Goal: Information Seeking & Learning: Learn about a topic

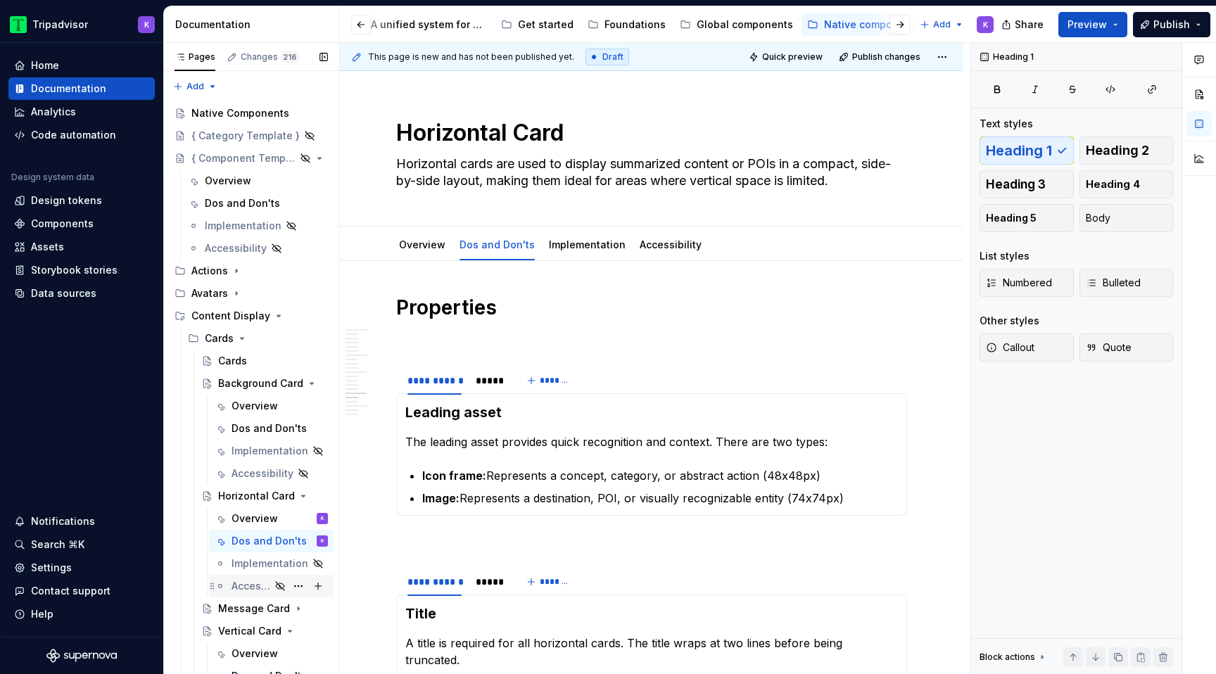
scroll to position [2877, 0]
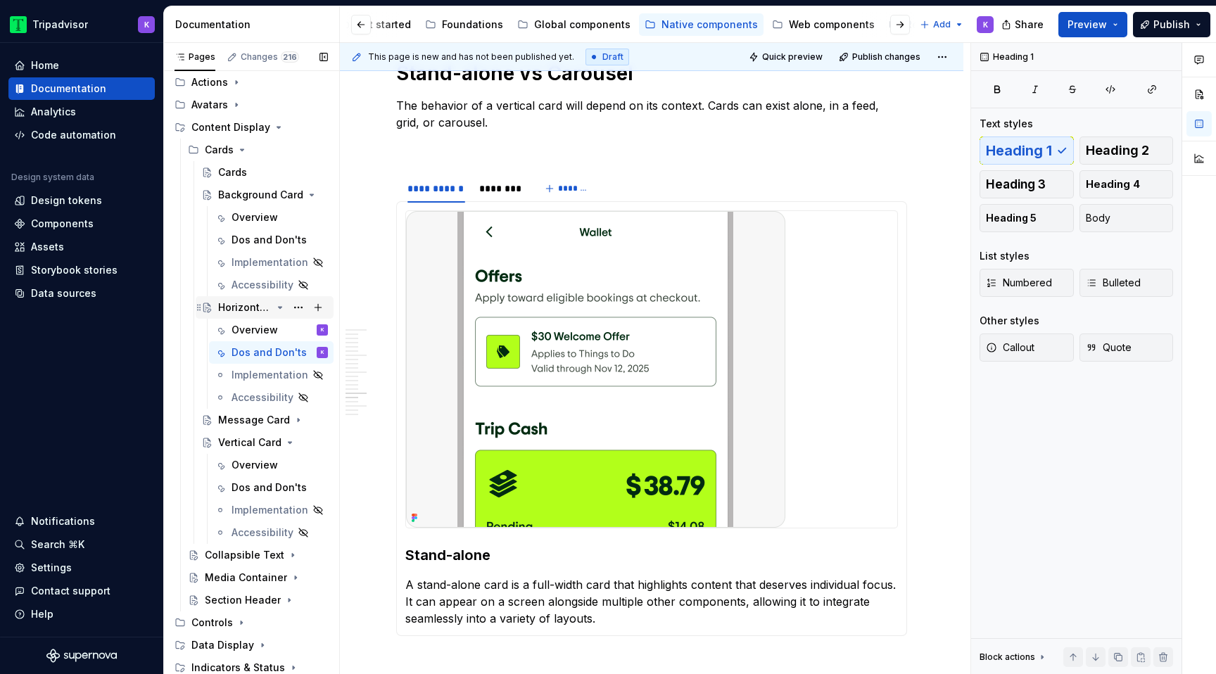
click at [279, 307] on icon "Page tree" at bounding box center [281, 307] width 4 height 1
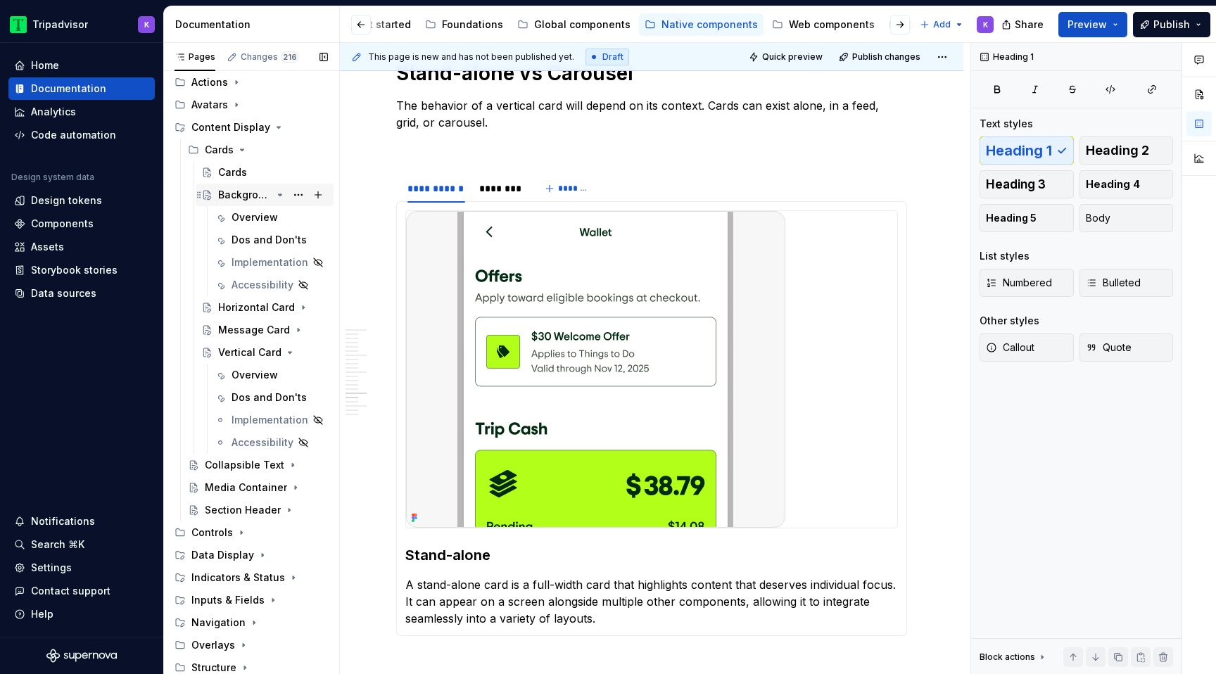
click at [272, 195] on div "Background Card" at bounding box center [273, 195] width 110 height 20
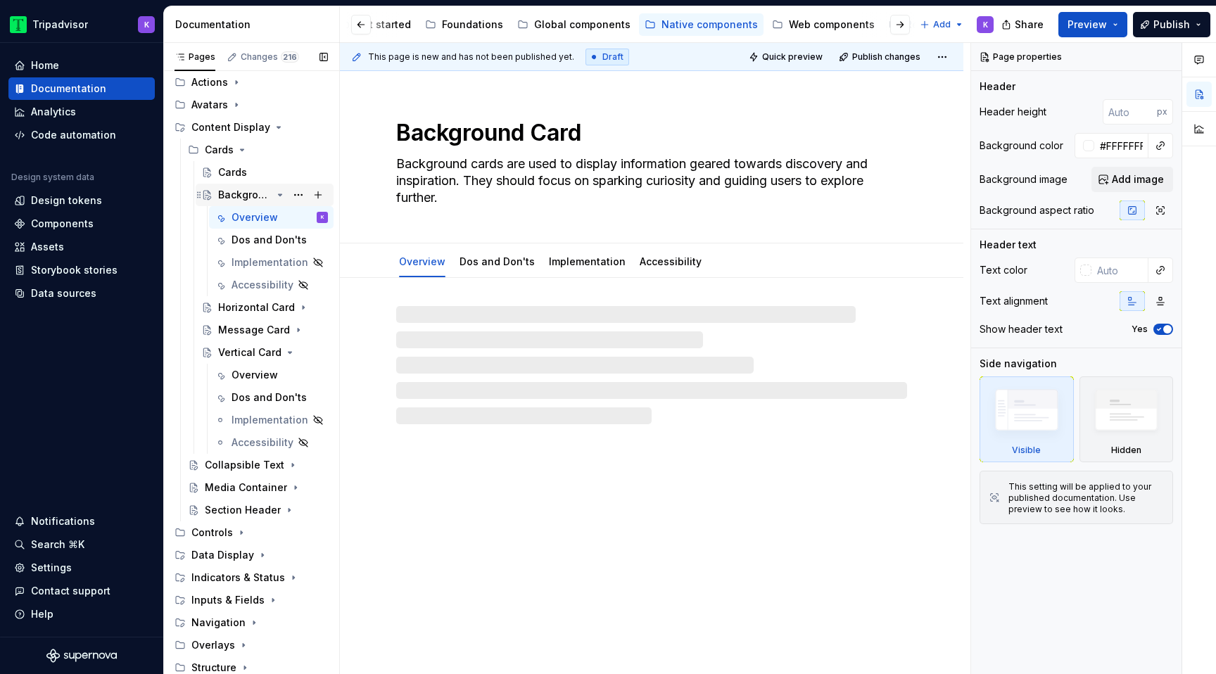
click at [277, 194] on icon "Page tree" at bounding box center [279, 194] width 11 height 11
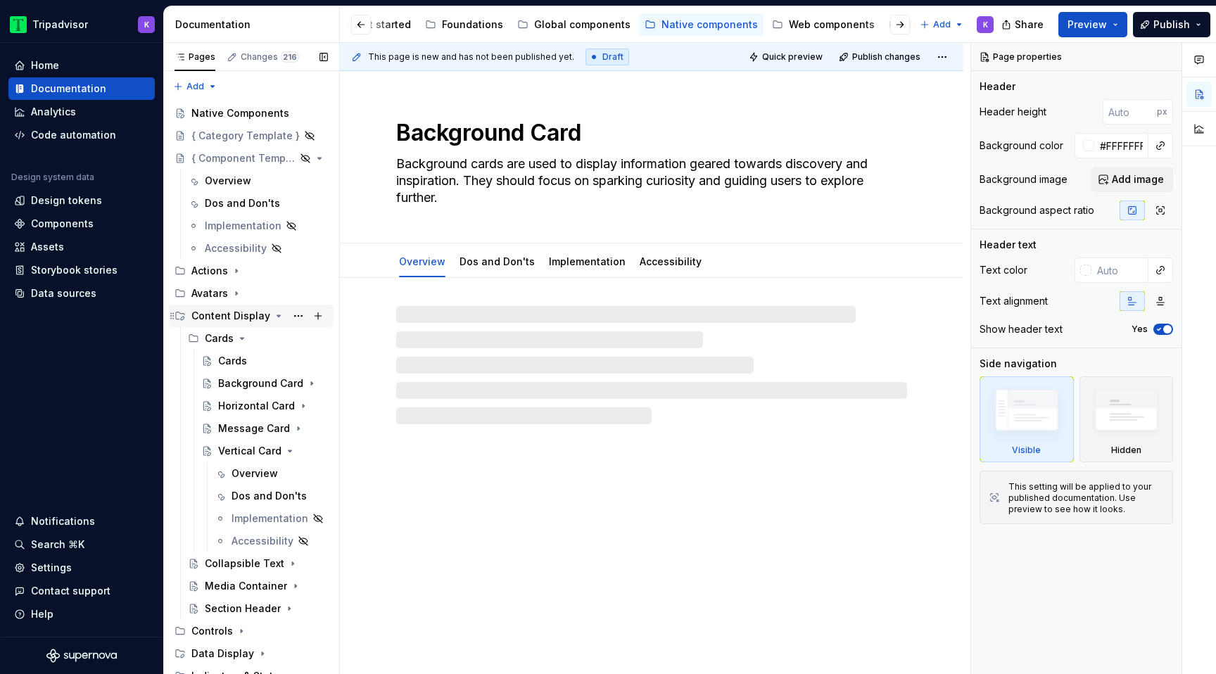
click at [276, 316] on icon "Page tree" at bounding box center [278, 315] width 11 height 11
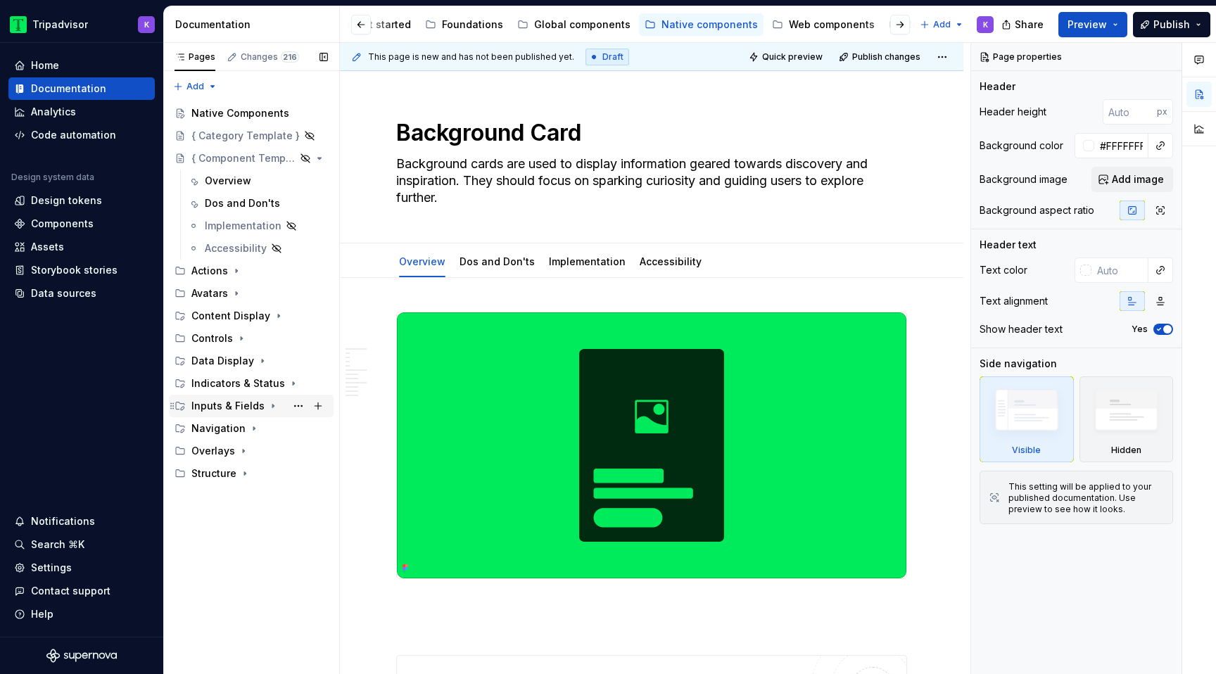
click at [267, 405] on icon "Page tree" at bounding box center [272, 405] width 11 height 11
click at [274, 495] on icon "Page tree" at bounding box center [274, 497] width 1 height 4
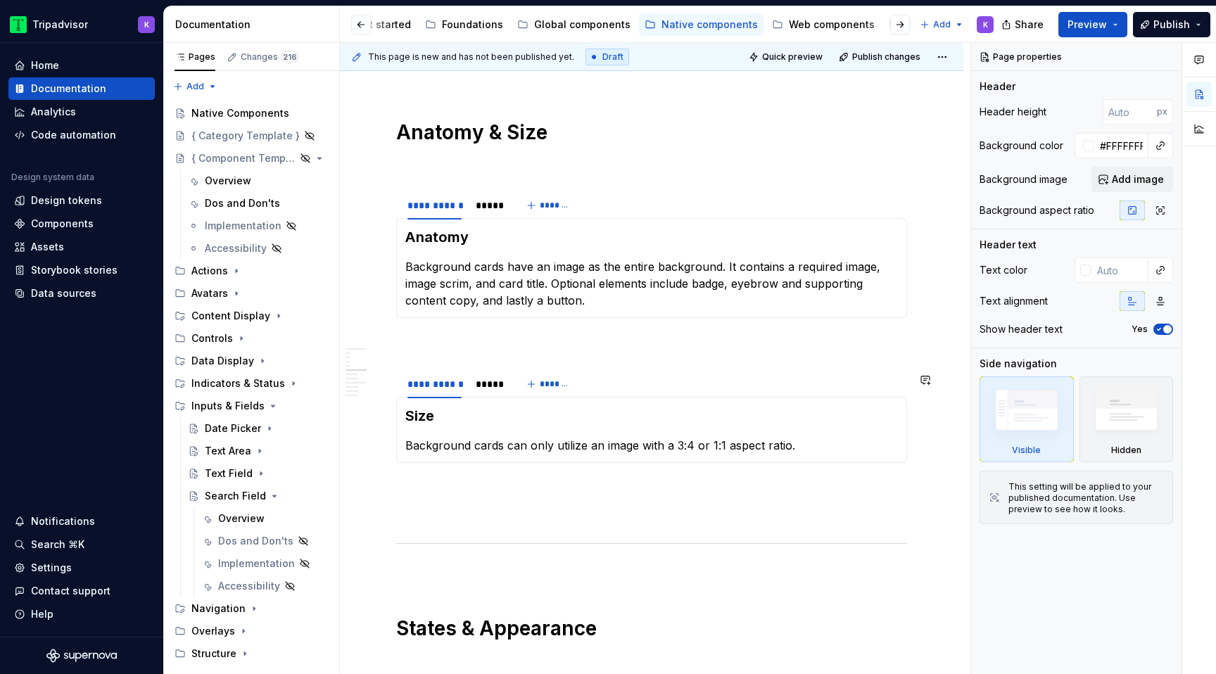
scroll to position [2025, 0]
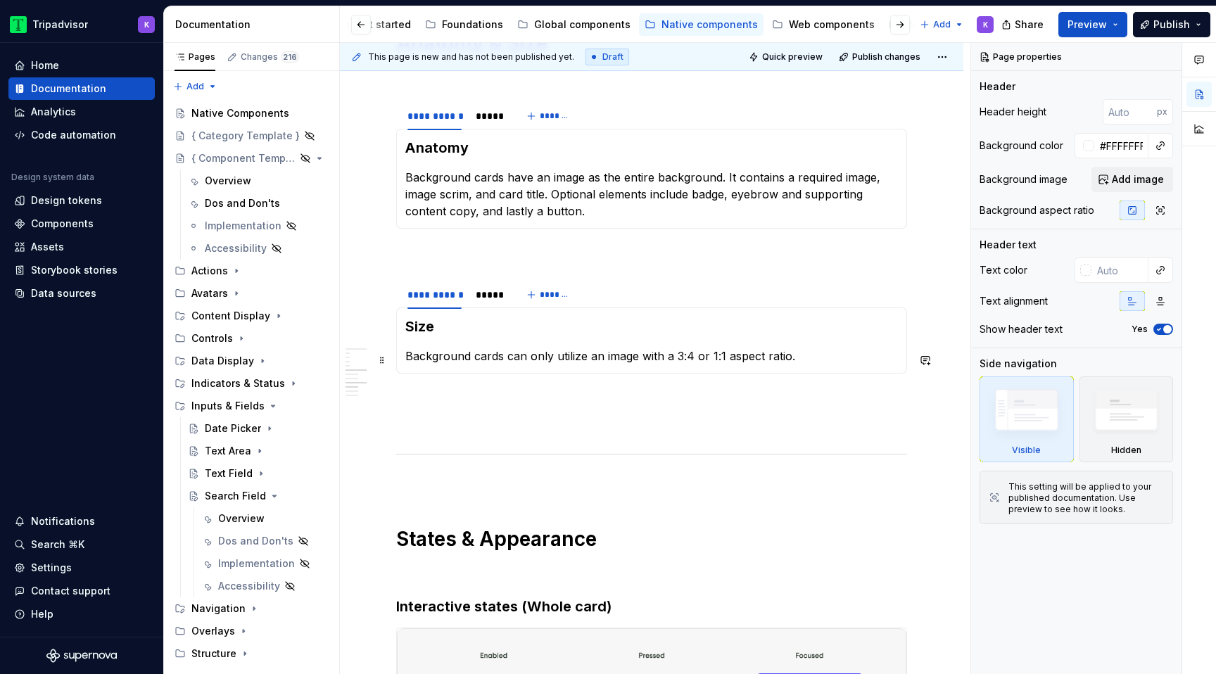
click at [568, 350] on section-item-column "Size Background cards can only utilize an image with a 3:4 or 1:1 aspect ratio." at bounding box center [651, 341] width 493 height 48
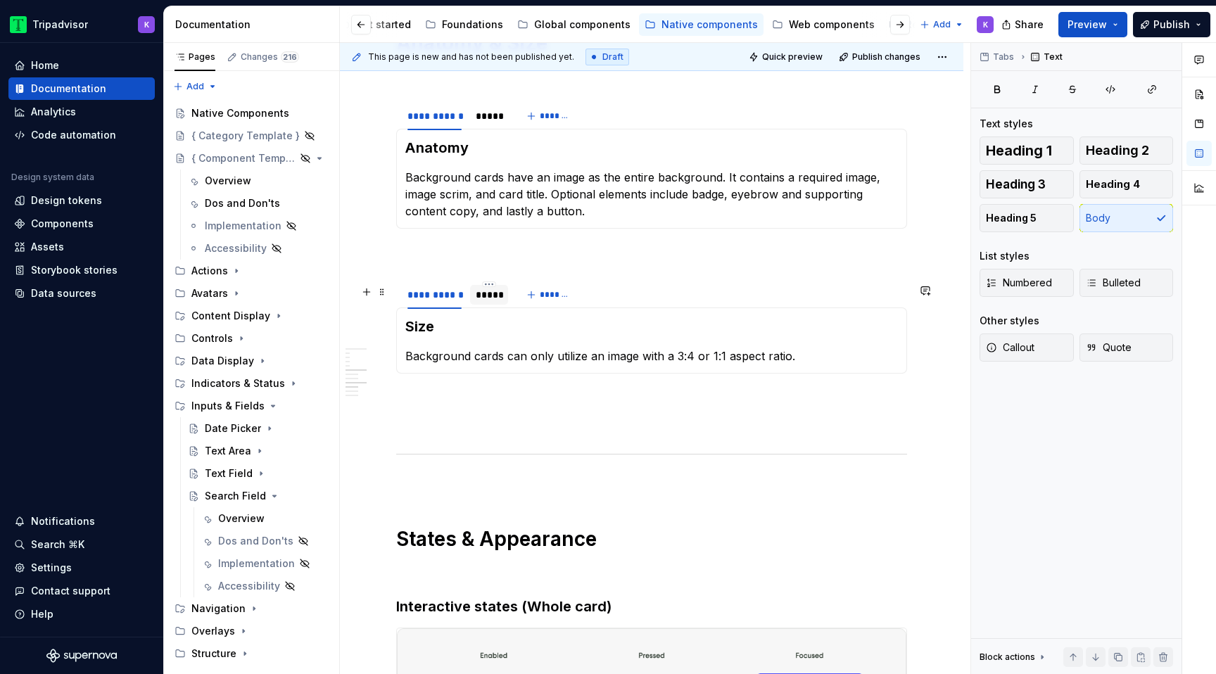
click at [482, 300] on div "*****" at bounding box center [489, 295] width 27 height 14
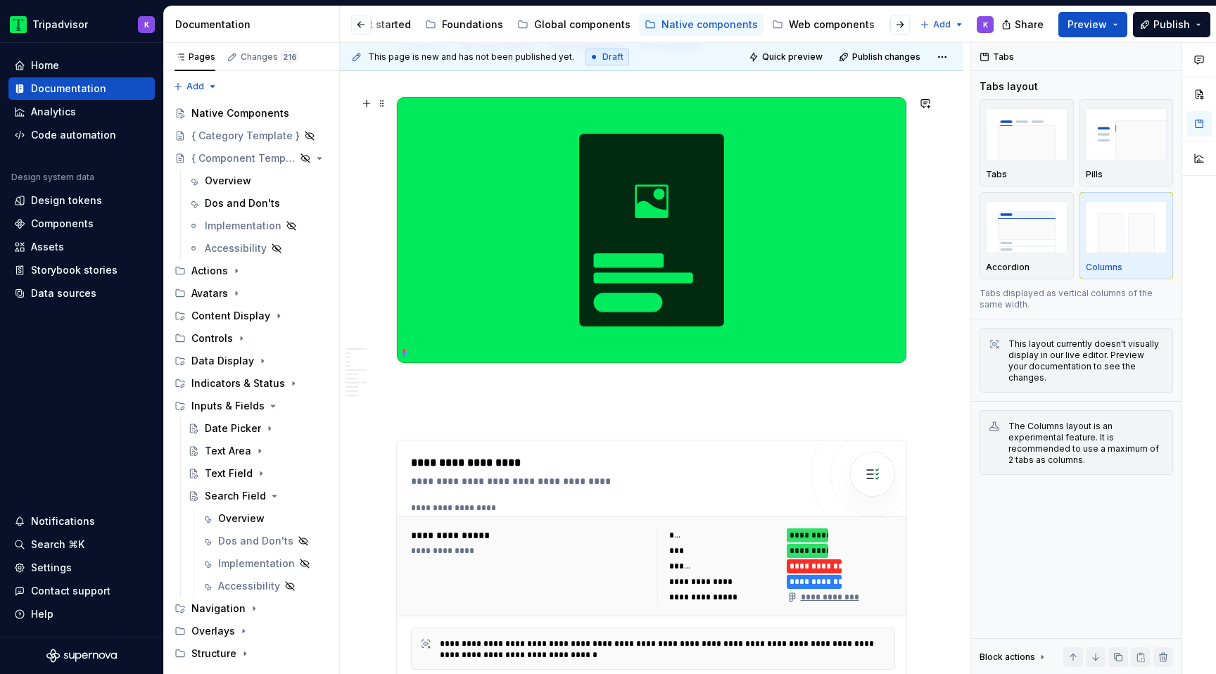
scroll to position [0, 0]
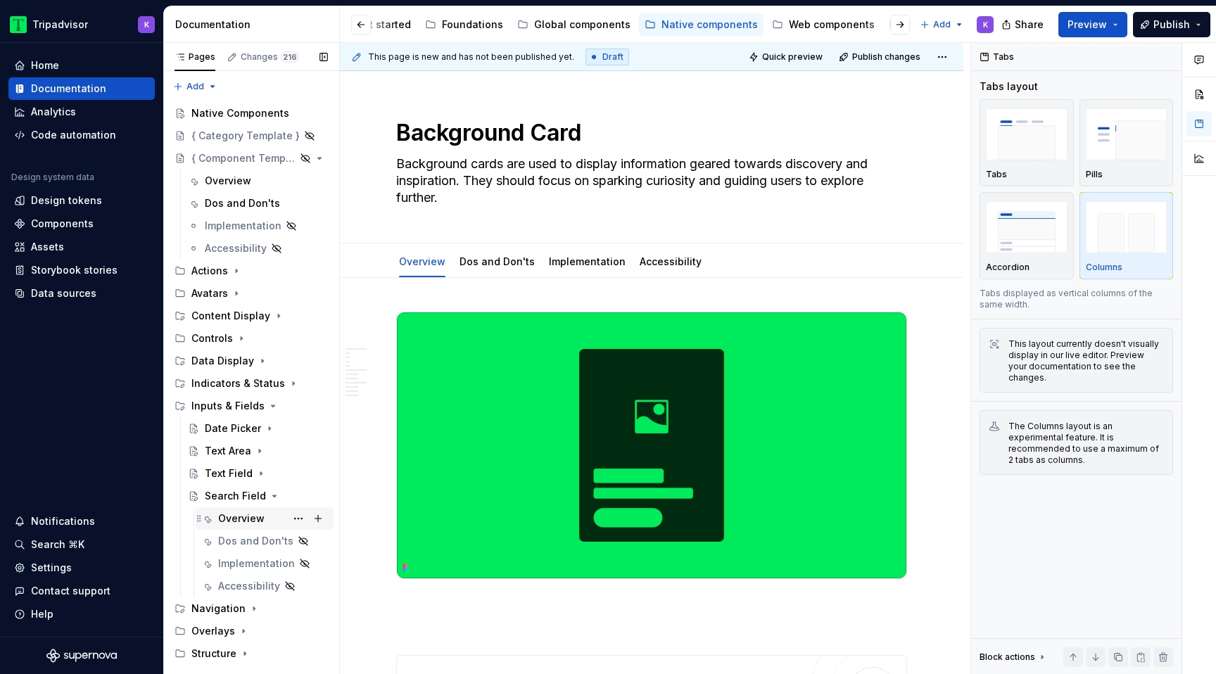
click at [241, 511] on div "Overview" at bounding box center [273, 519] width 110 height 20
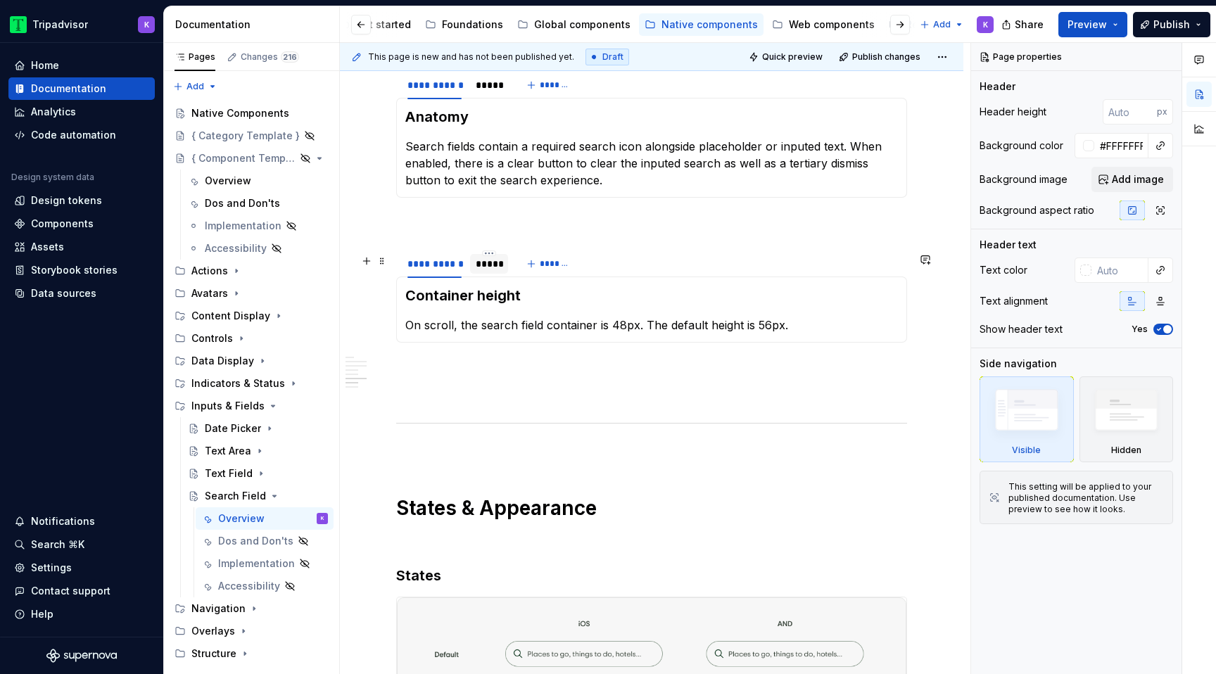
click at [498, 275] on div "*****" at bounding box center [489, 264] width 38 height 23
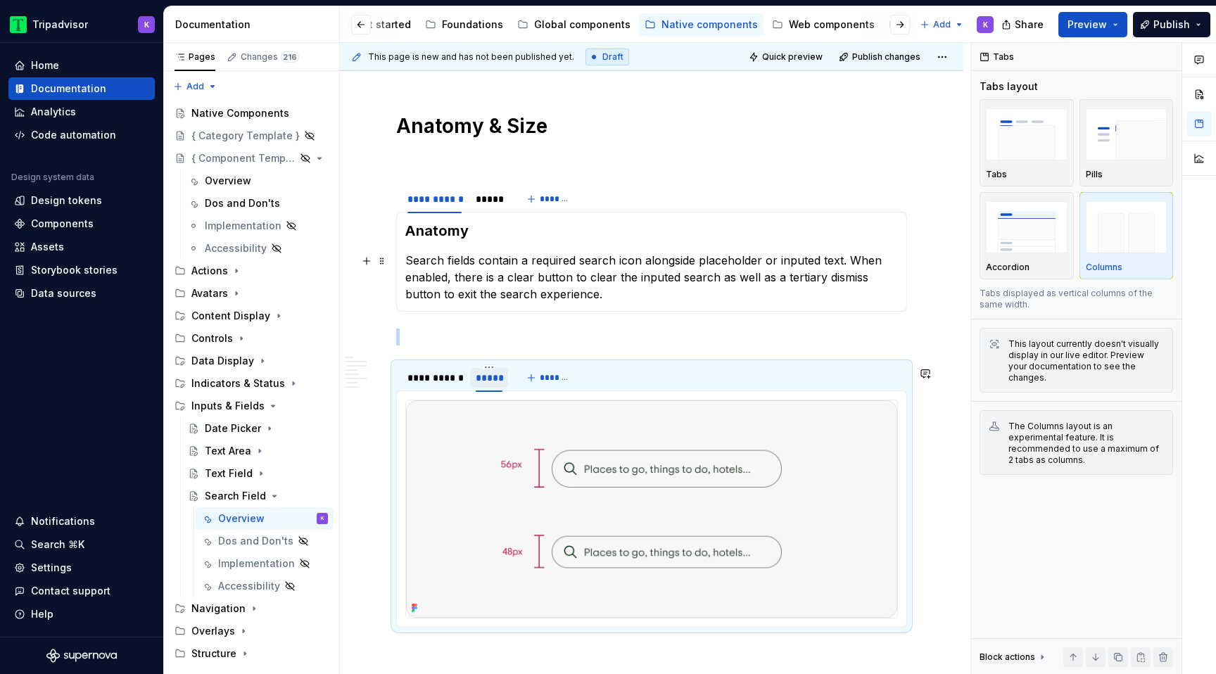
scroll to position [1502, 0]
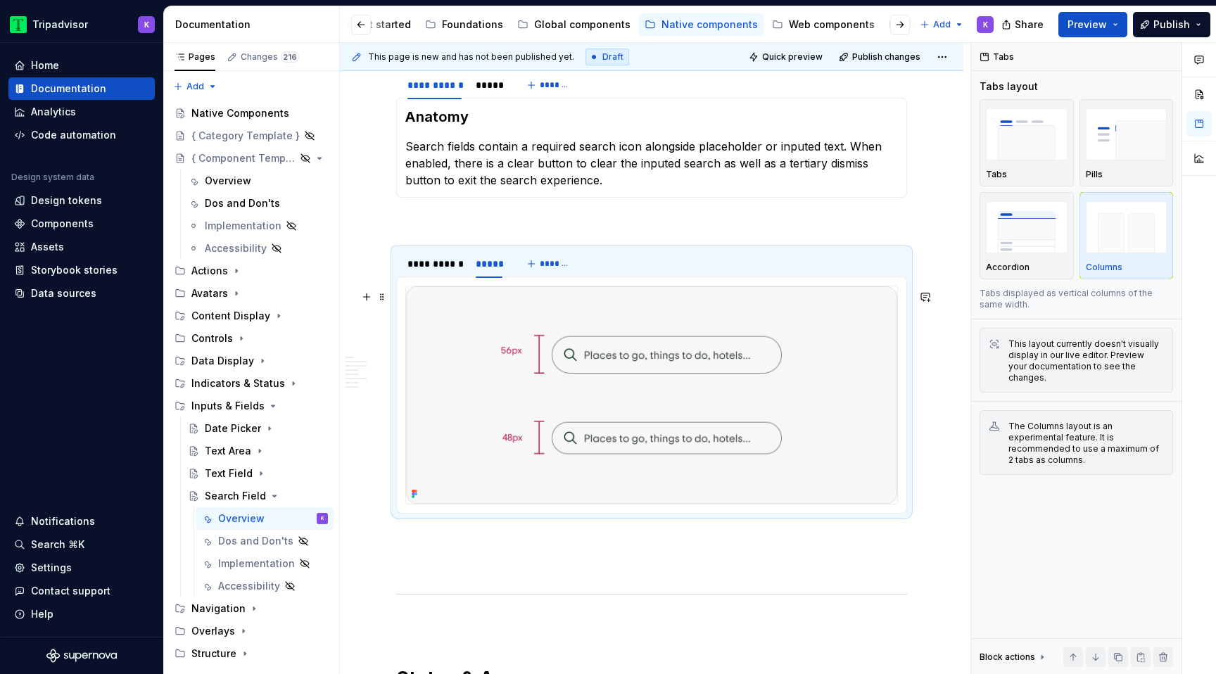
click at [734, 406] on img at bounding box center [651, 394] width 491 height 217
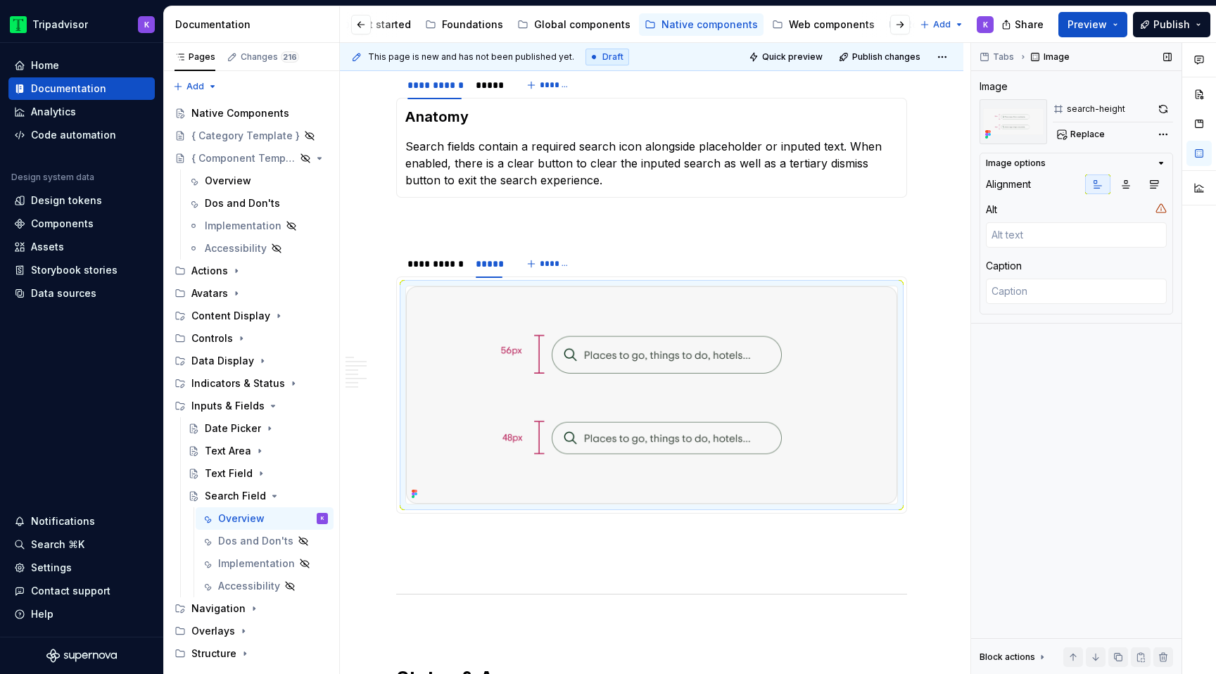
click at [1172, 101] on span at bounding box center [1163, 109] width 20 height 20
click at [1163, 107] on button "button" at bounding box center [1163, 109] width 20 height 20
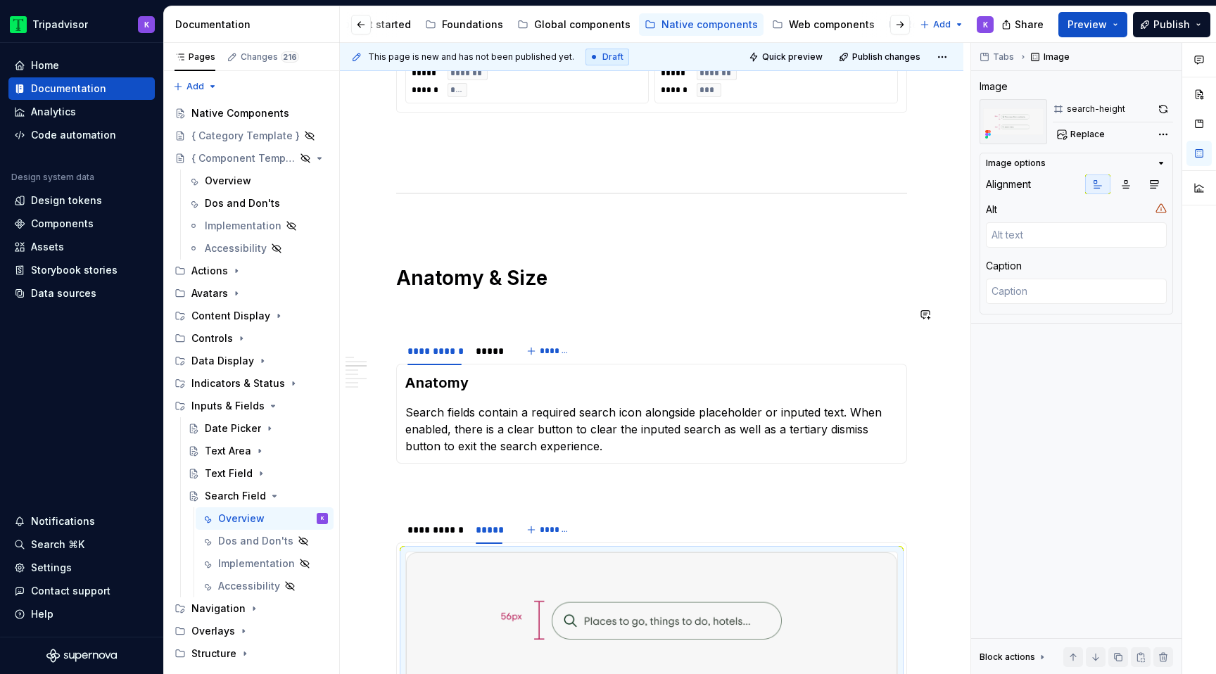
scroll to position [1236, 0]
click at [272, 537] on div "Dos and Don'ts" at bounding box center [273, 541] width 110 height 20
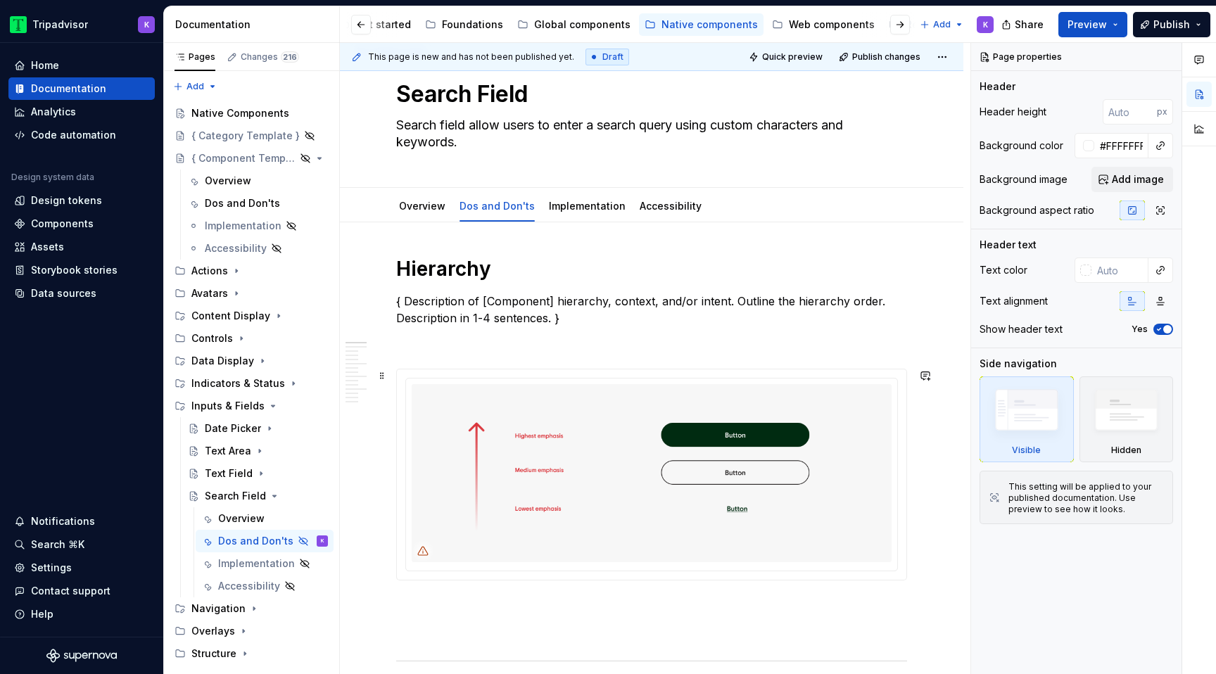
scroll to position [89, 0]
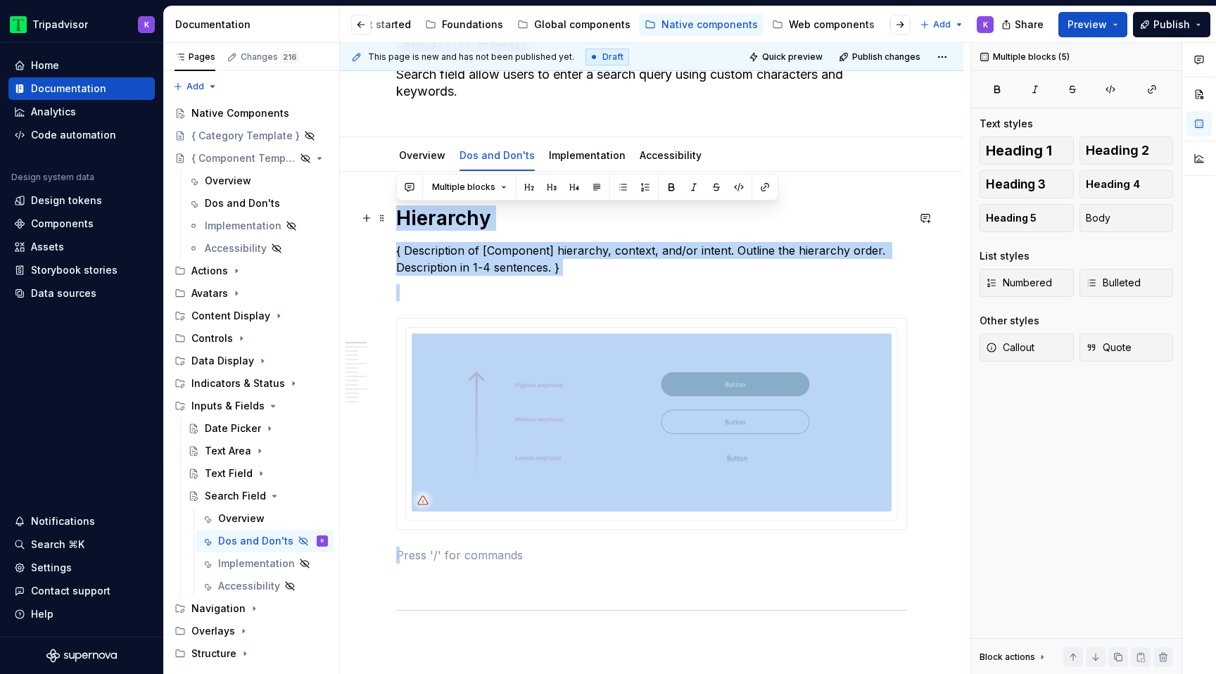
drag, startPoint x: 410, startPoint y: 564, endPoint x: 393, endPoint y: 226, distance: 338.9
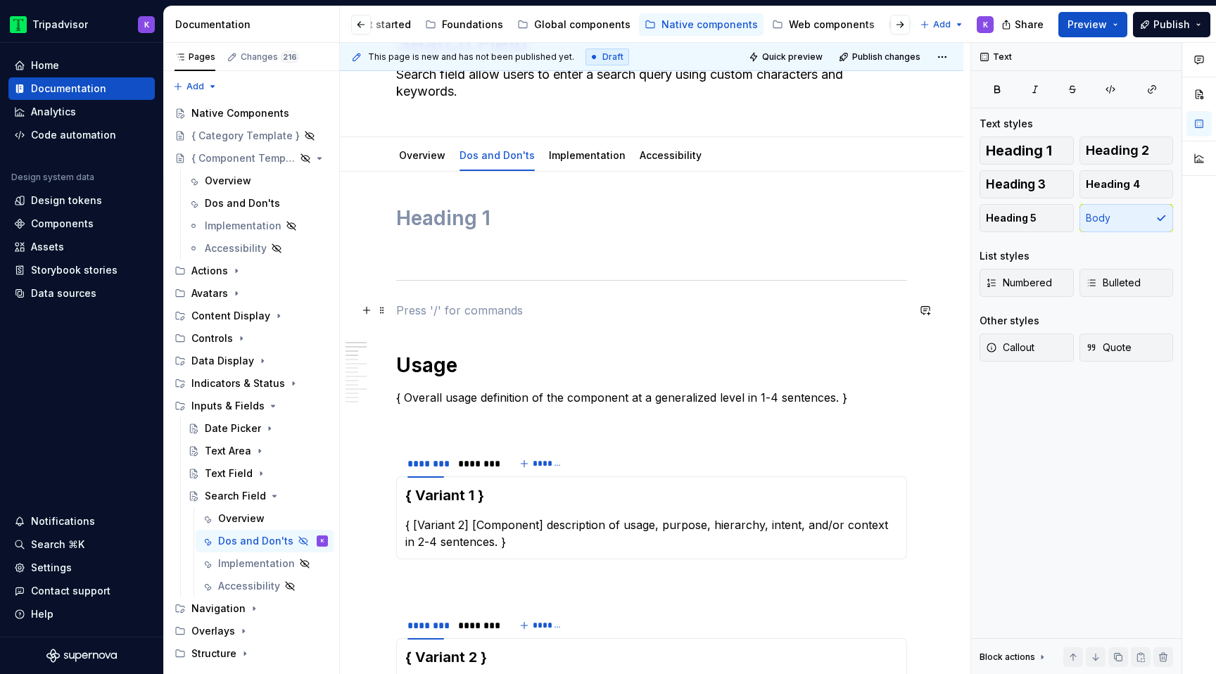
click at [396, 305] on p at bounding box center [651, 310] width 511 height 17
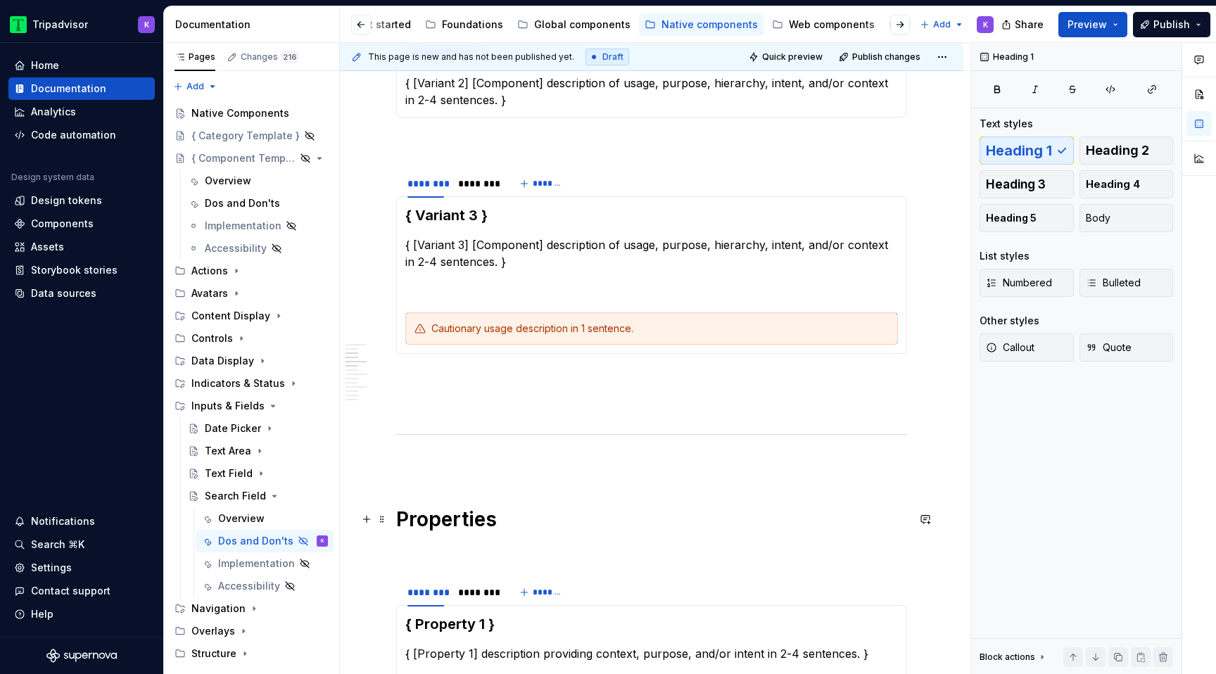
scroll to position [908, 0]
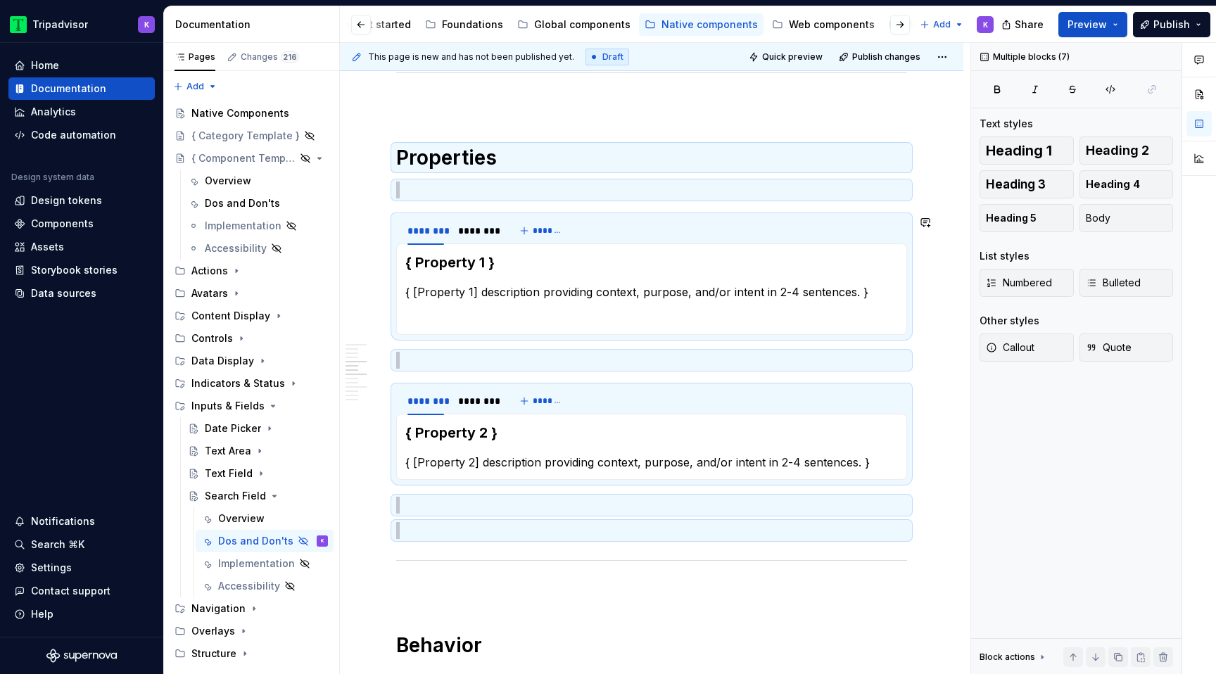
drag, startPoint x: 439, startPoint y: 526, endPoint x: 480, endPoint y: 175, distance: 353.5
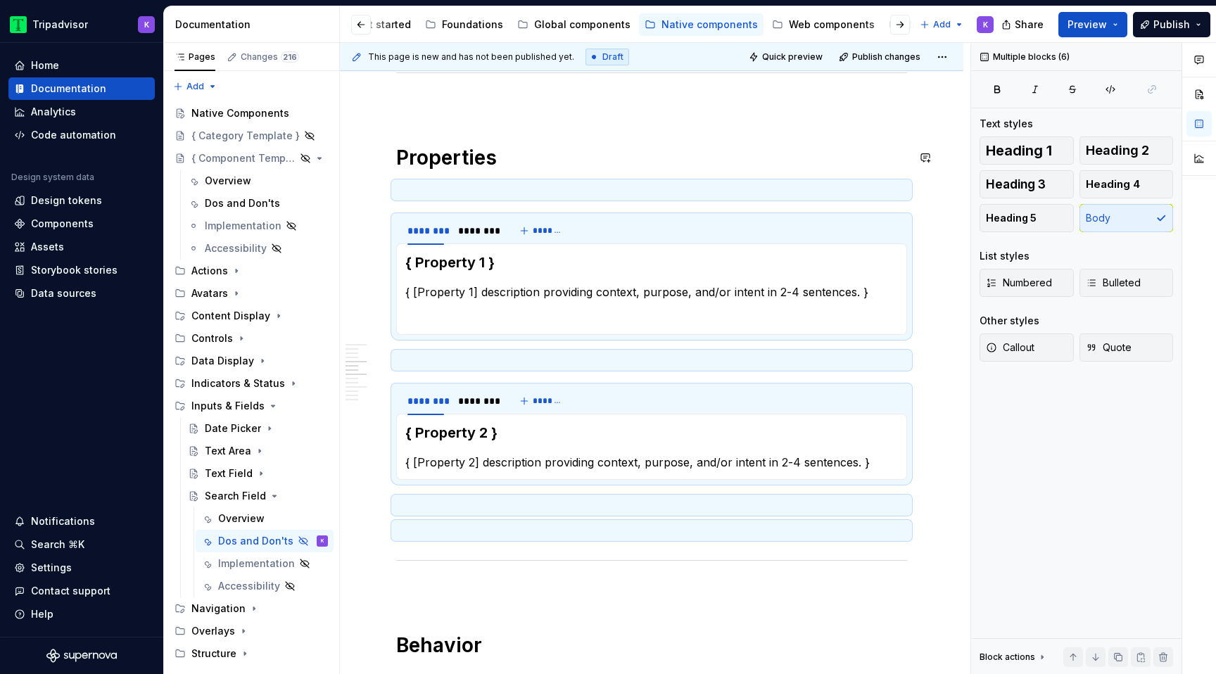
type textarea "*"
click at [446, 582] on p at bounding box center [651, 590] width 511 height 17
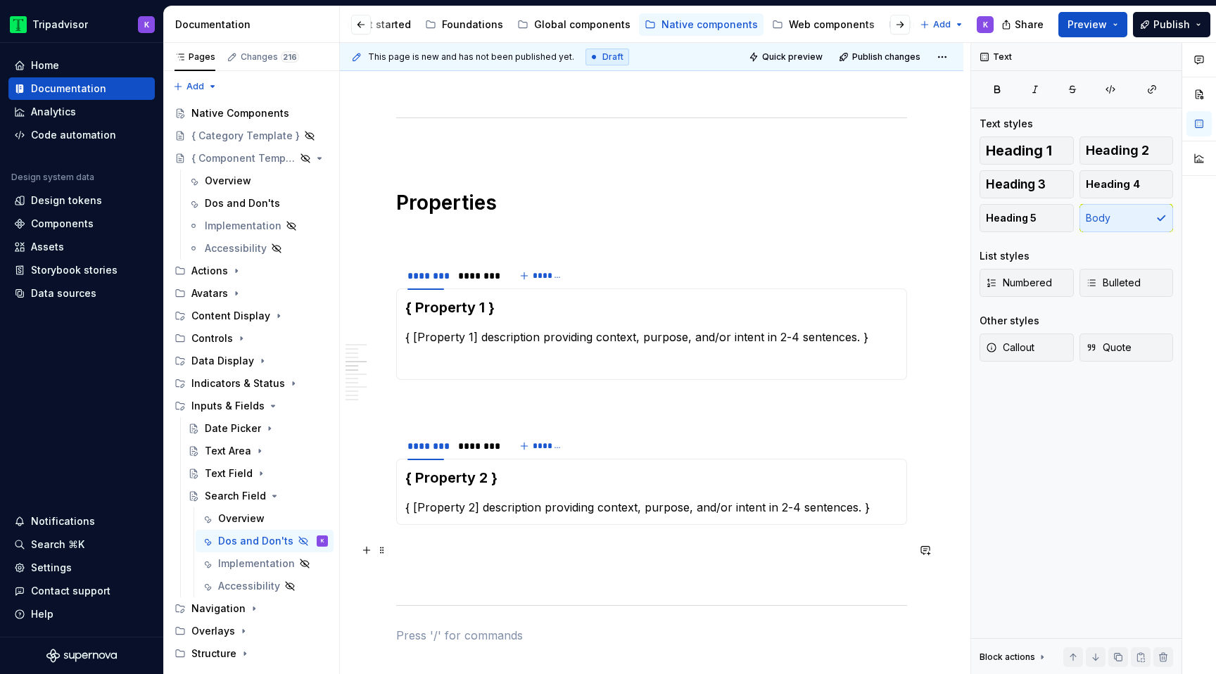
scroll to position [831, 0]
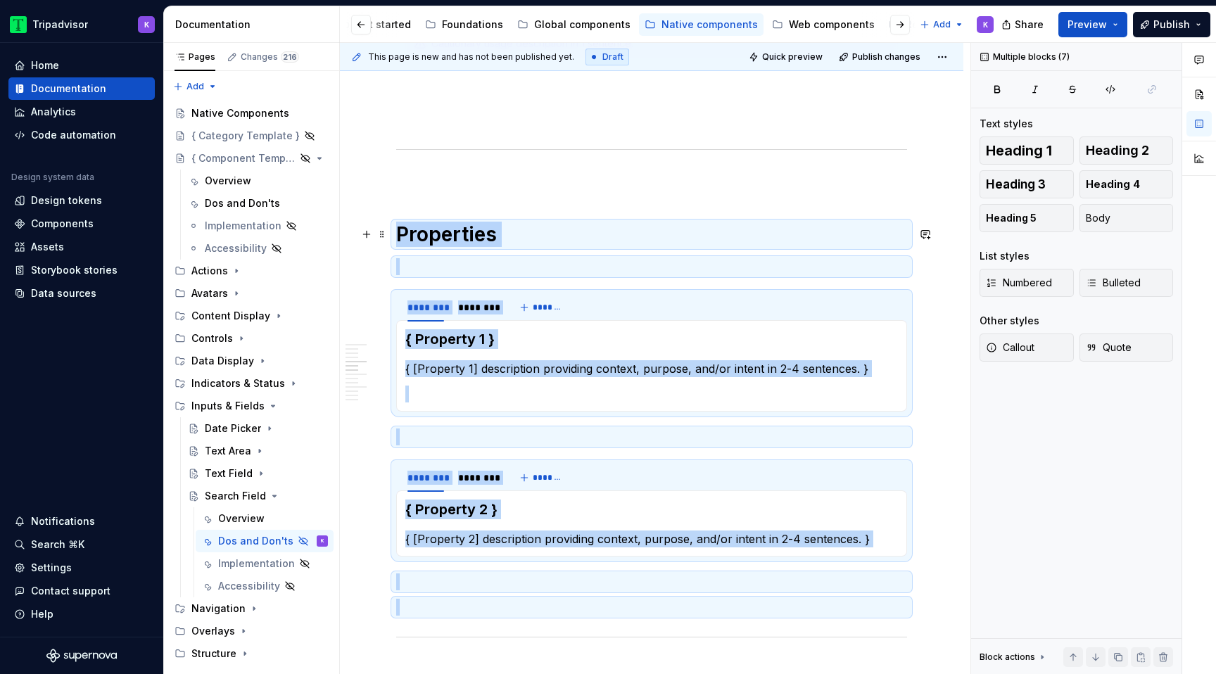
drag, startPoint x: 441, startPoint y: 596, endPoint x: 393, endPoint y: 224, distance: 374.5
copy div "Properties ******** ******** ******* { Property 1 } { [Property 1] description …"
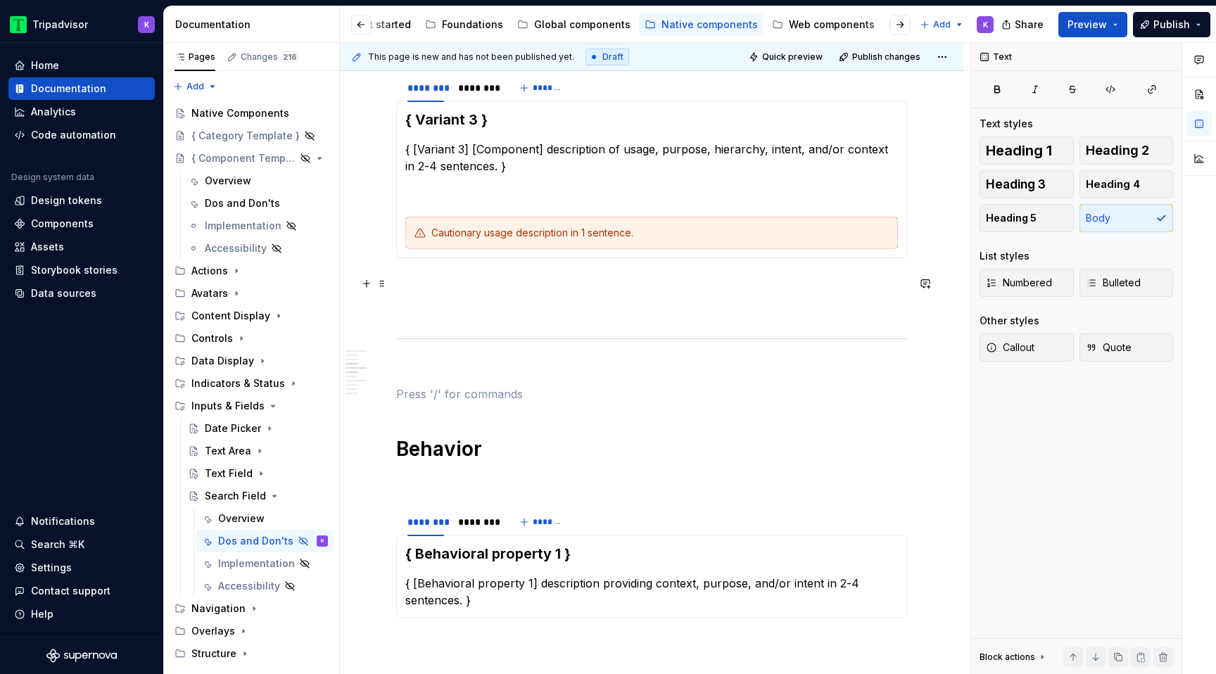
click at [417, 303] on p at bounding box center [651, 308] width 511 height 17
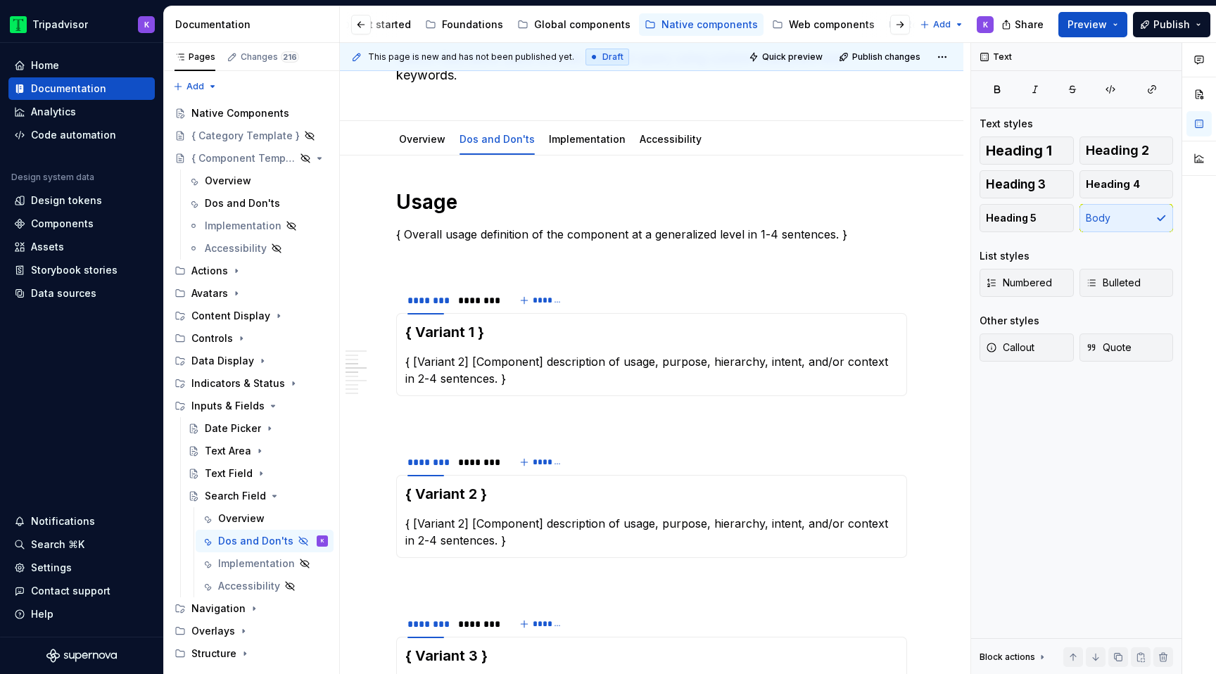
scroll to position [0, 0]
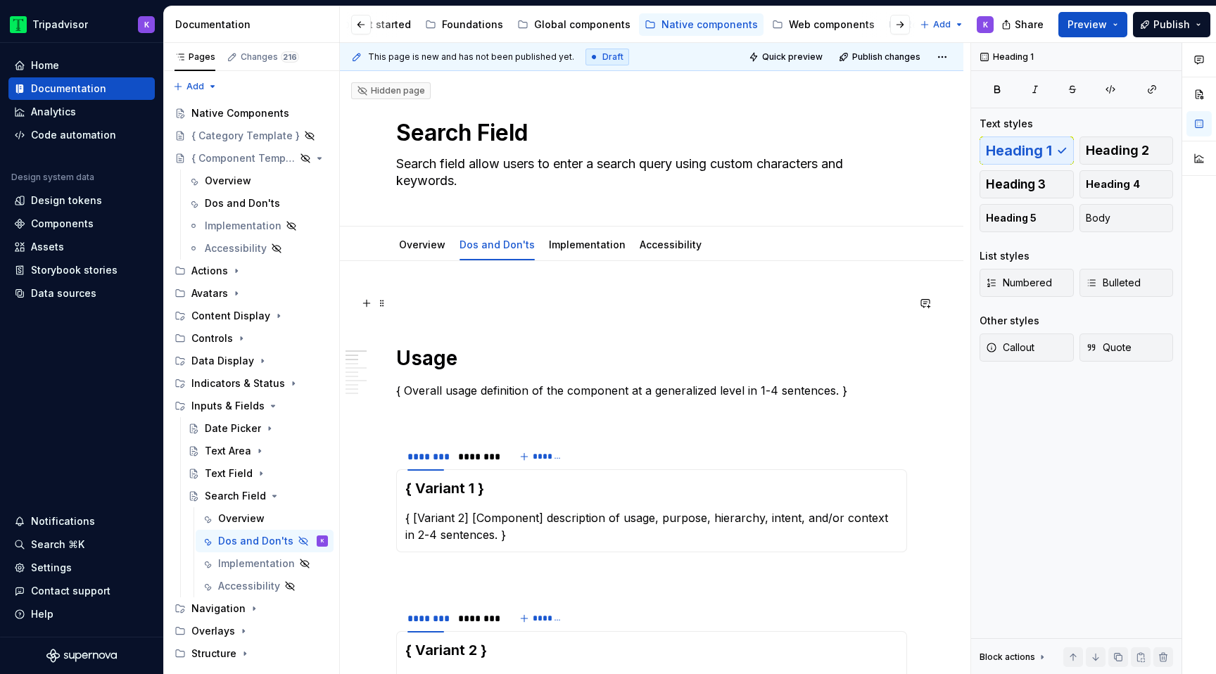
click at [418, 304] on p at bounding box center [651, 303] width 511 height 17
paste div
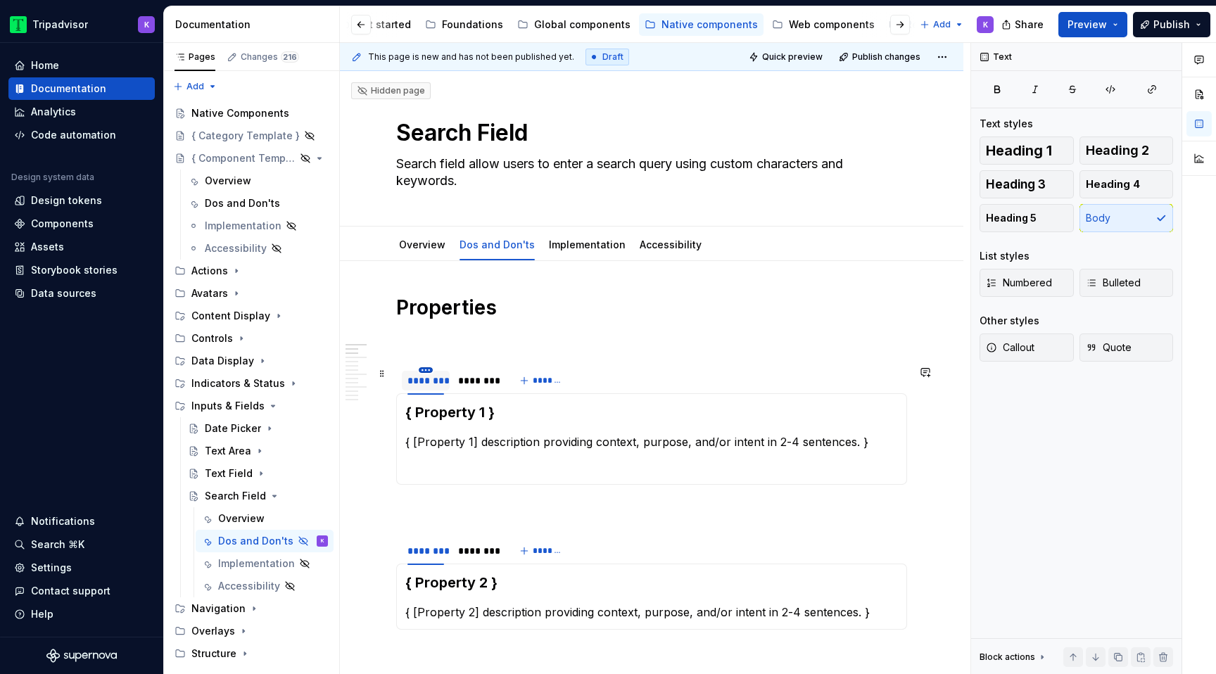
click at [426, 369] on html "Tripadvisor K Home Documentation Analytics Code automation Design system data D…" at bounding box center [608, 337] width 1216 height 674
click at [438, 390] on icon at bounding box center [433, 390] width 11 height 11
type input "**********"
type textarea "*"
click at [494, 369] on html "Tripadvisor K Home Documentation Analytics Code automation Design system data D…" at bounding box center [608, 337] width 1216 height 674
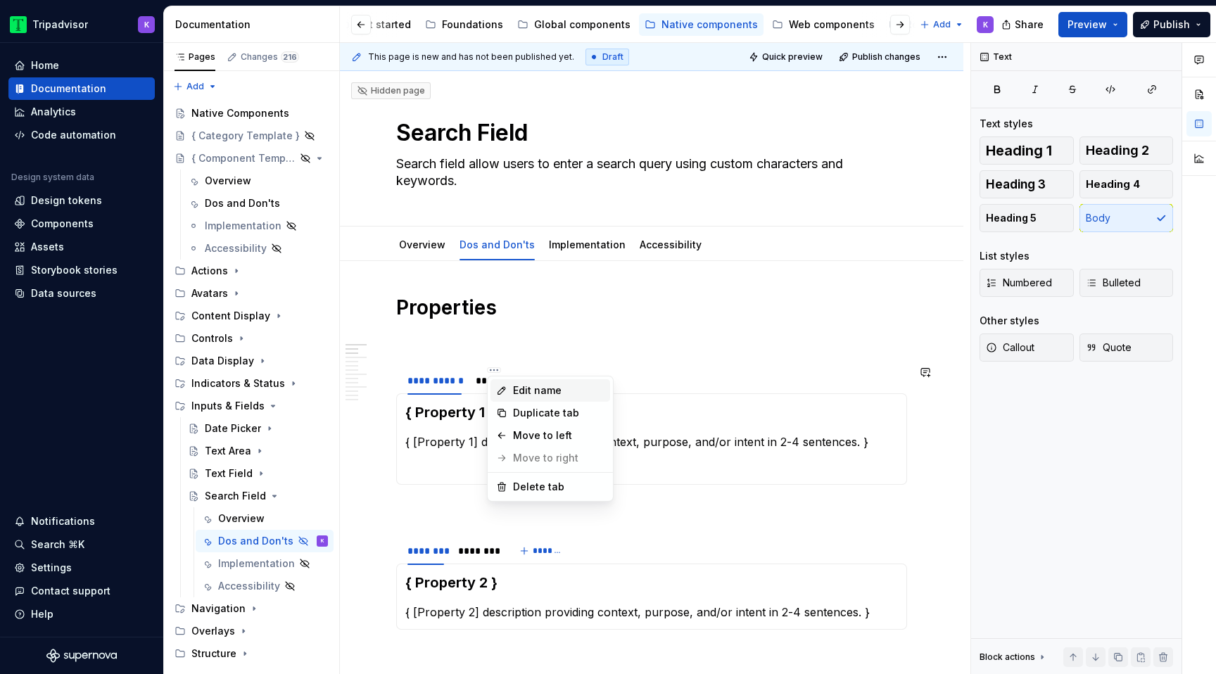
click at [513, 390] on div "Edit name" at bounding box center [558, 391] width 91 height 14
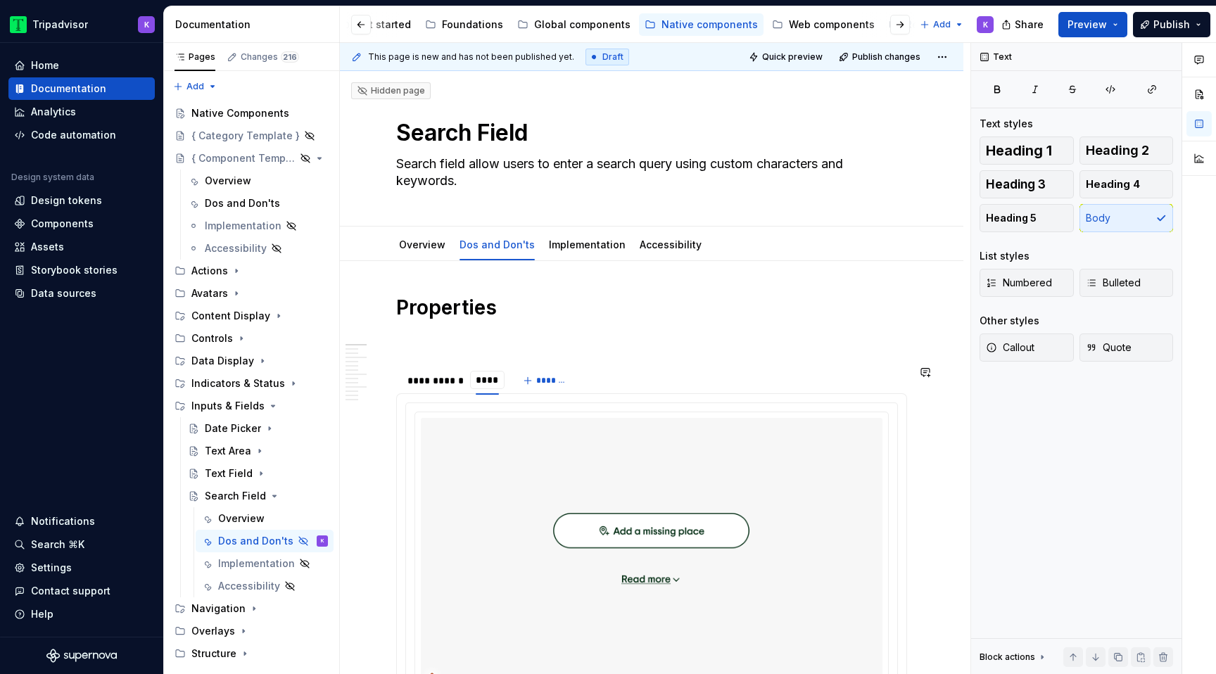
type input "*****"
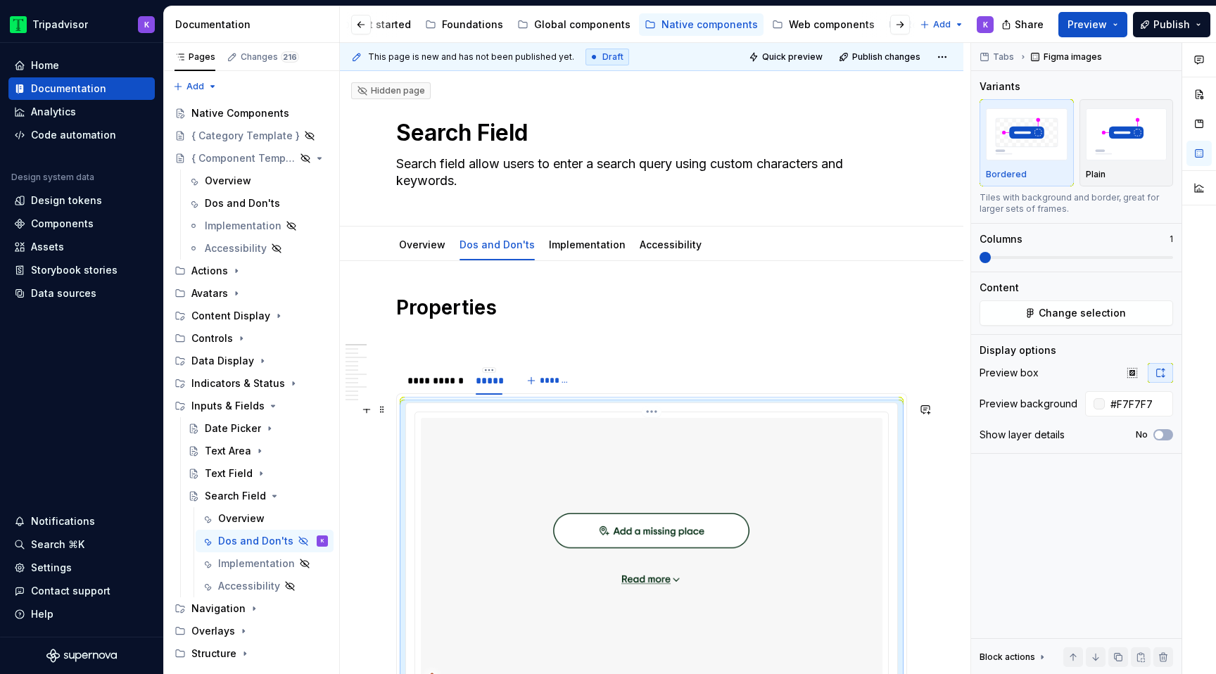
click at [540, 459] on img at bounding box center [652, 553] width 462 height 271
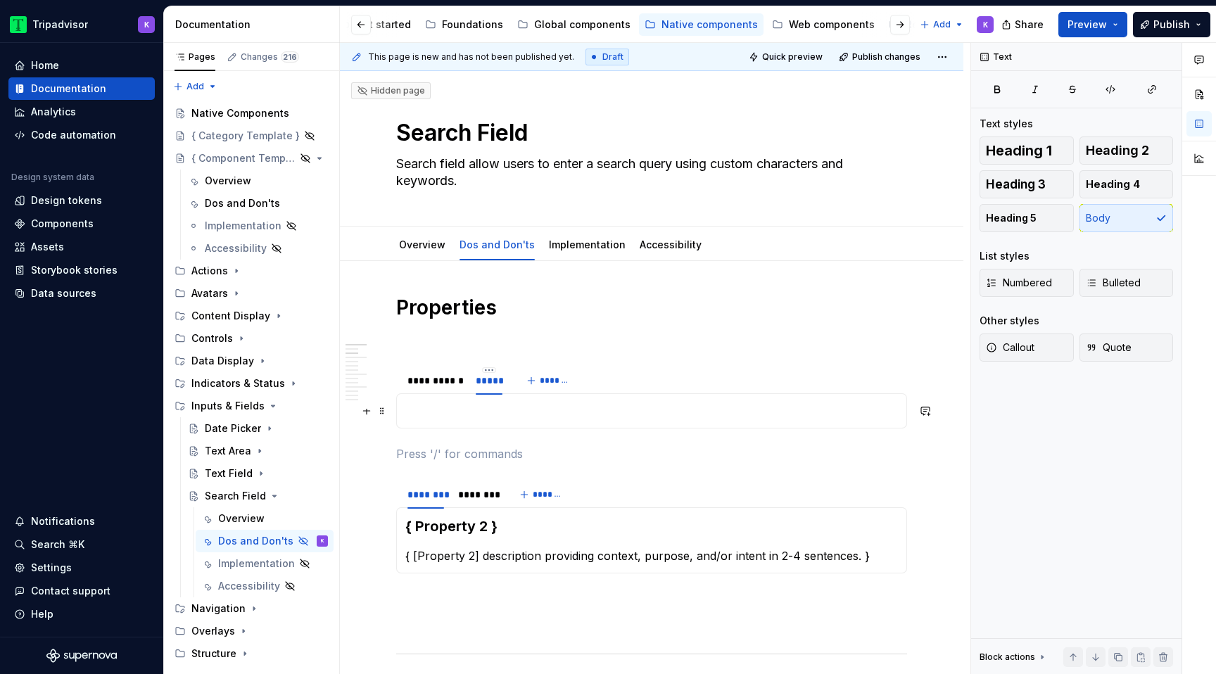
click at [530, 419] on p at bounding box center [651, 411] width 493 height 17
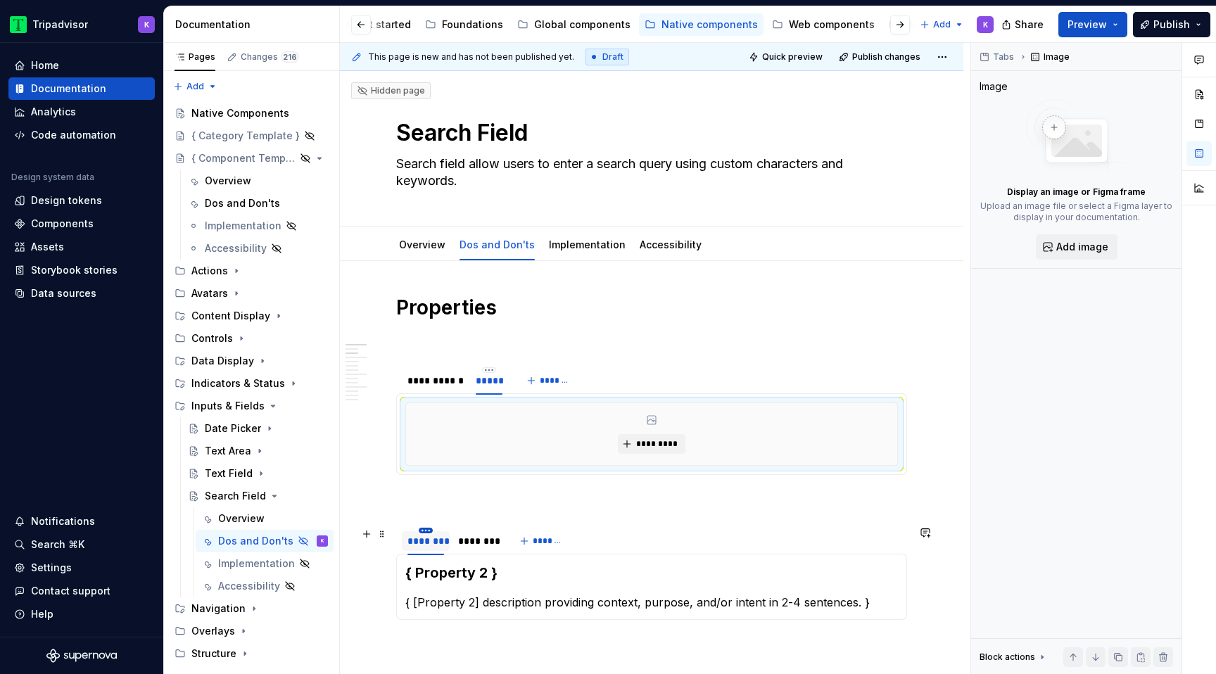
click at [427, 529] on html "Tripadvisor K Home Documentation Analytics Code automation Design system data D…" at bounding box center [608, 337] width 1216 height 674
click at [432, 544] on div "Edit name" at bounding box center [482, 551] width 120 height 23
type input "**********"
click at [495, 531] on html "Tripadvisor K Home Documentation Analytics Code automation Design system data D…" at bounding box center [608, 337] width 1216 height 674
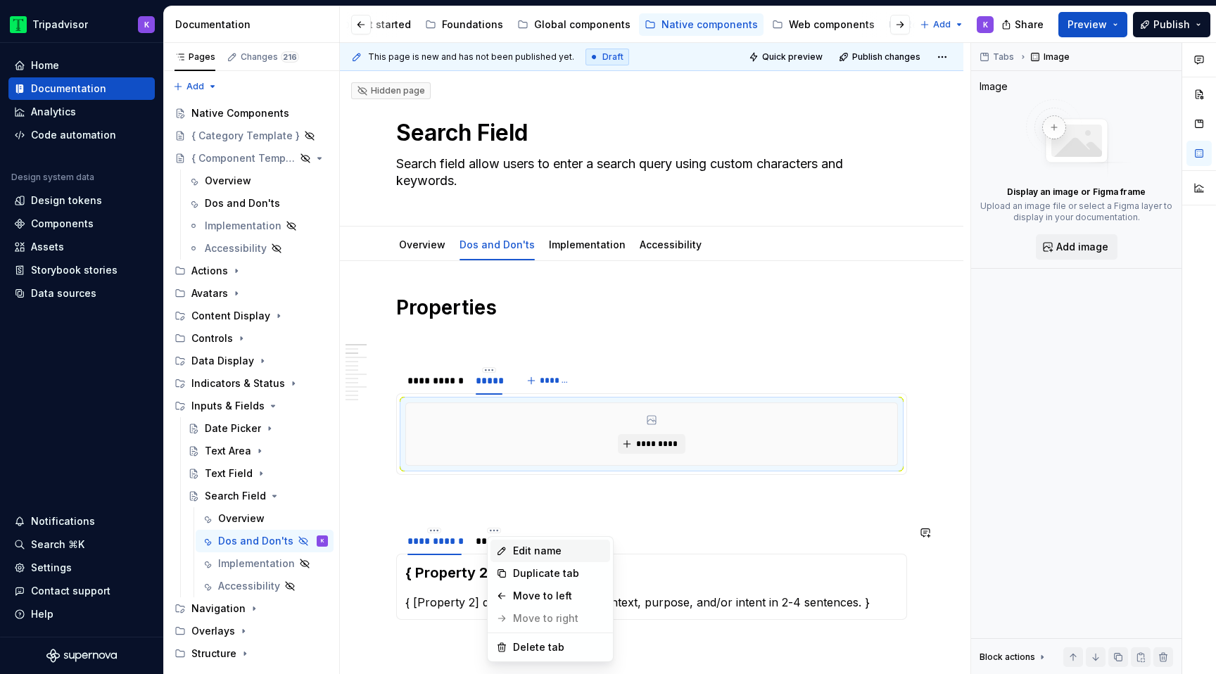
click at [509, 550] on div "Edit name" at bounding box center [550, 551] width 120 height 23
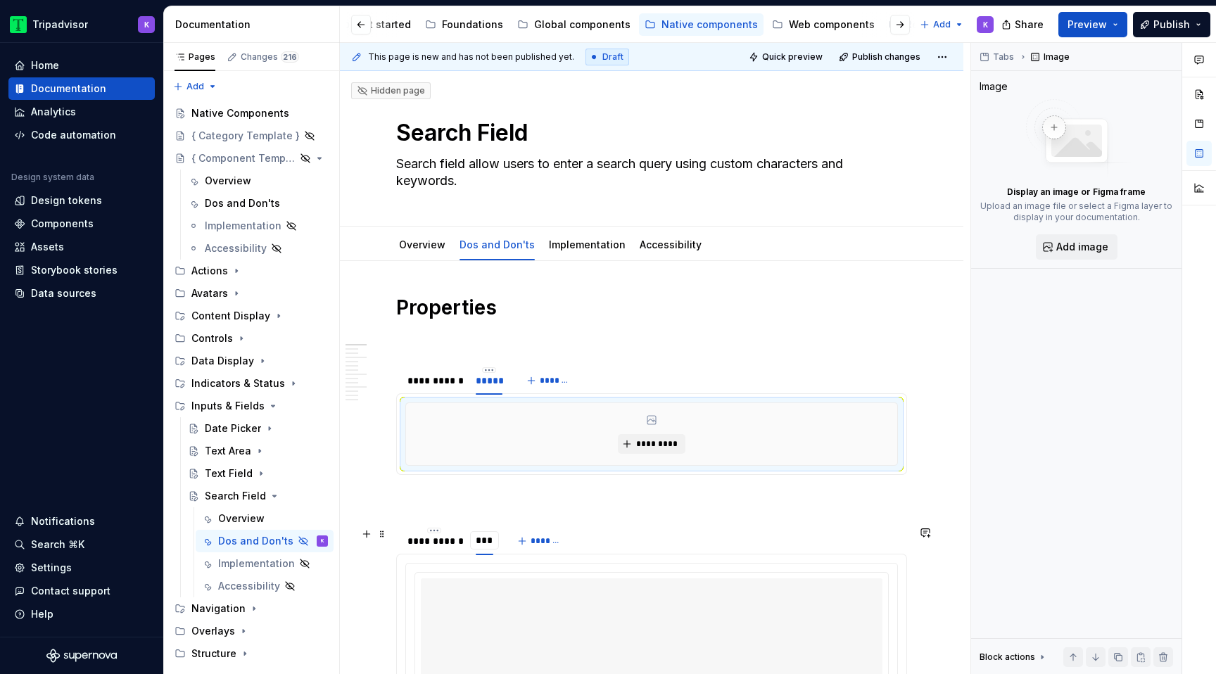
type input "*****"
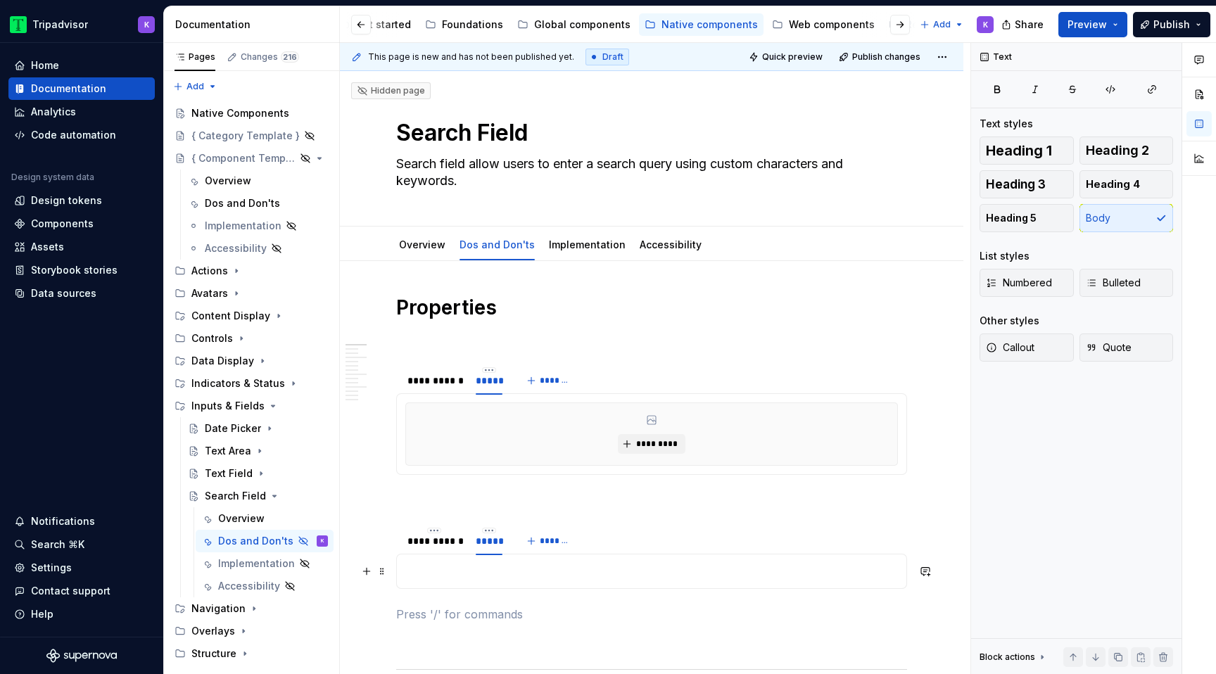
click at [498, 575] on p at bounding box center [651, 571] width 493 height 17
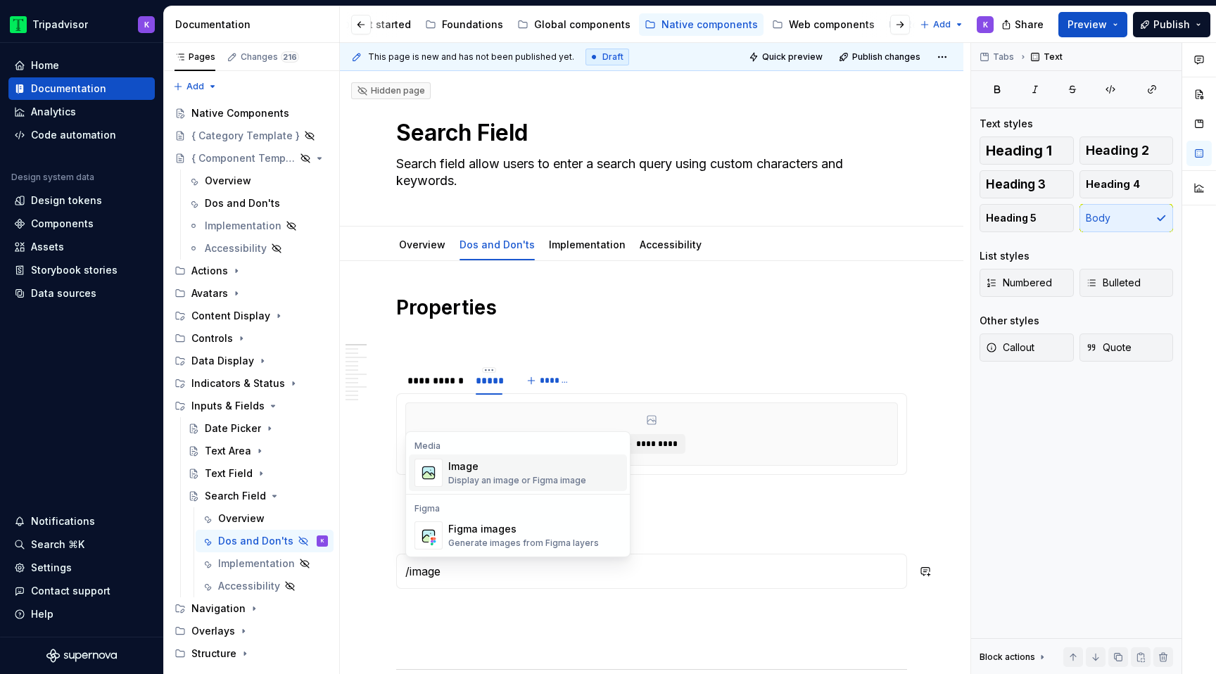
click at [526, 471] on div "Image" at bounding box center [517, 467] width 138 height 14
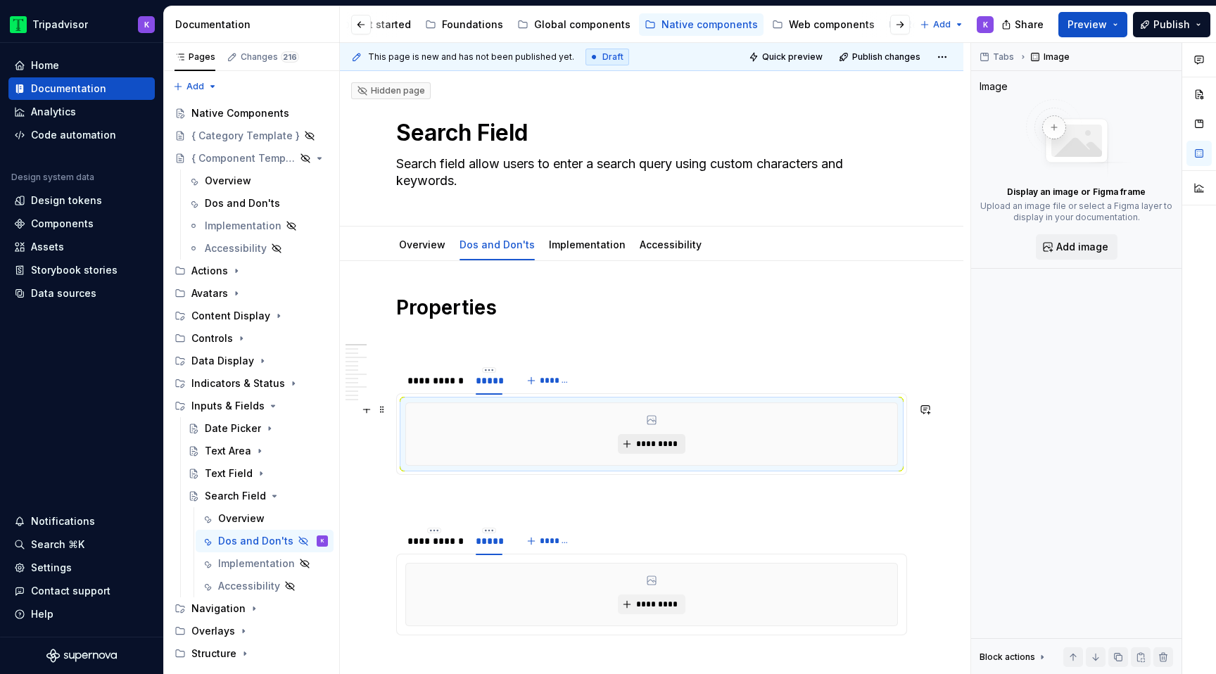
click at [644, 449] on button "*********" at bounding box center [651, 444] width 67 height 20
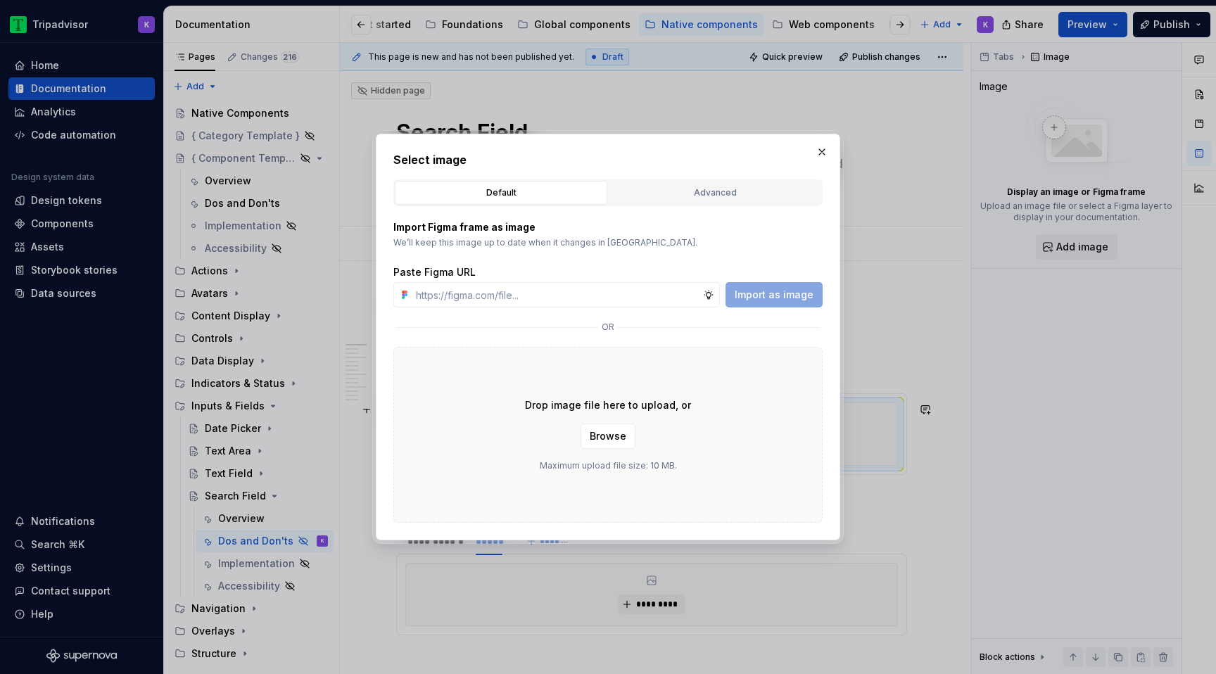
type textarea "*"
type input "[URL][DOMAIN_NAME]"
click at [766, 294] on span "Import as image" at bounding box center [774, 295] width 79 height 14
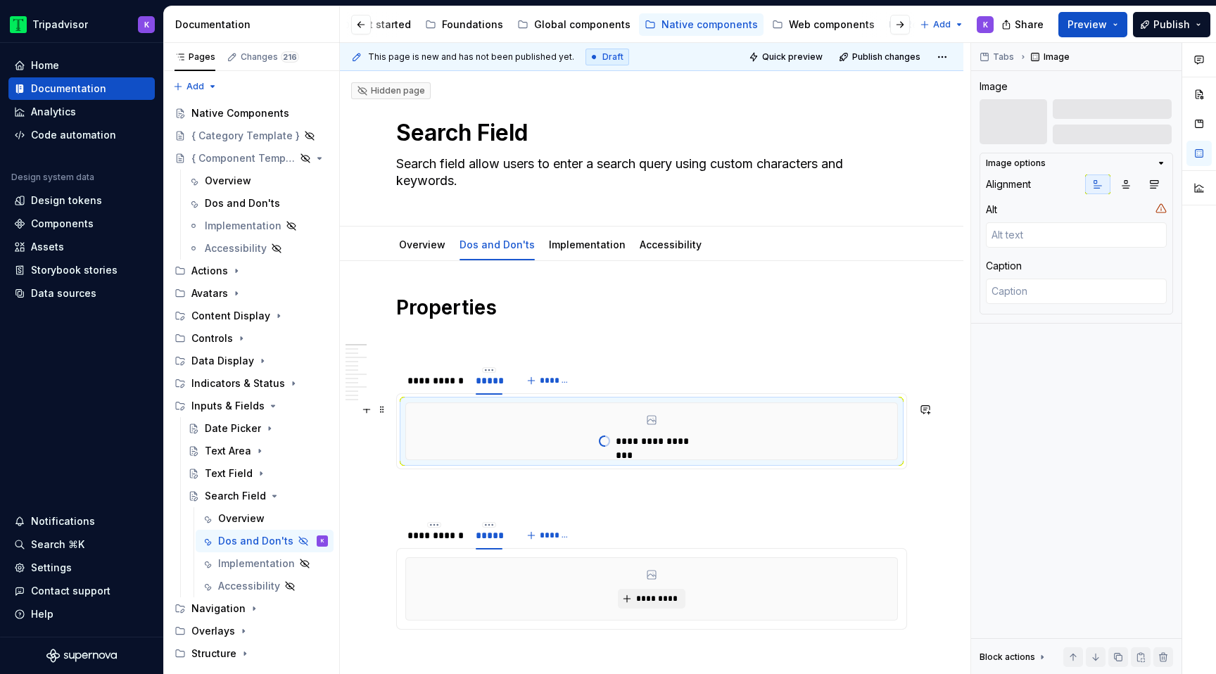
type textarea "*"
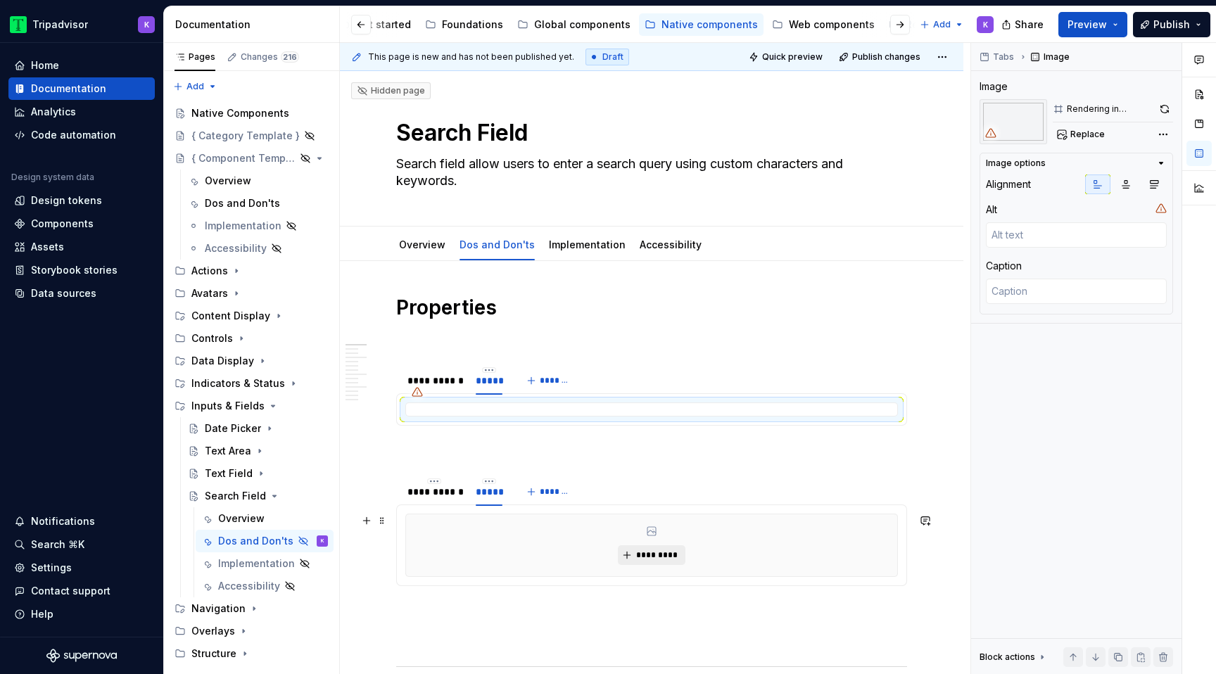
click at [642, 559] on span "*********" at bounding box center [656, 555] width 43 height 11
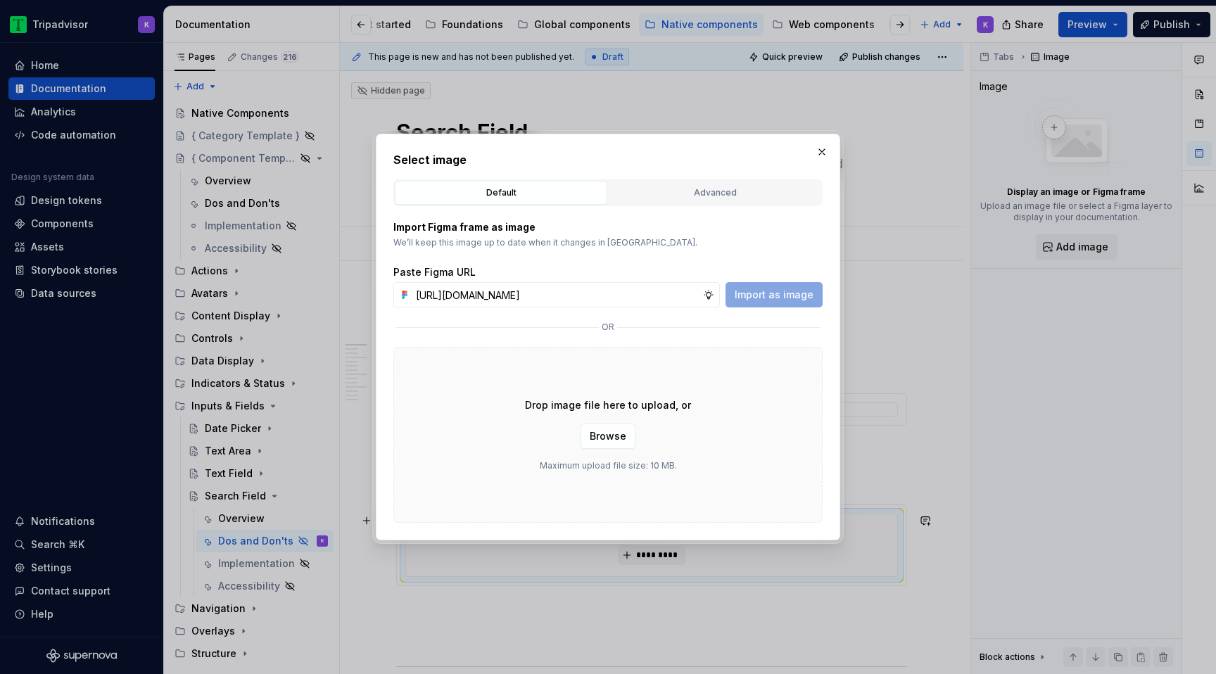
scroll to position [0, 374]
type input "[URL][DOMAIN_NAME]"
click at [765, 289] on span "Import as image" at bounding box center [774, 295] width 79 height 14
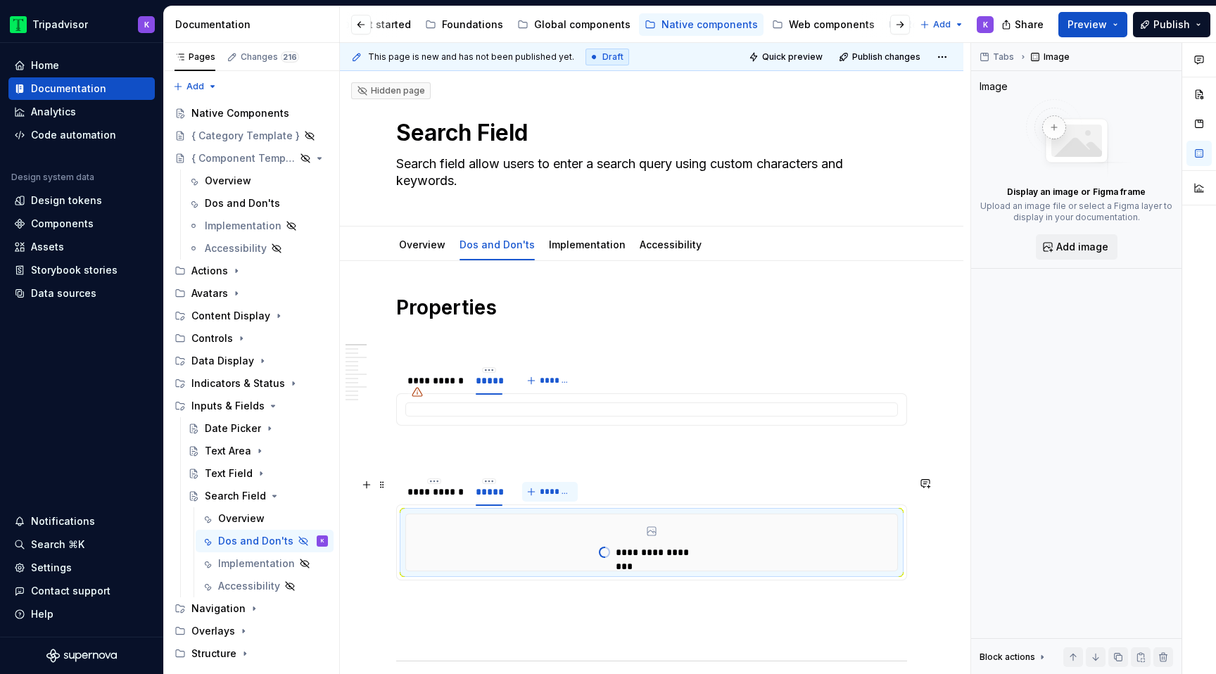
scroll to position [110, 0]
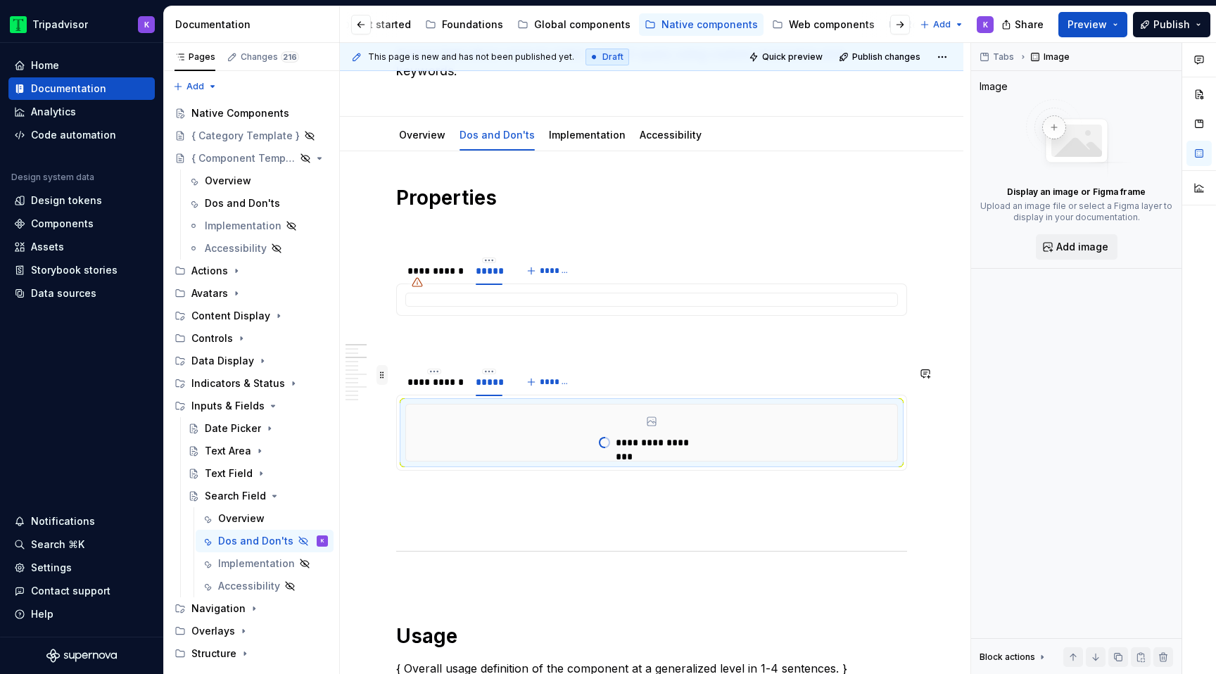
click at [382, 380] on span at bounding box center [381, 375] width 11 height 20
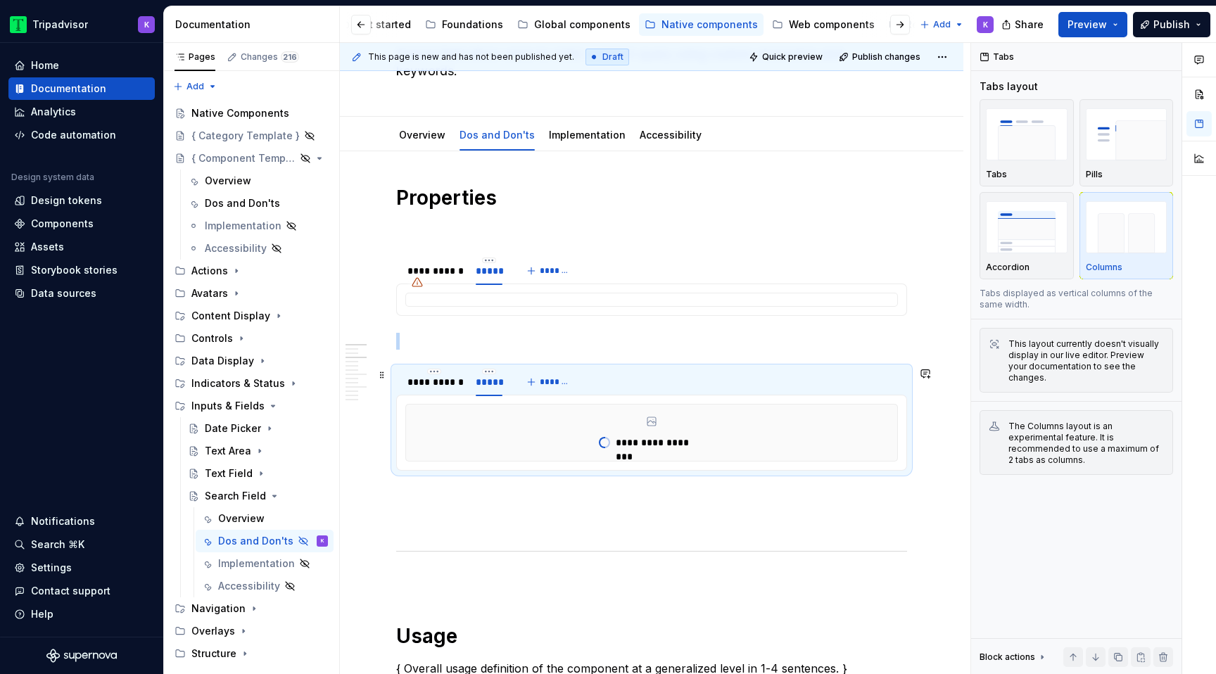
click at [416, 404] on div "**********" at bounding box center [651, 433] width 493 height 58
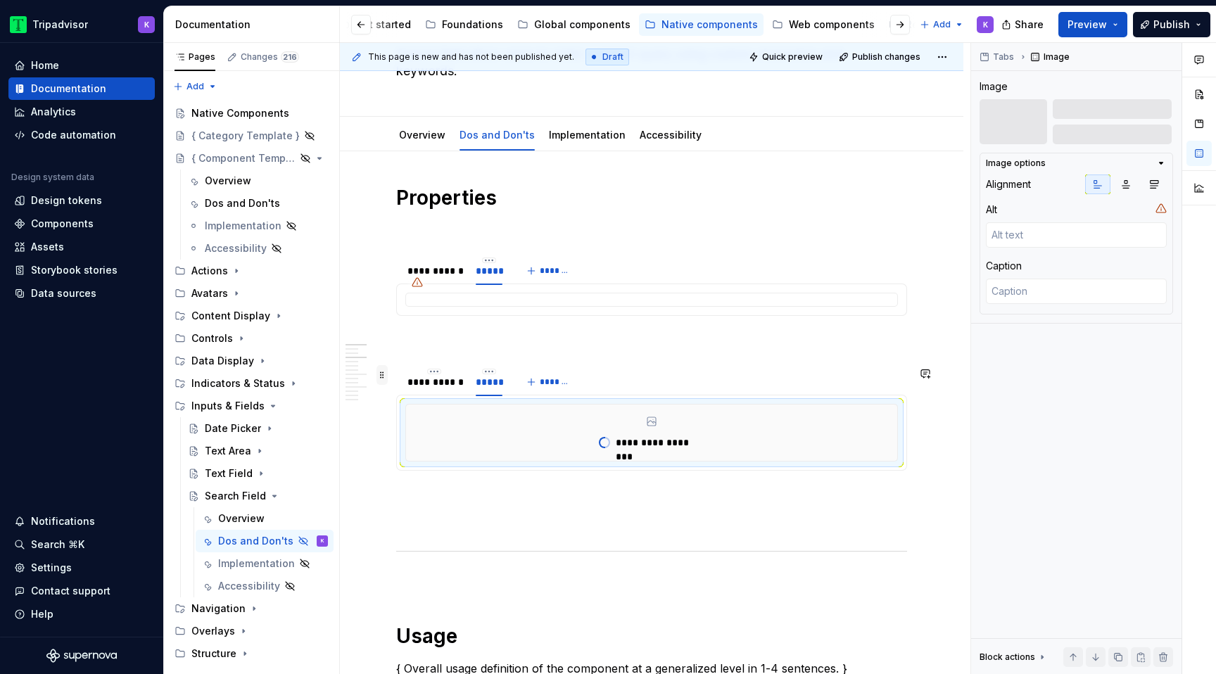
click at [386, 377] on span at bounding box center [381, 375] width 11 height 20
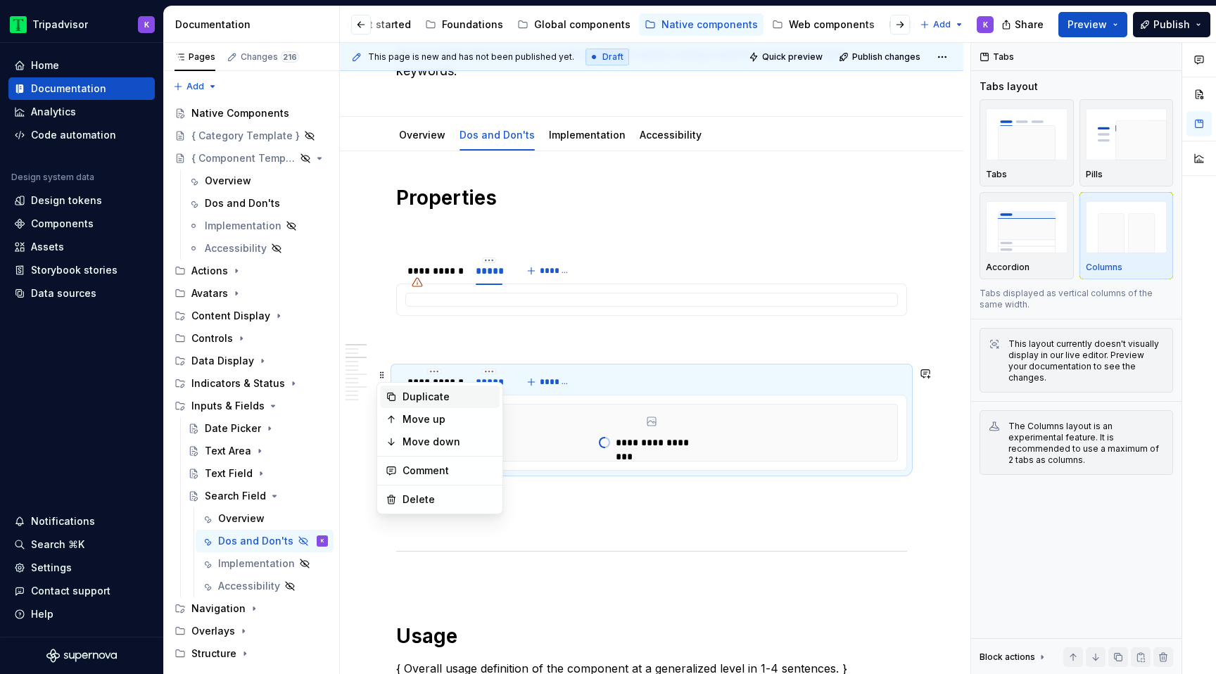
click at [426, 396] on div "Duplicate" at bounding box center [448, 397] width 91 height 14
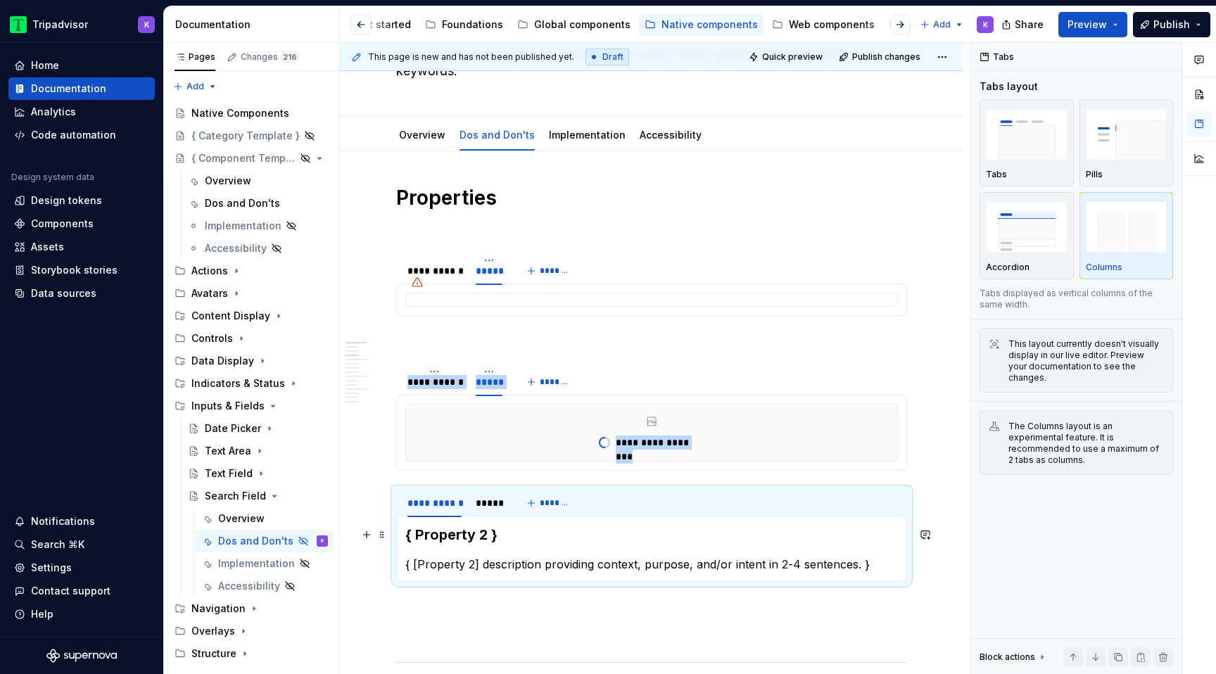
scroll to position [183, 0]
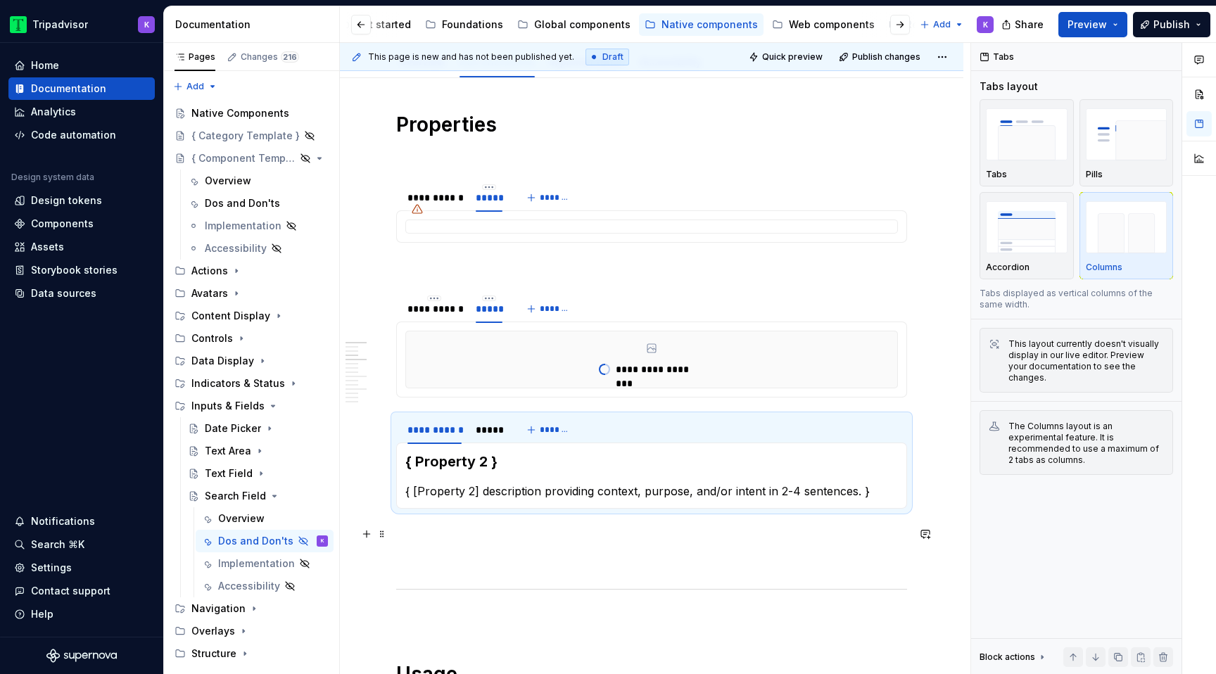
click at [448, 538] on p at bounding box center [651, 534] width 511 height 17
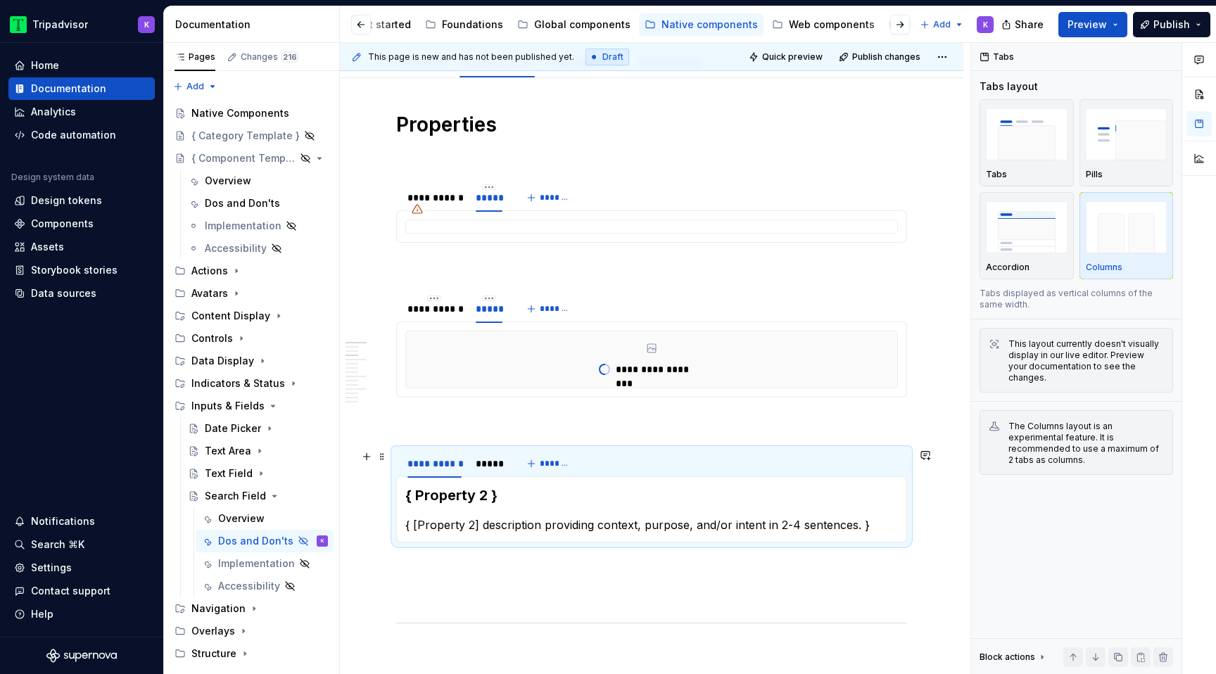
click at [488, 277] on p at bounding box center [651, 268] width 511 height 17
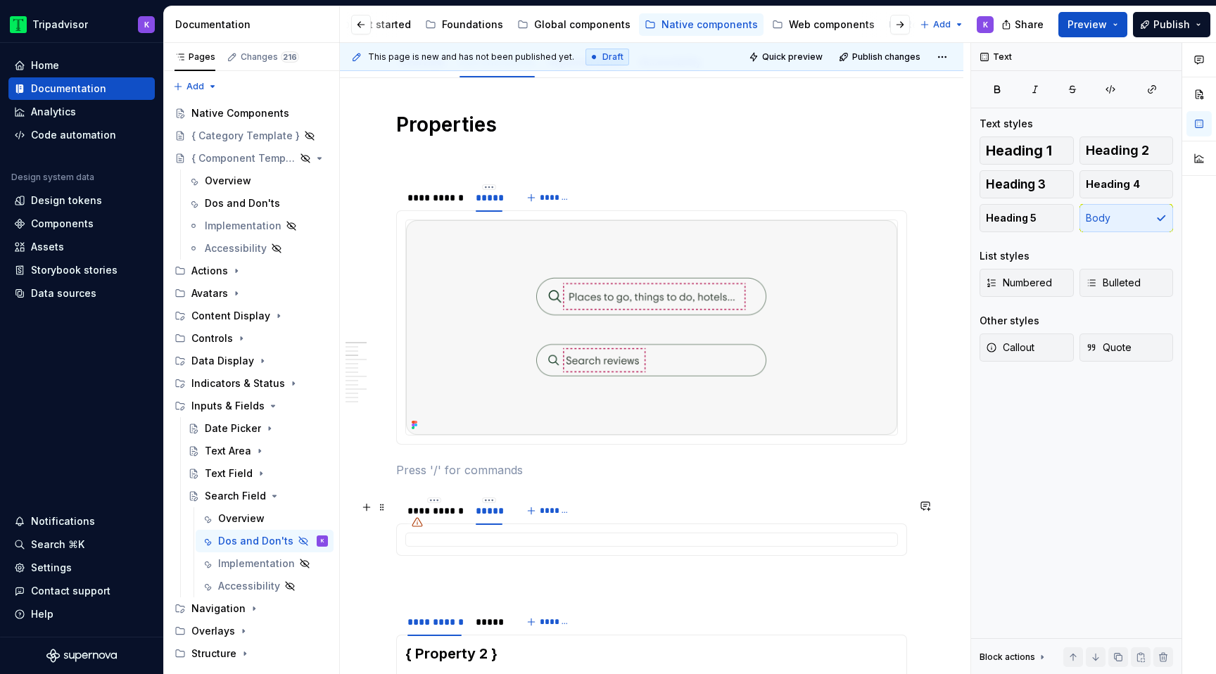
scroll to position [291, 0]
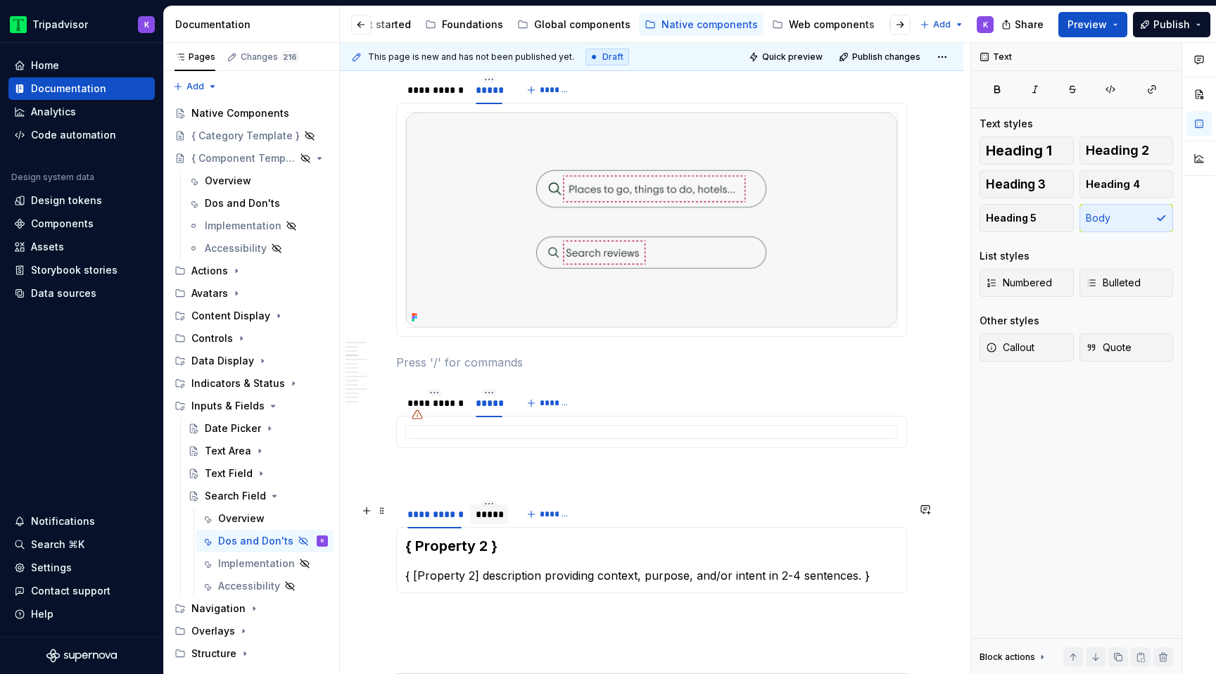
click at [498, 518] on div "*****" at bounding box center [489, 514] width 27 height 14
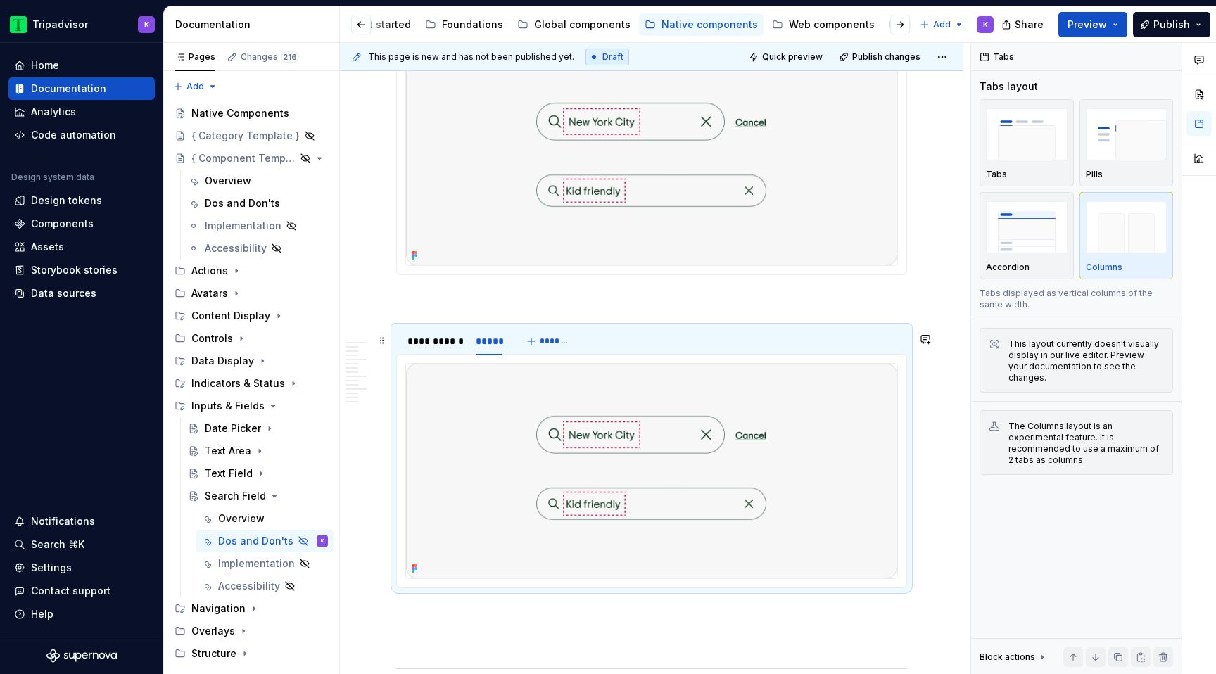
scroll to position [585, 0]
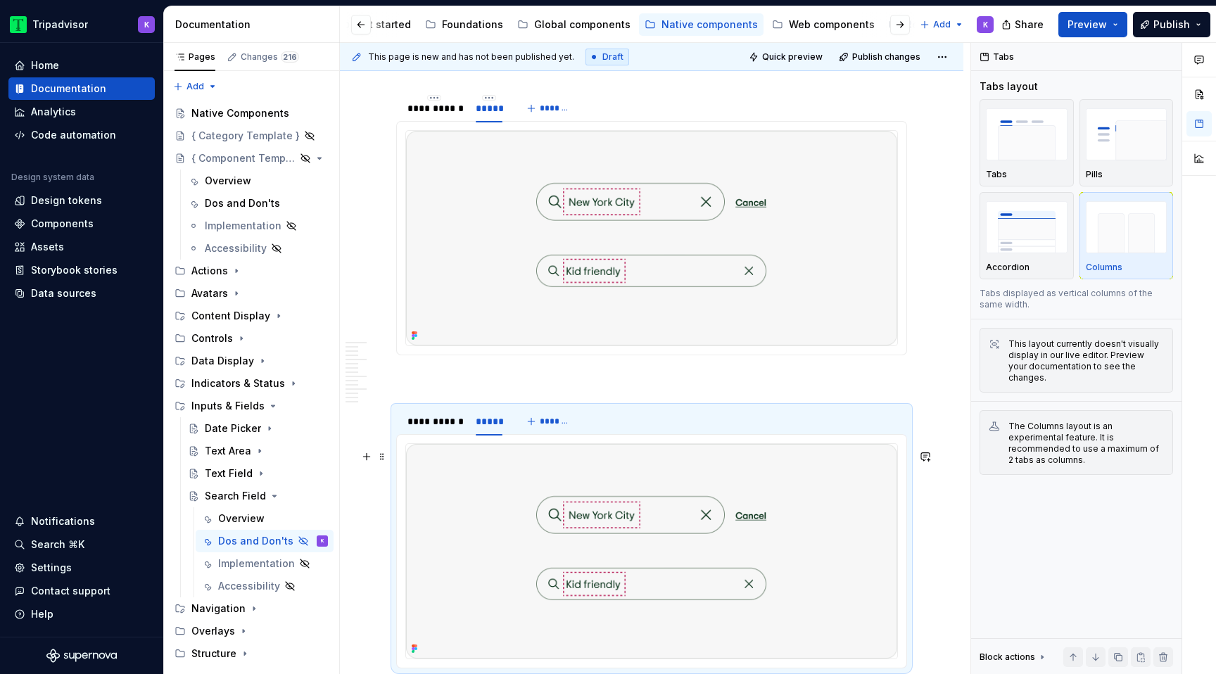
click at [723, 513] on img at bounding box center [651, 551] width 491 height 215
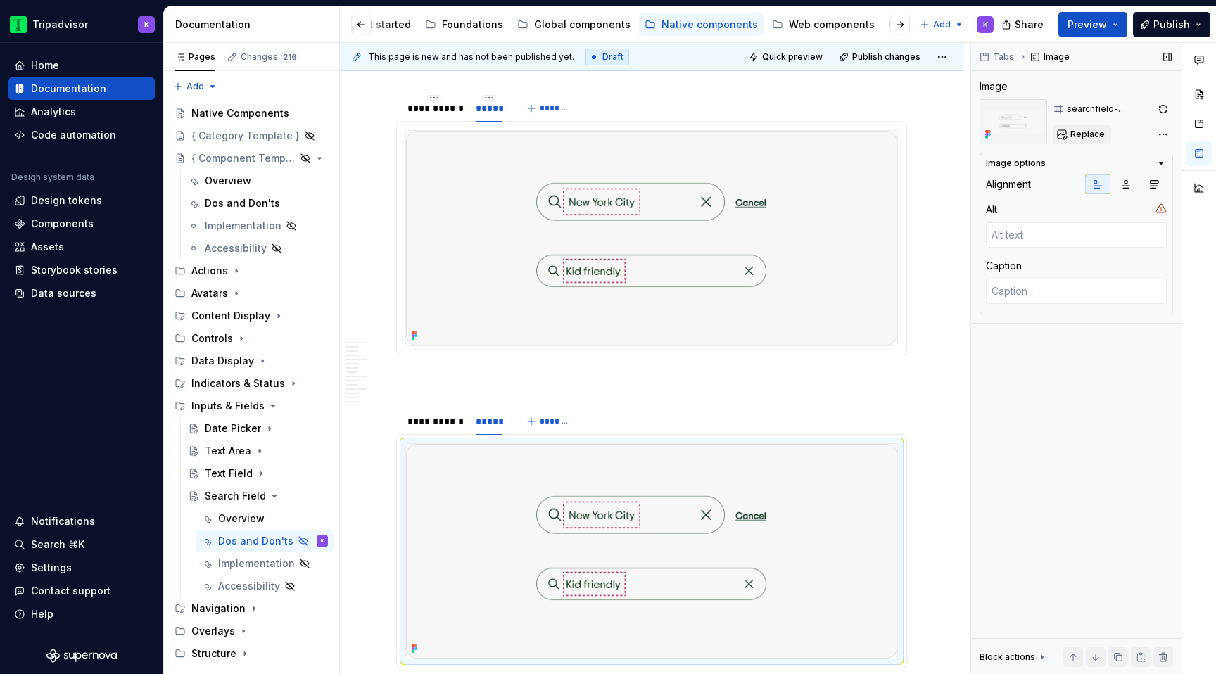
click at [1094, 138] on span "Replace" at bounding box center [1087, 134] width 34 height 11
type textarea "*"
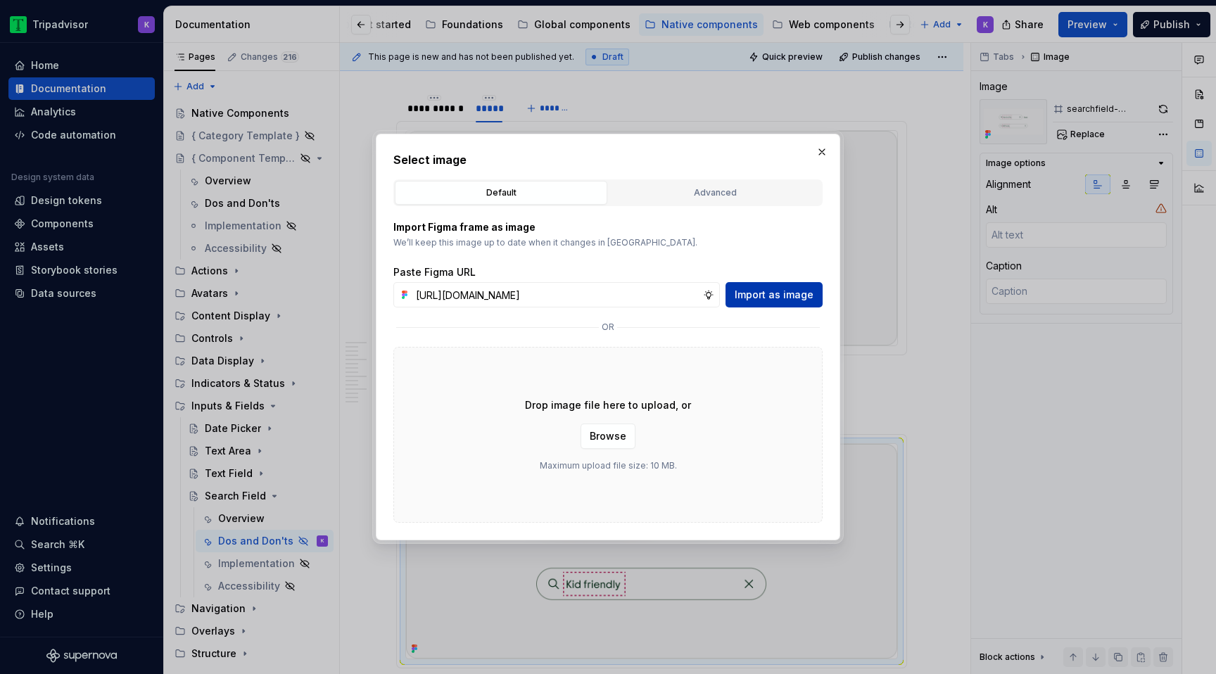
scroll to position [0, 374]
type input "[URL][DOMAIN_NAME]"
click at [759, 298] on span "Import as image" at bounding box center [774, 295] width 79 height 14
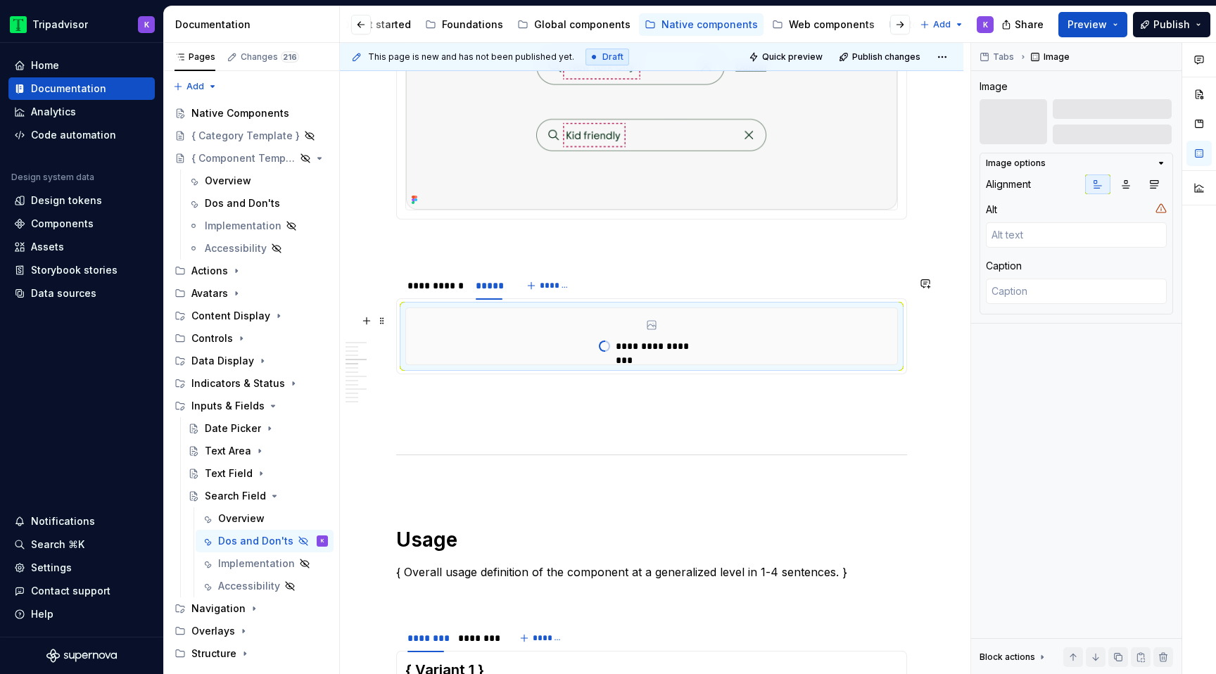
scroll to position [745, 0]
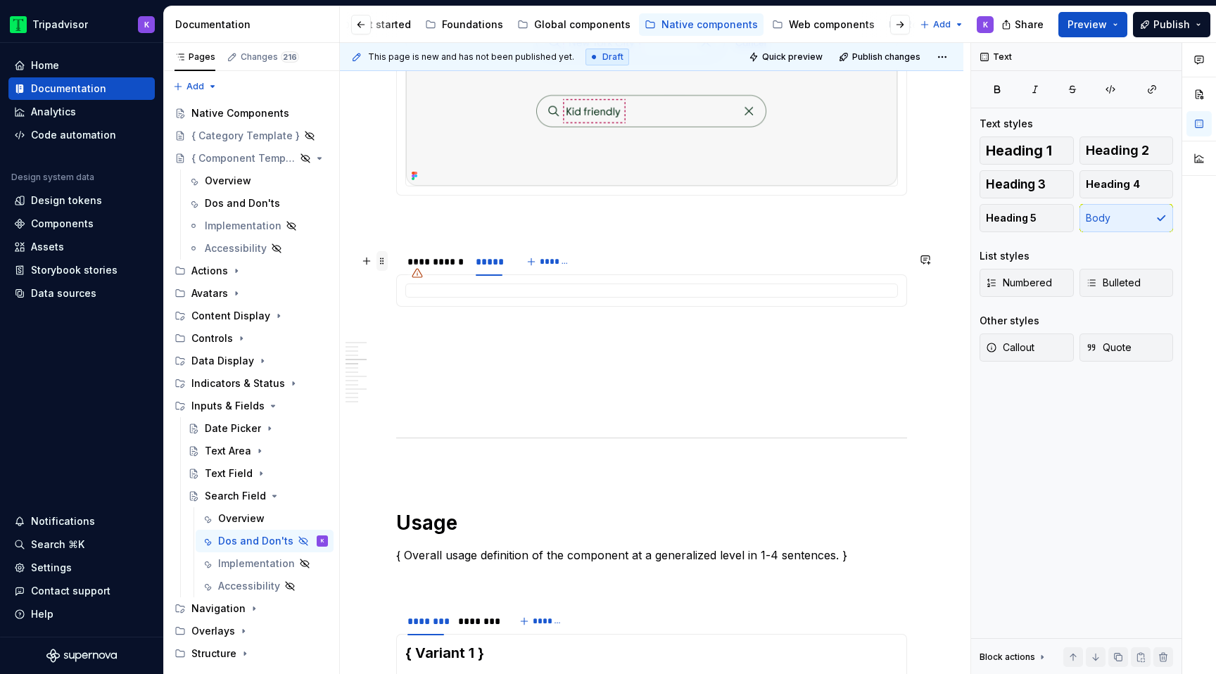
click at [382, 262] on span at bounding box center [381, 261] width 11 height 20
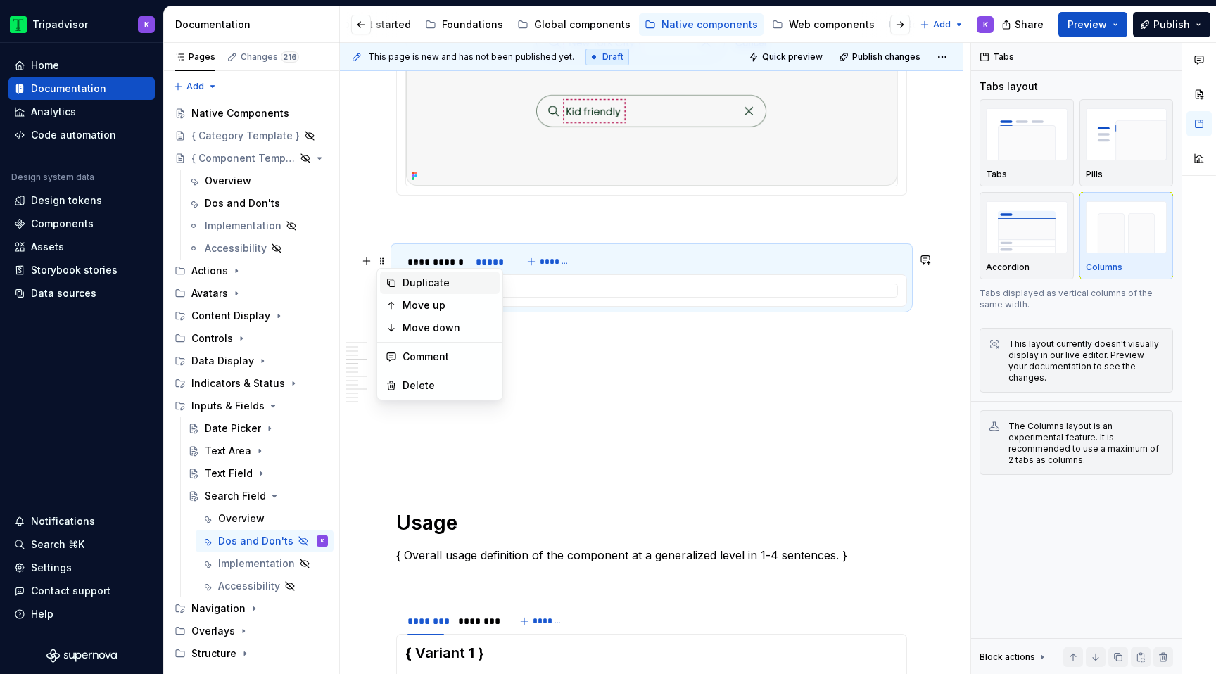
click at [408, 283] on div "Duplicate" at bounding box center [448, 283] width 91 height 14
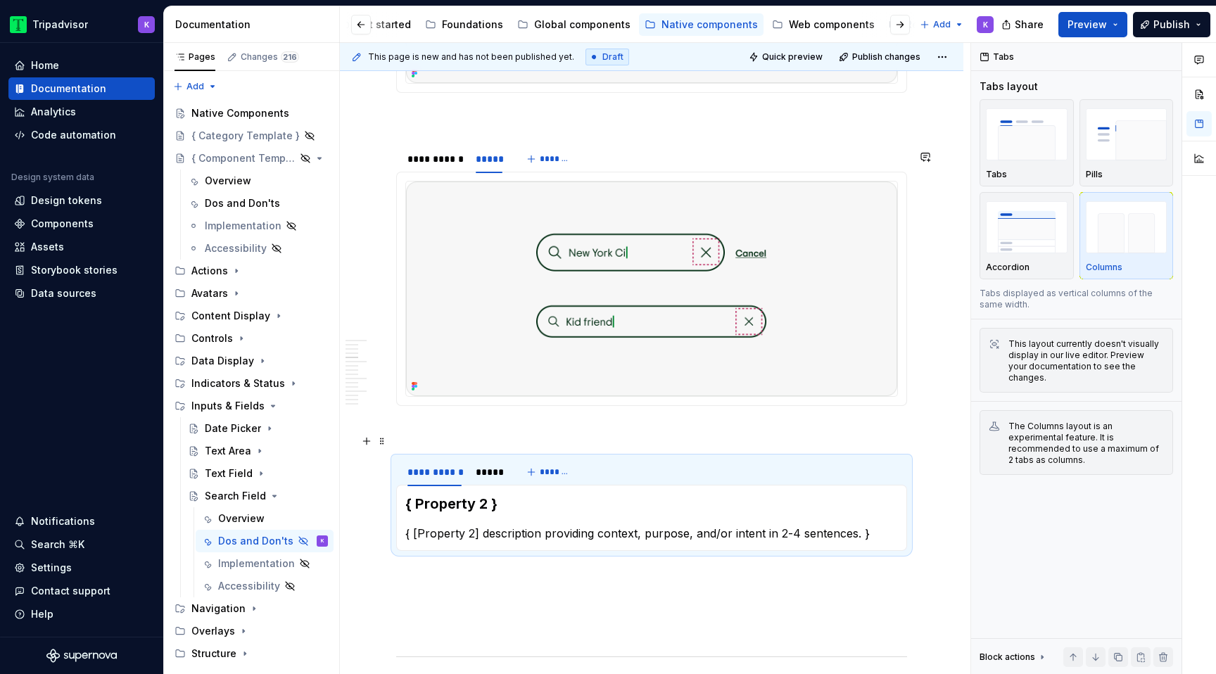
scroll to position [855, 0]
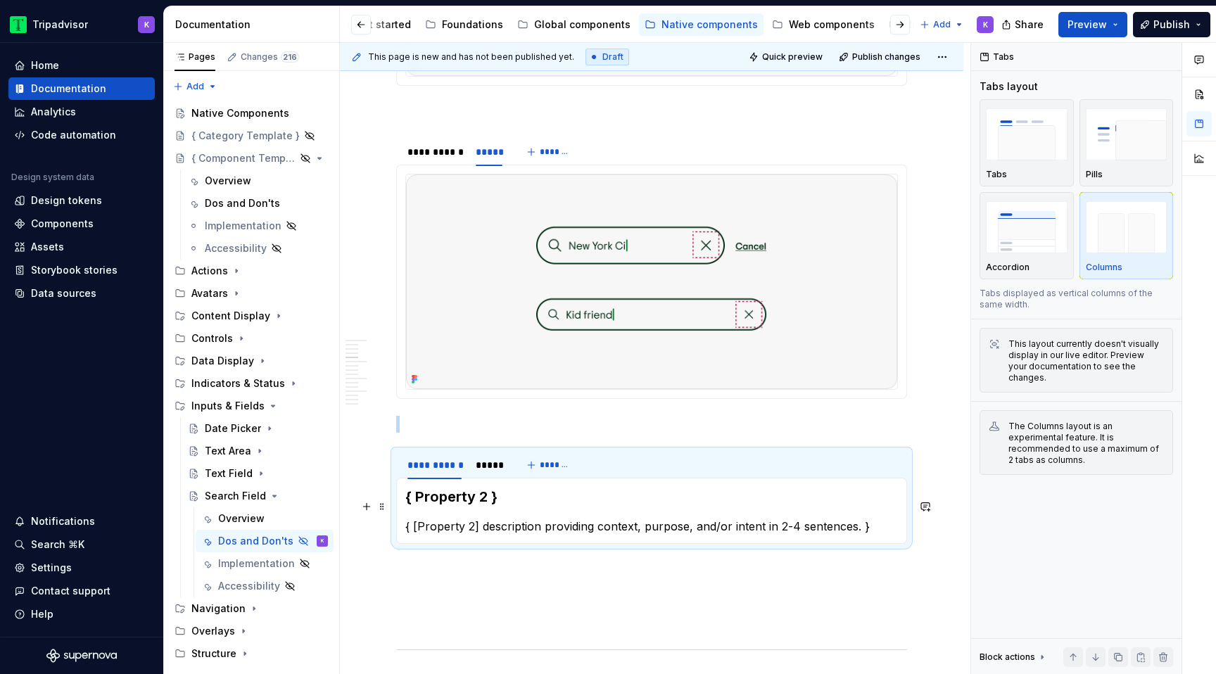
click at [502, 500] on h3 "{ Property 2 }" at bounding box center [651, 497] width 493 height 20
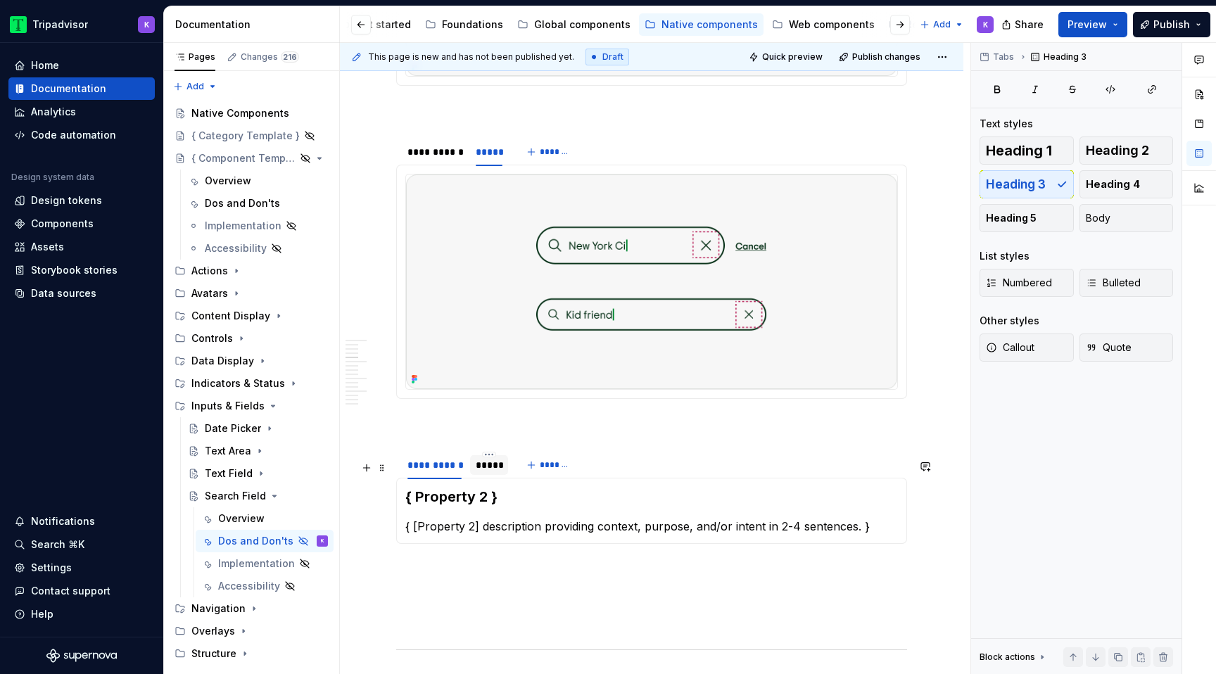
click at [496, 472] on div "*****" at bounding box center [489, 465] width 27 height 14
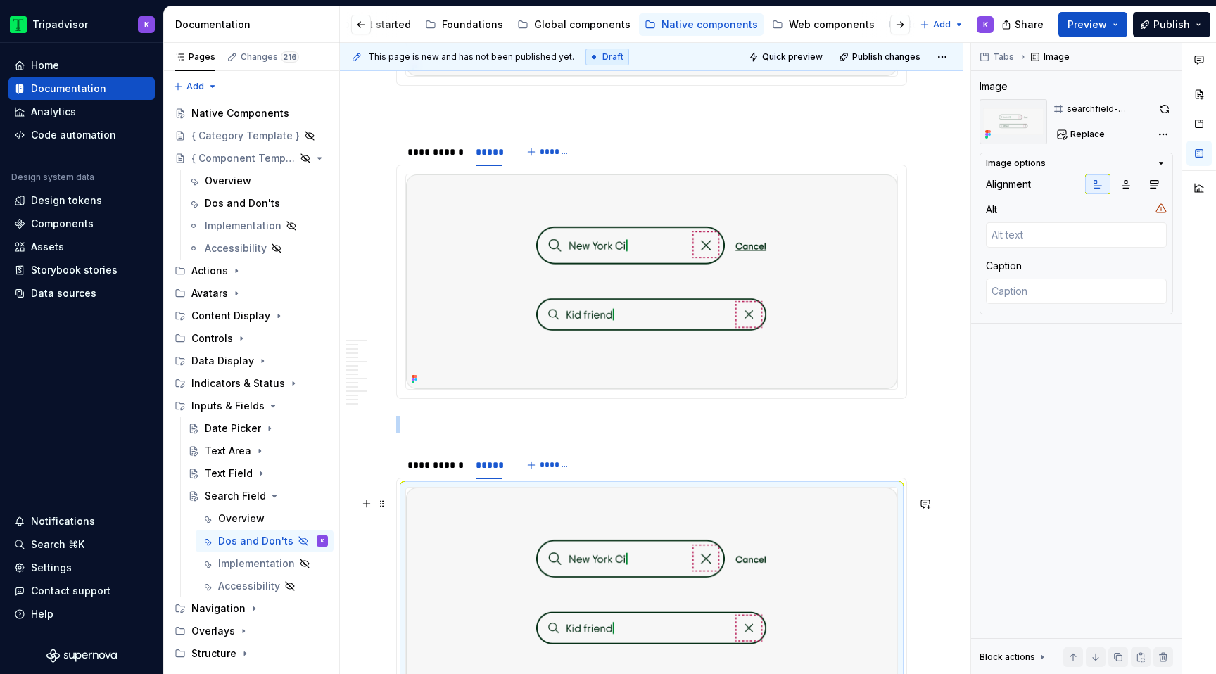
click at [607, 544] on img at bounding box center [651, 595] width 491 height 215
click at [1084, 141] on button "Replace" at bounding box center [1082, 135] width 58 height 20
type textarea "*"
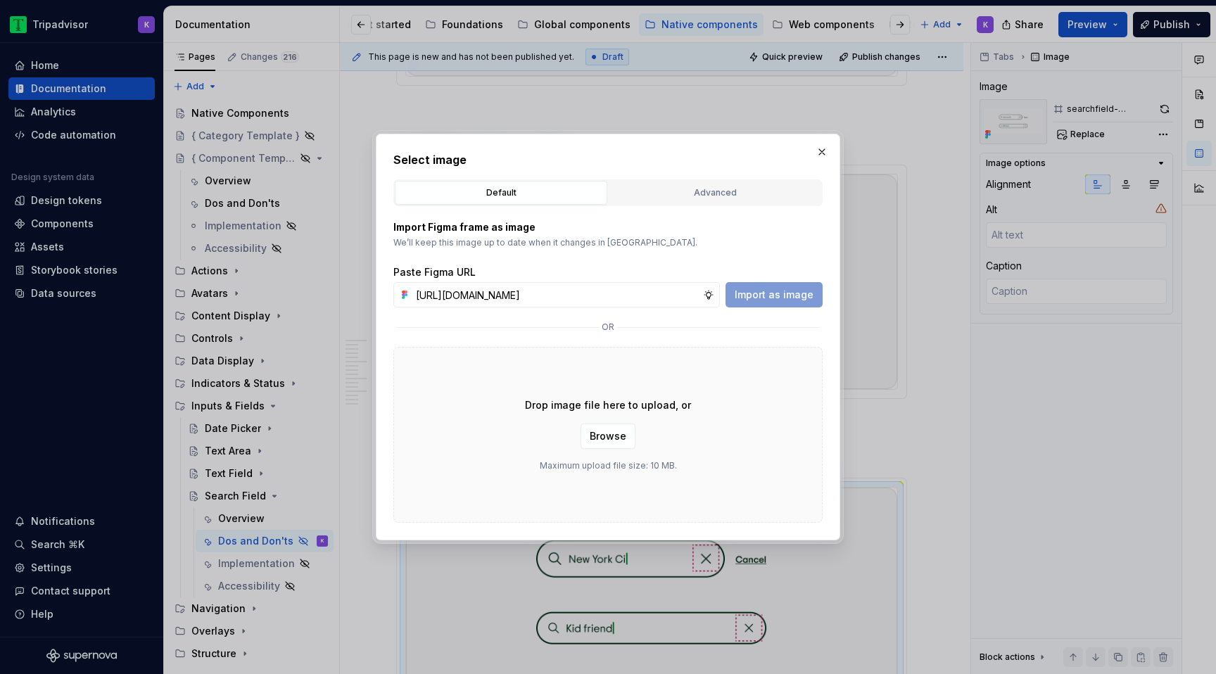
scroll to position [0, 372]
type input "[URL][DOMAIN_NAME]"
click at [778, 294] on span "Import as image" at bounding box center [774, 295] width 79 height 14
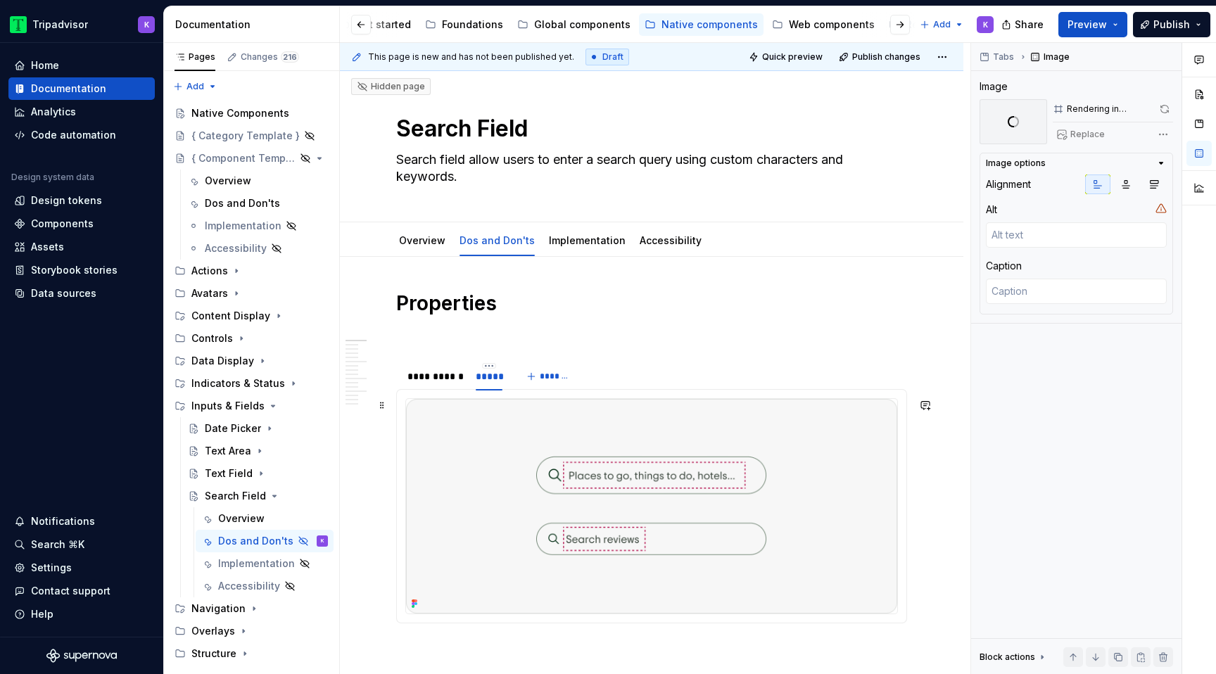
scroll to position [0, 0]
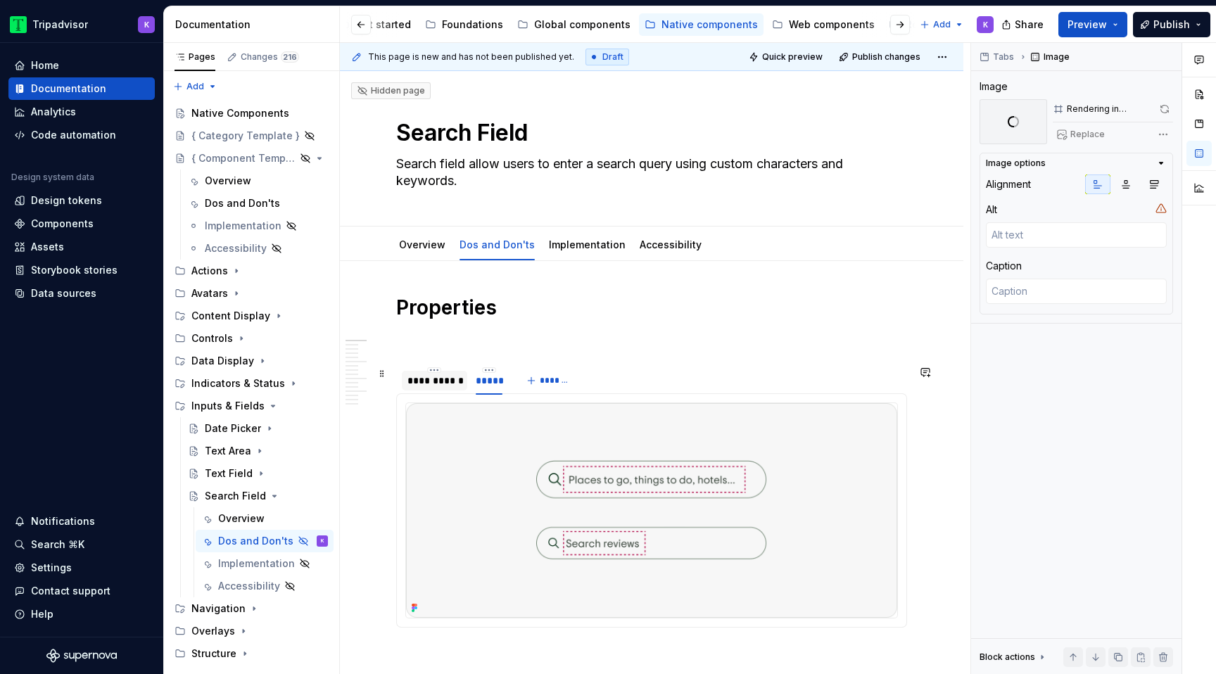
click at [434, 382] on div "**********" at bounding box center [434, 381] width 54 height 14
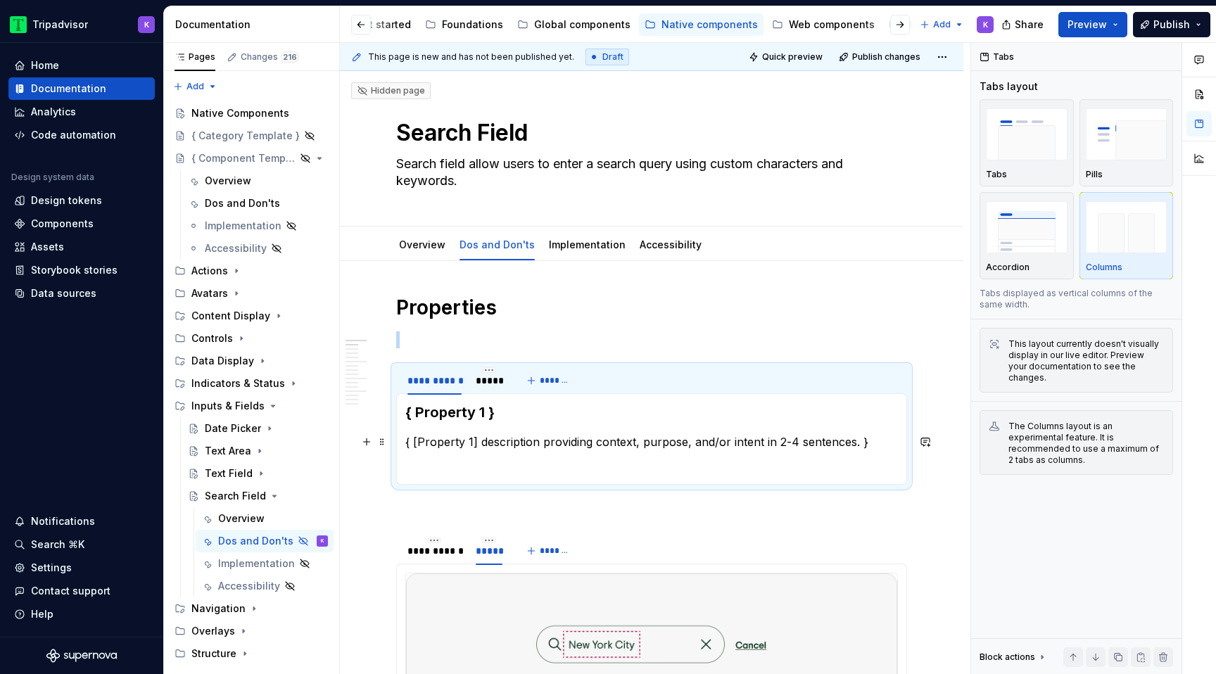
click at [526, 433] on p "{ [Property 1] description providing context, purpose, and/or intent in 2-4 sen…" at bounding box center [651, 441] width 493 height 17
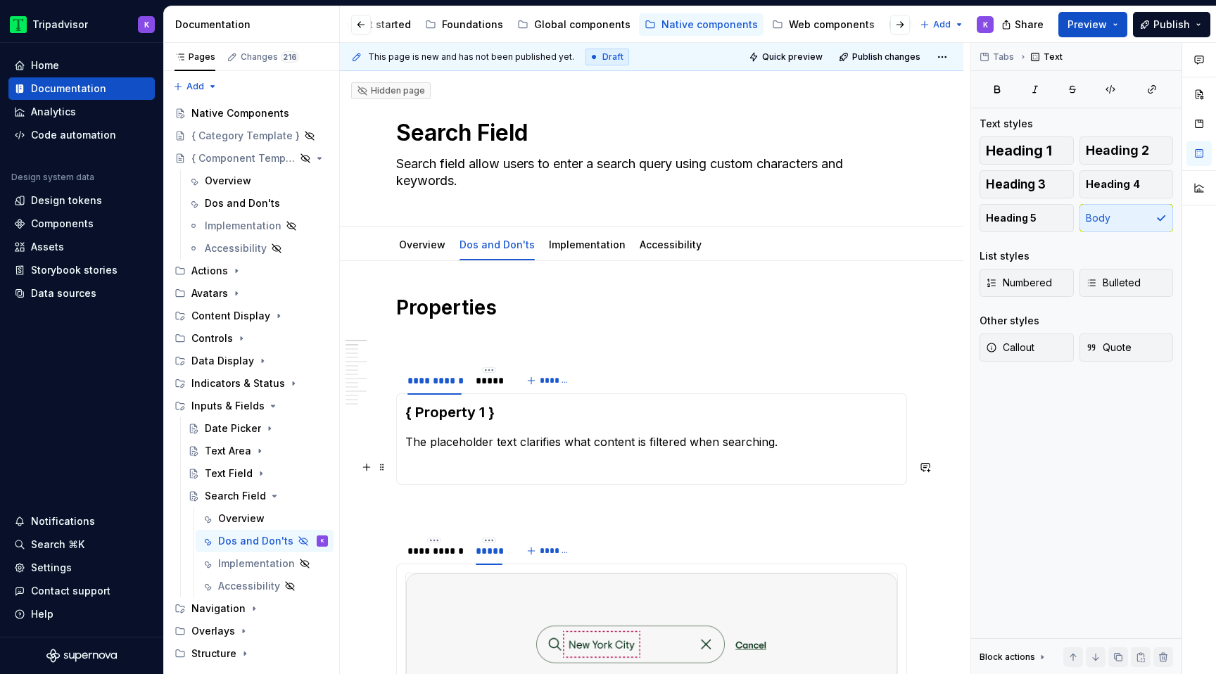
click at [484, 467] on p at bounding box center [651, 467] width 493 height 17
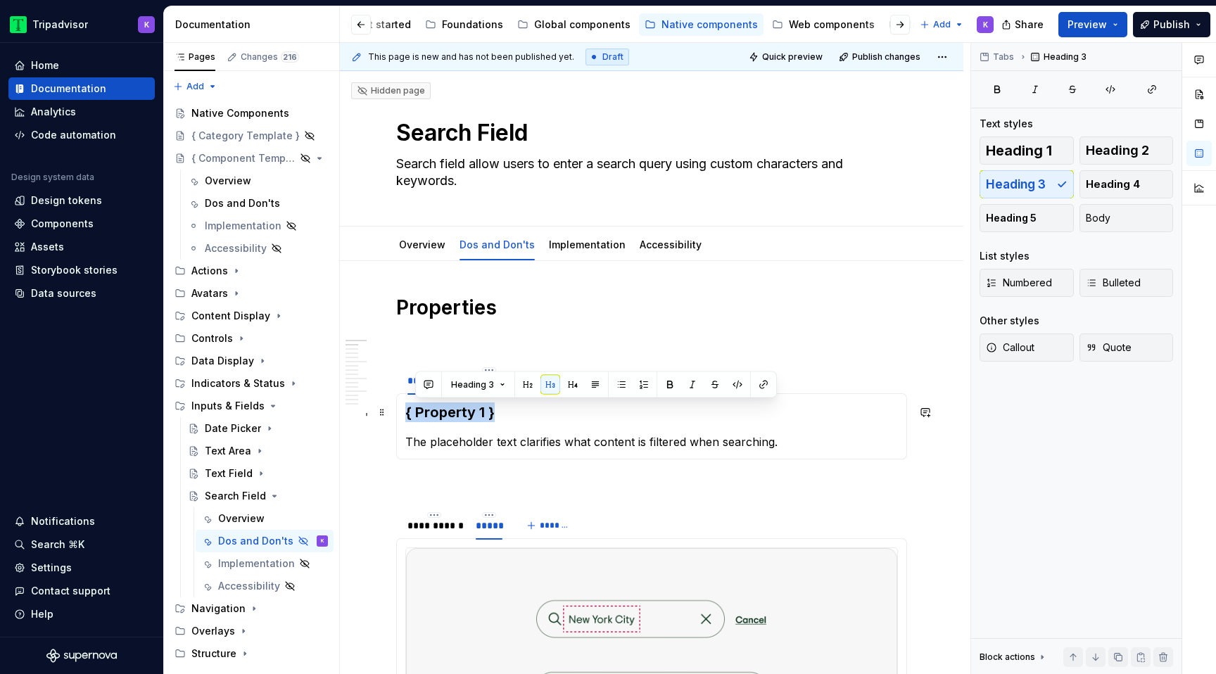
drag, startPoint x: 500, startPoint y: 413, endPoint x: 408, endPoint y: 413, distance: 91.5
click at [408, 413] on h3 "{ Property 1 }" at bounding box center [651, 413] width 493 height 20
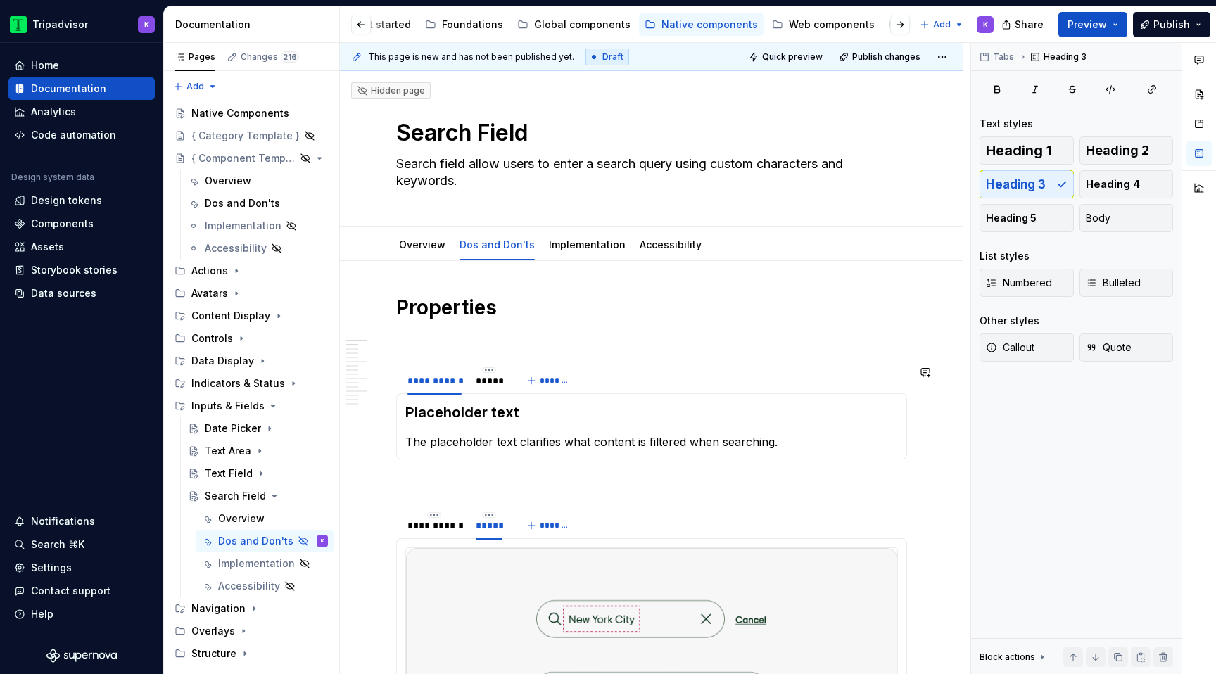
scroll to position [132, 0]
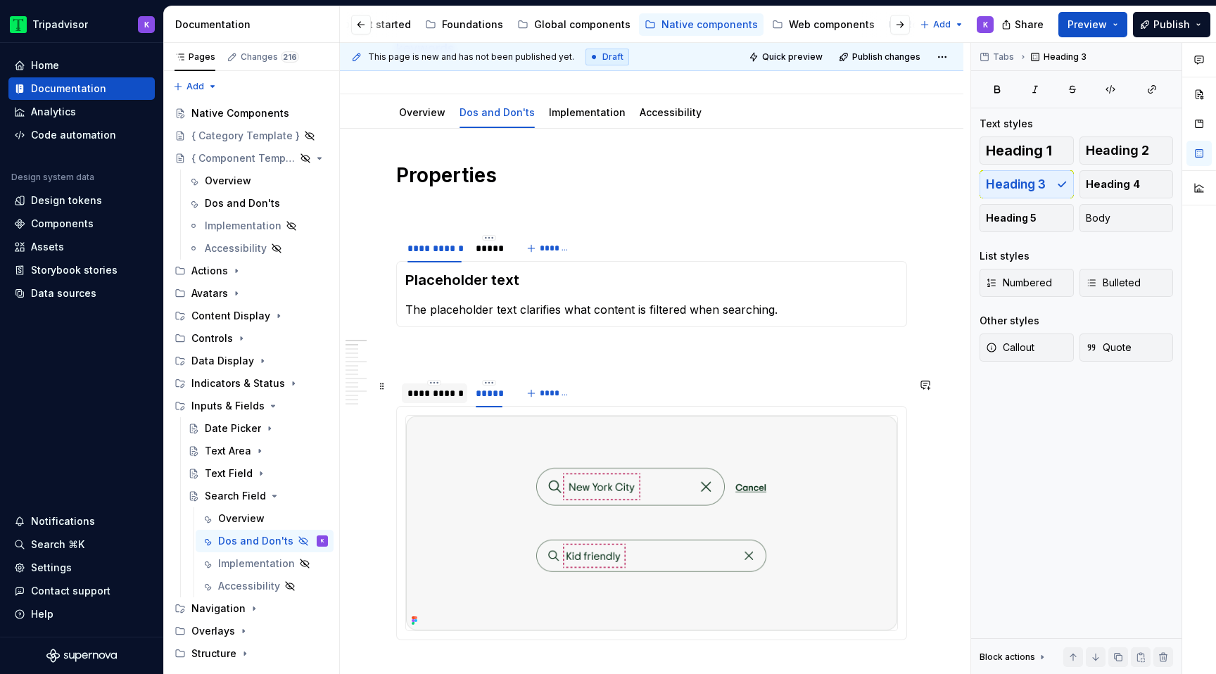
click at [441, 399] on div "**********" at bounding box center [434, 393] width 54 height 14
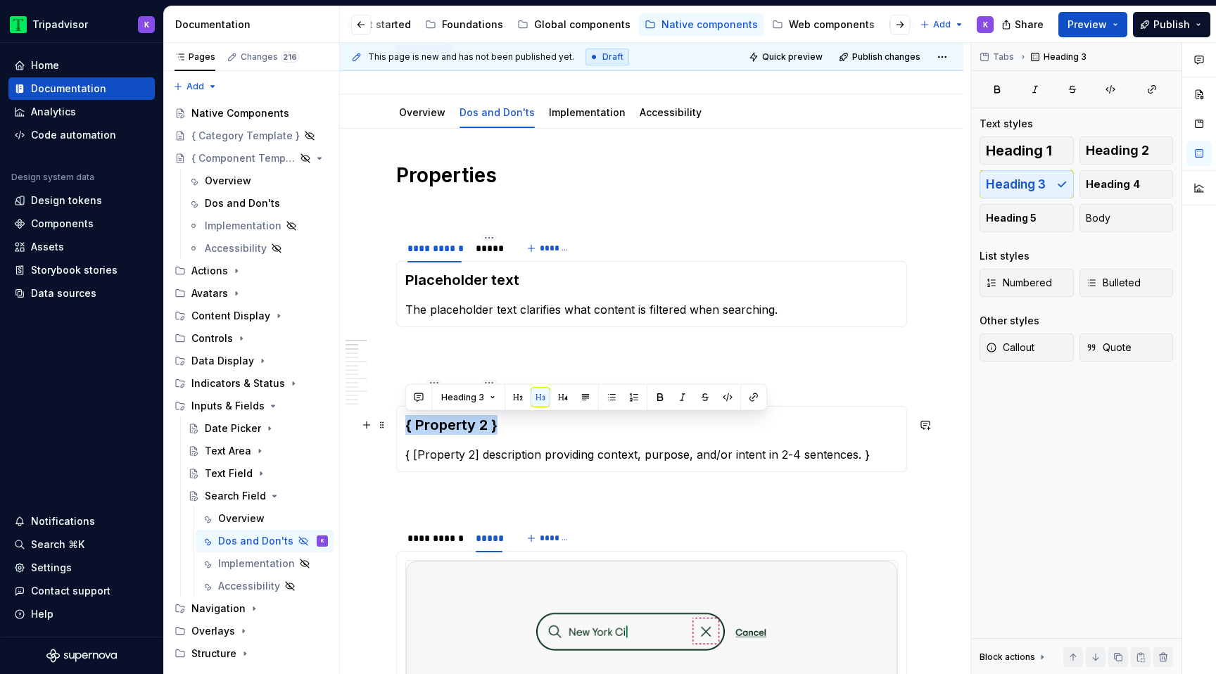
drag, startPoint x: 512, startPoint y: 430, endPoint x: 405, endPoint y: 431, distance: 106.3
click at [405, 431] on h3 "{ Property 2 }" at bounding box center [651, 425] width 493 height 20
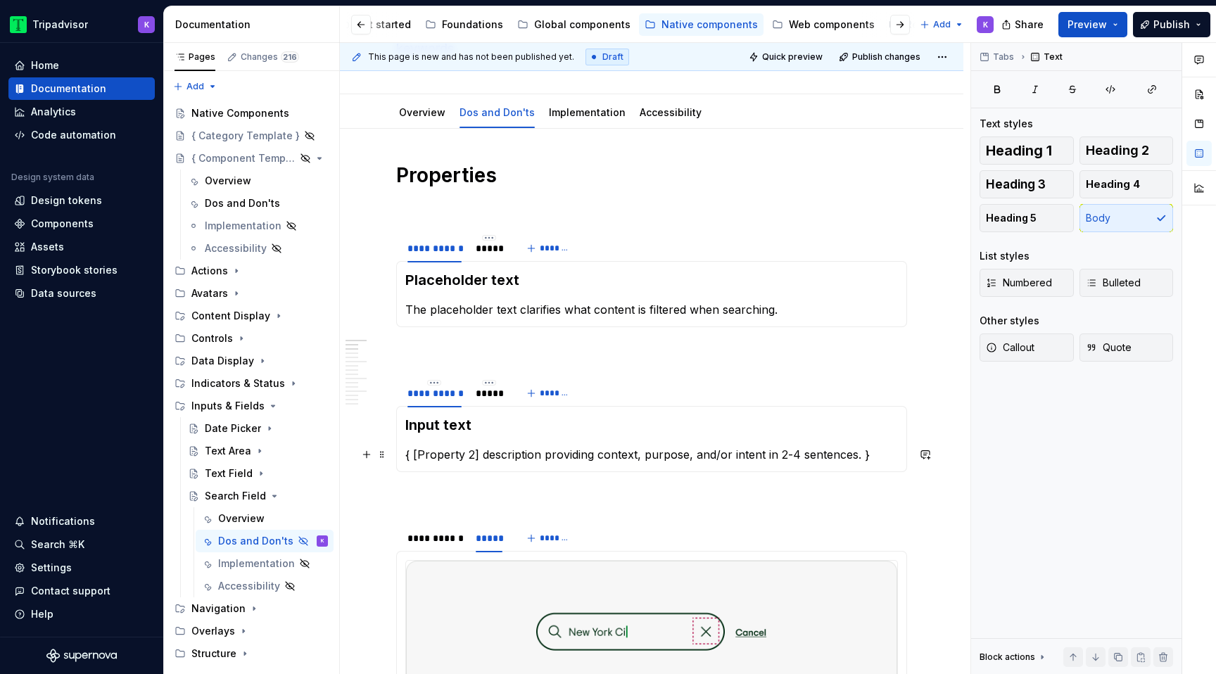
click at [552, 449] on p "{ [Property 2] description providing context, purpose, and/or intent in 2-4 sen…" at bounding box center [651, 454] width 493 height 17
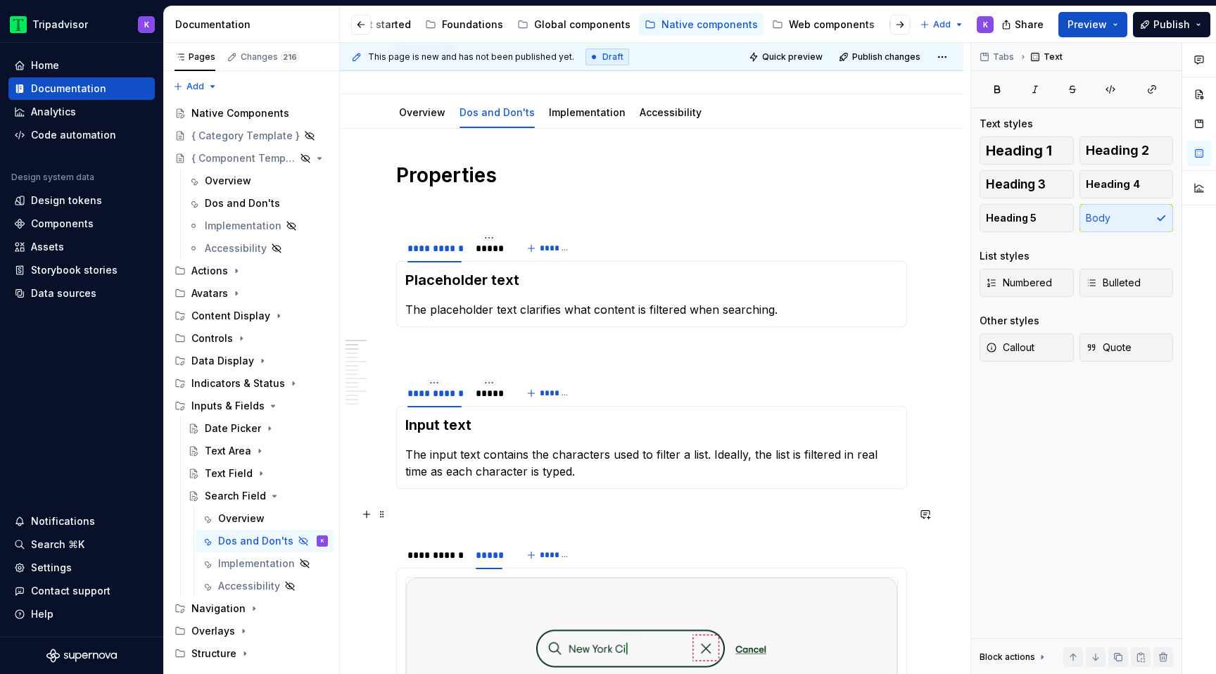
scroll to position [252, 0]
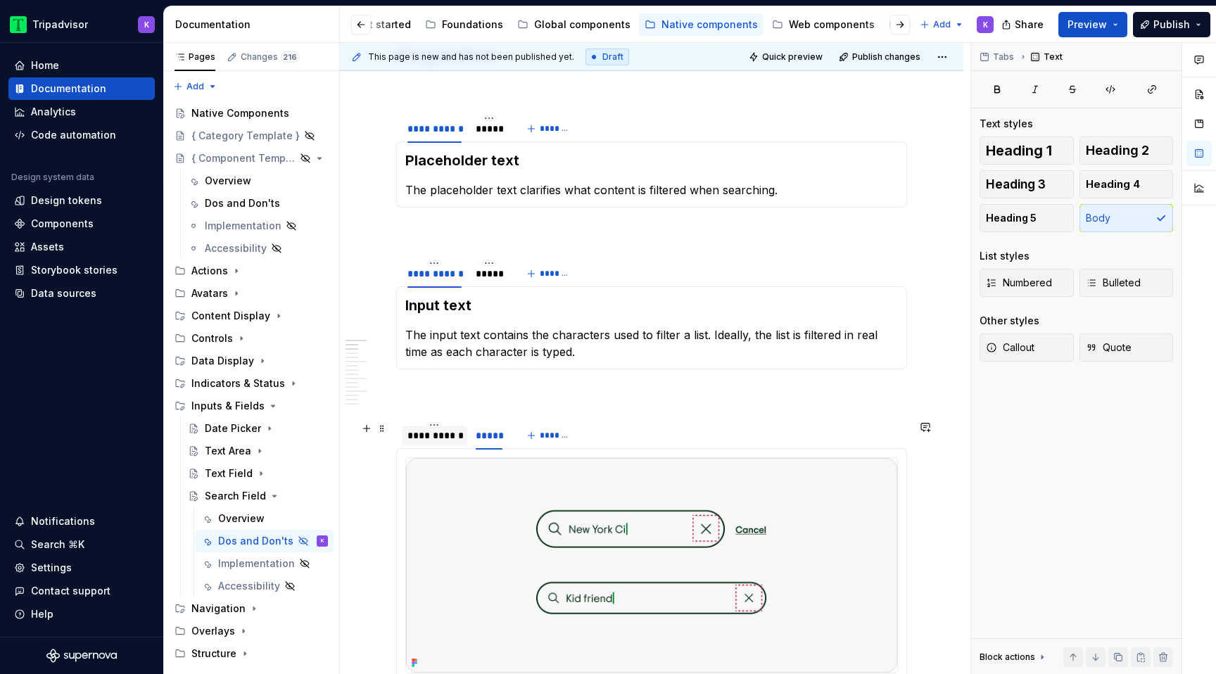
click at [451, 442] on div "**********" at bounding box center [434, 436] width 54 height 14
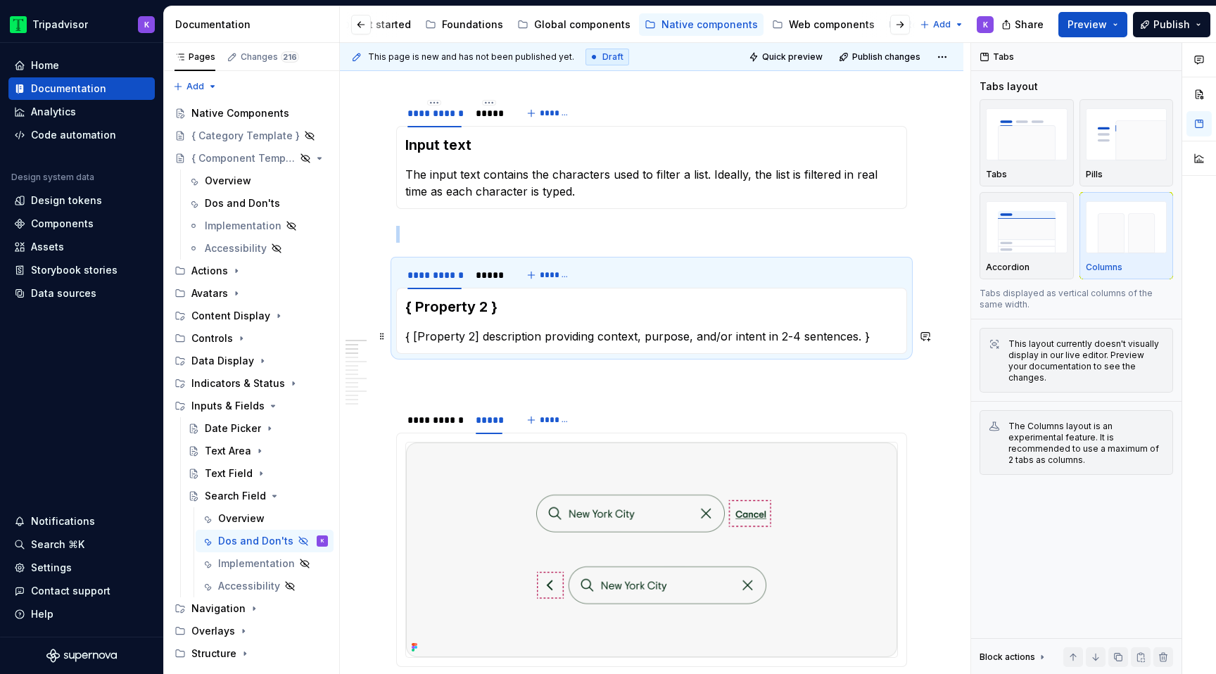
scroll to position [465, 0]
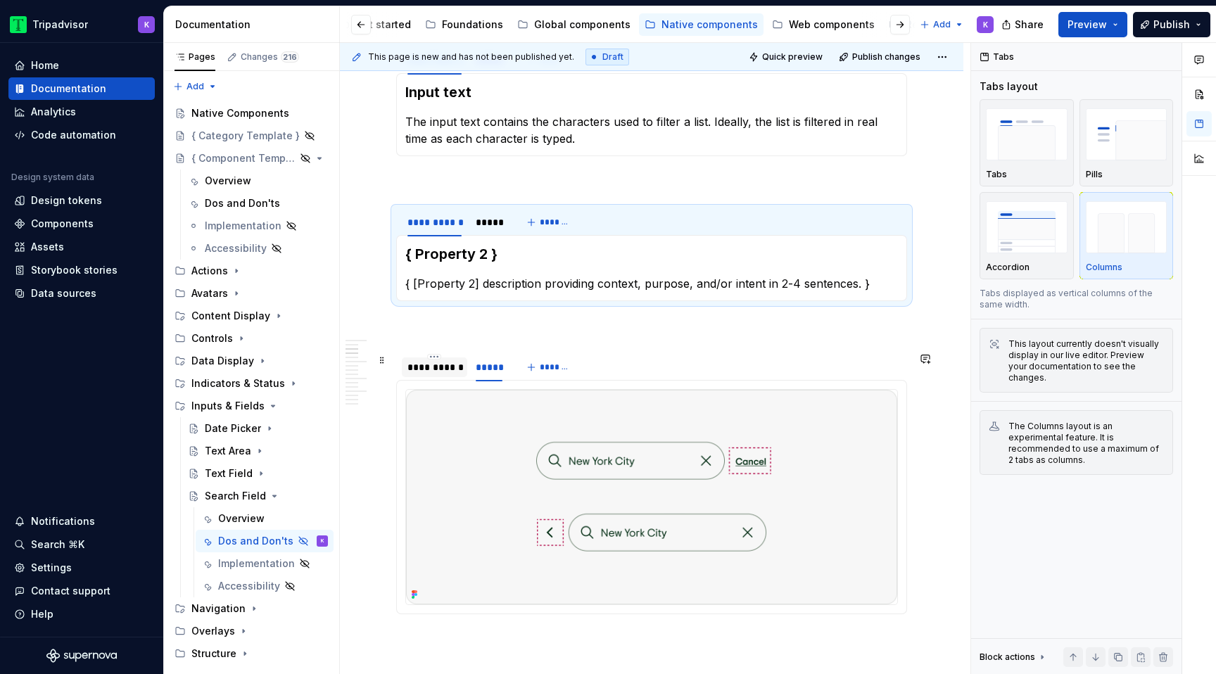
click at [424, 367] on div "**********" at bounding box center [434, 367] width 54 height 14
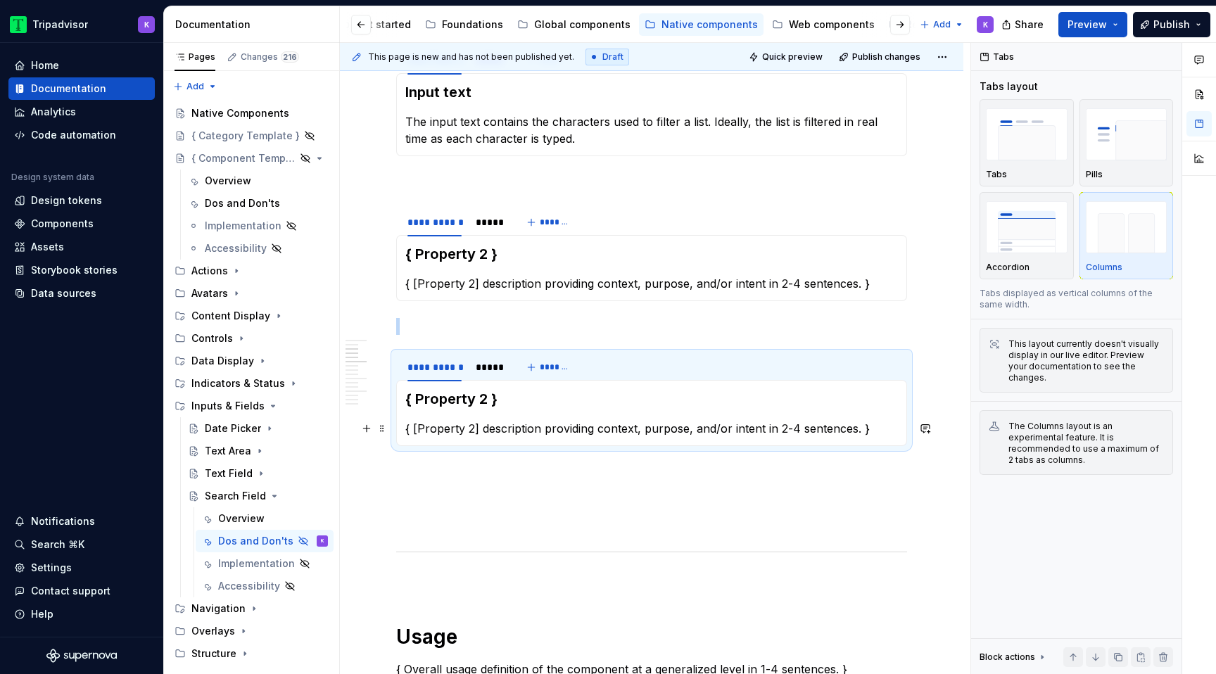
click at [500, 426] on p "{ [Property 2] description providing context, purpose, and/or intent in 2-4 sen…" at bounding box center [651, 428] width 493 height 17
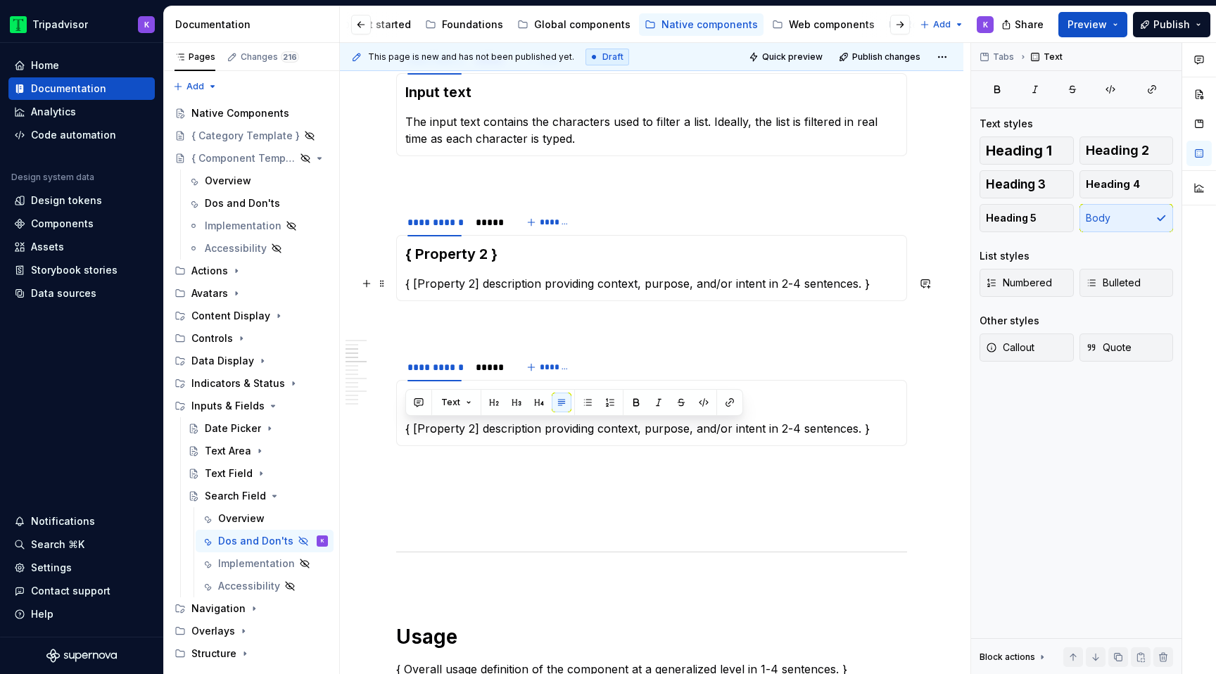
click at [505, 277] on p "{ [Property 2] description providing context, purpose, and/or intent in 2-4 sen…" at bounding box center [651, 283] width 493 height 17
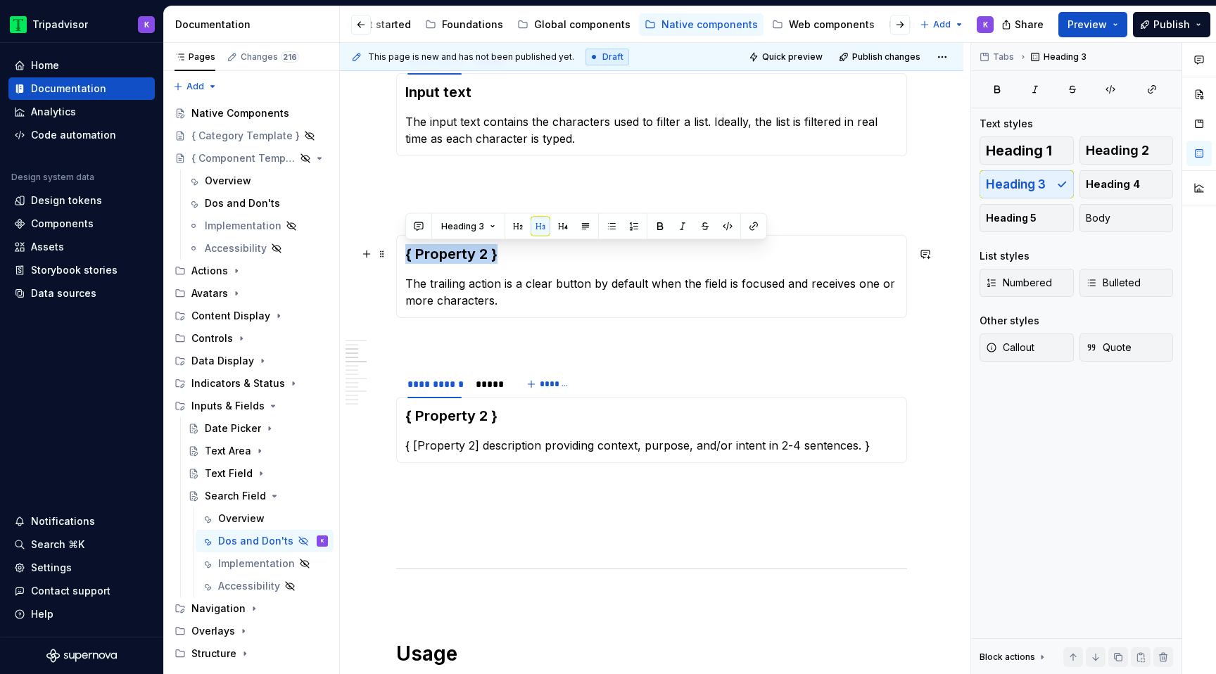
drag, startPoint x: 500, startPoint y: 255, endPoint x: 402, endPoint y: 256, distance: 98.5
click at [402, 256] on div "{ Property 2 } The trailing action is a clear button by default when the field …" at bounding box center [651, 276] width 511 height 83
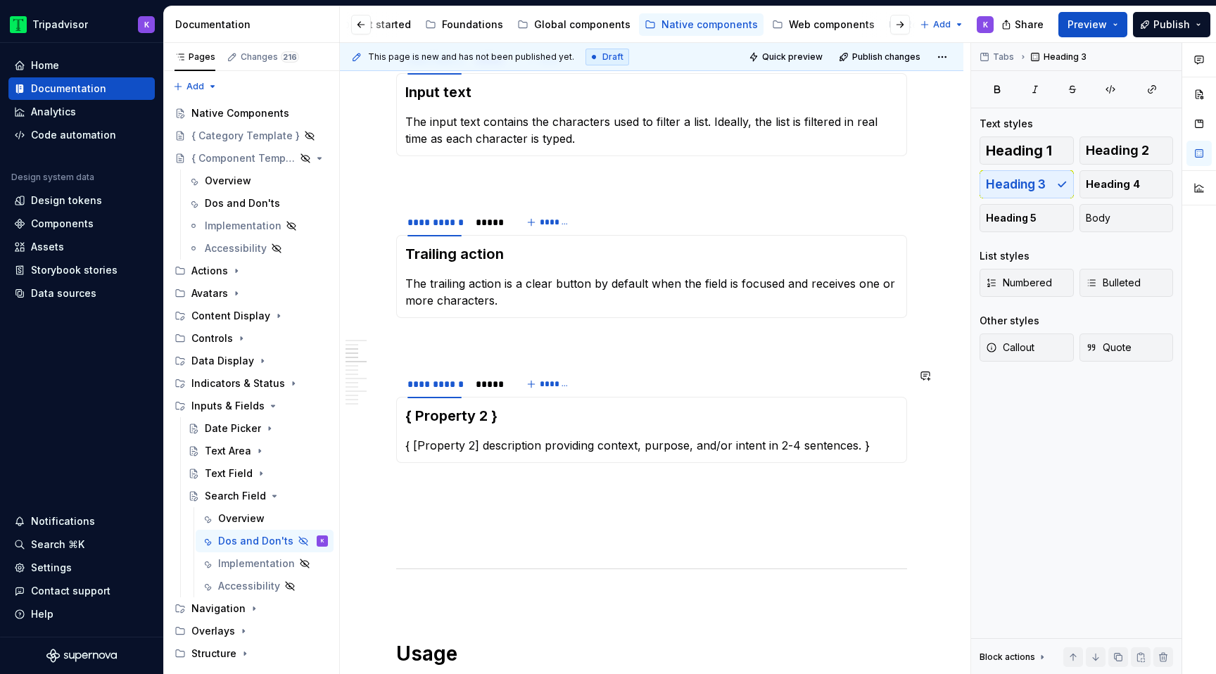
click at [562, 455] on div "{ Property 2 } { [Property 2] description providing context, purpose, and/or in…" at bounding box center [651, 430] width 511 height 66
click at [562, 448] on p "{ [Property 2] description providing context, purpose, and/or intent in 2-4 sen…" at bounding box center [651, 445] width 493 height 17
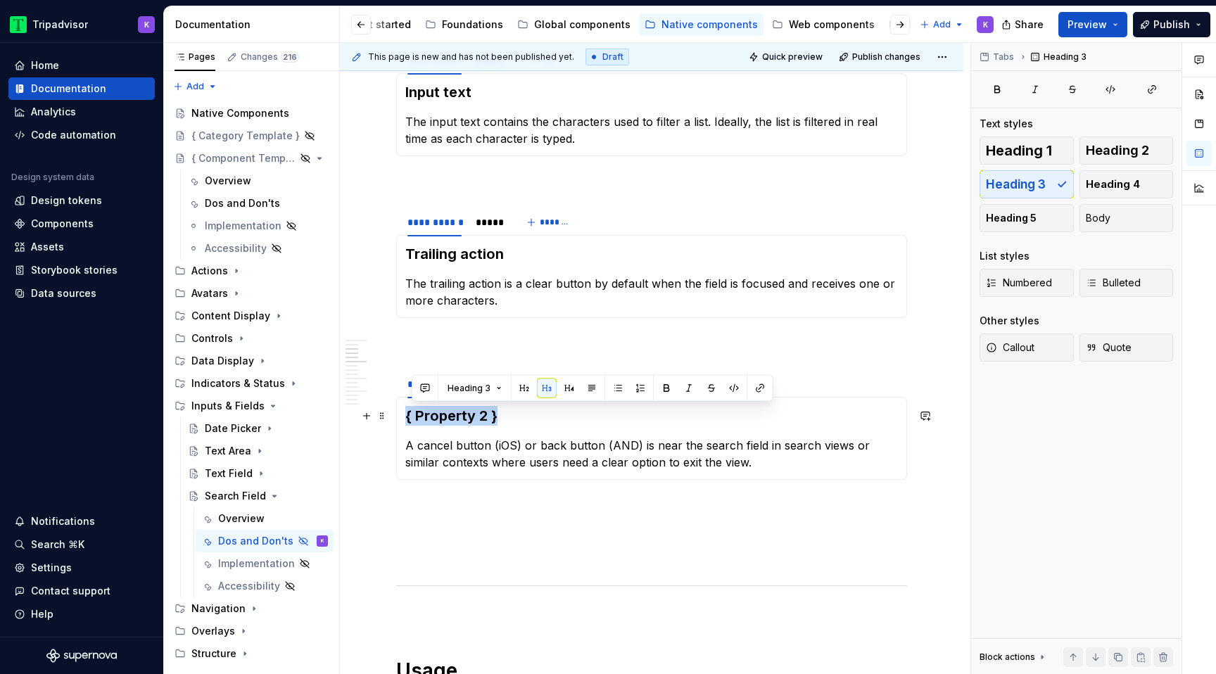
drag, startPoint x: 513, startPoint y: 421, endPoint x: 407, endPoint y: 419, distance: 105.6
click at [407, 419] on h3 "{ Property 2 }" at bounding box center [651, 416] width 493 height 20
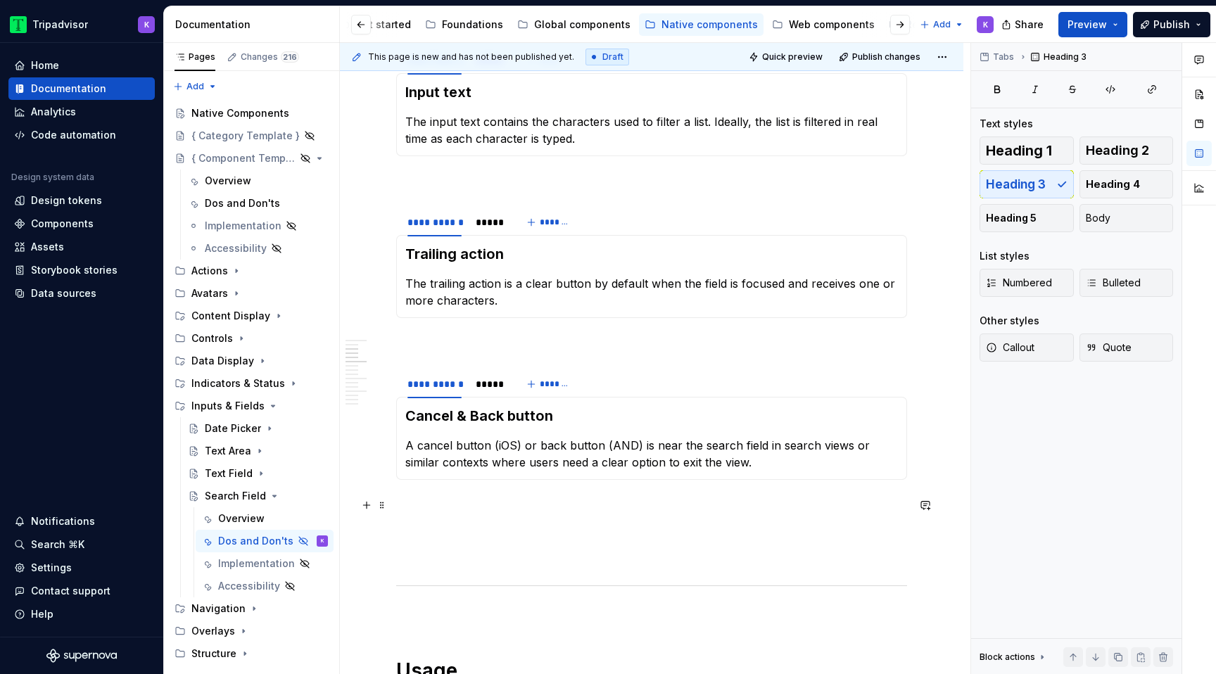
click at [429, 507] on p at bounding box center [651, 505] width 511 height 17
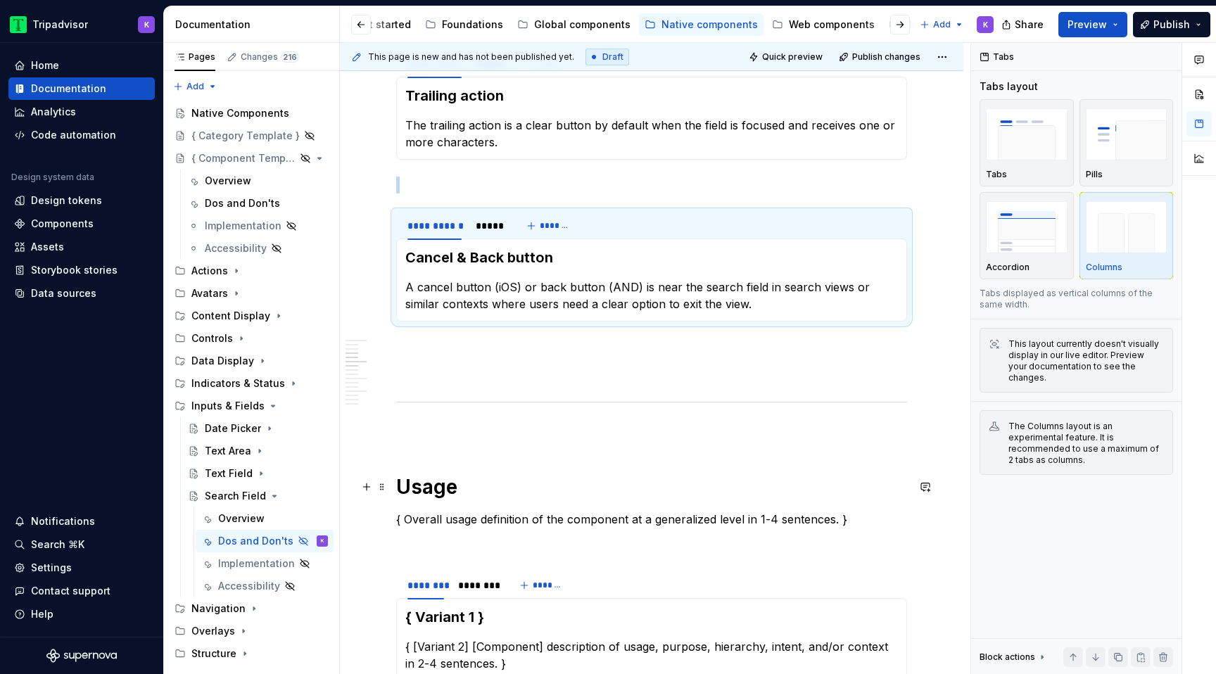
scroll to position [817, 0]
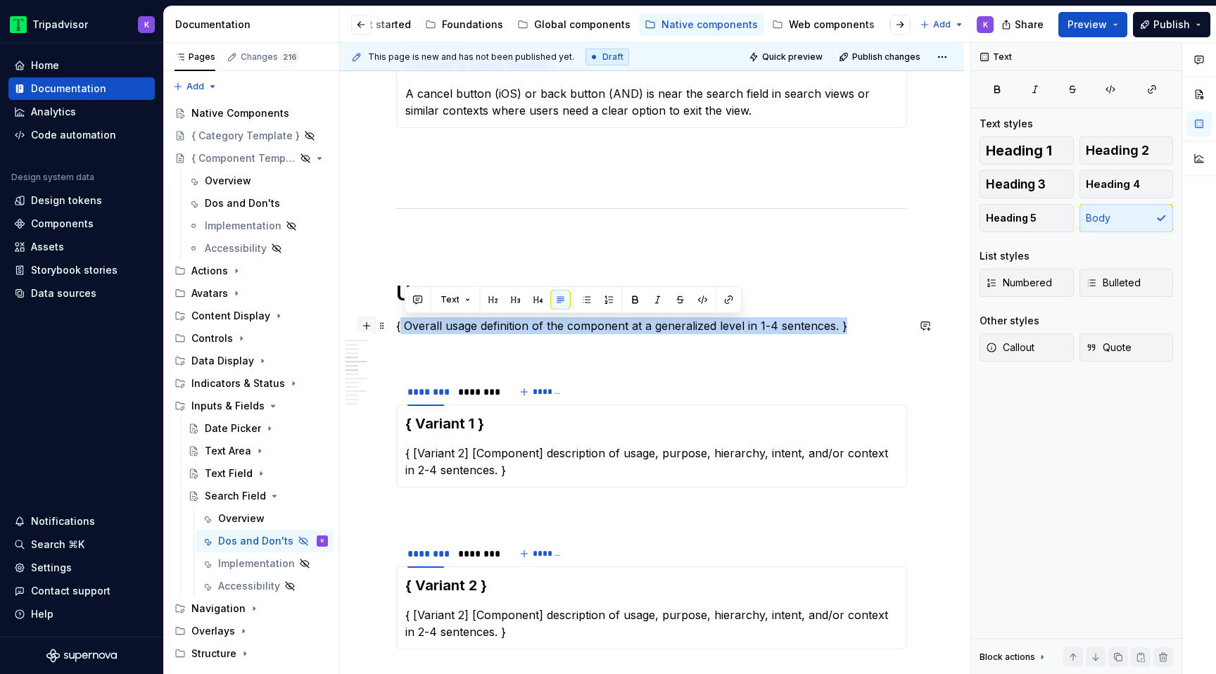
drag, startPoint x: 760, startPoint y: 327, endPoint x: 368, endPoint y: 325, distance: 392.0
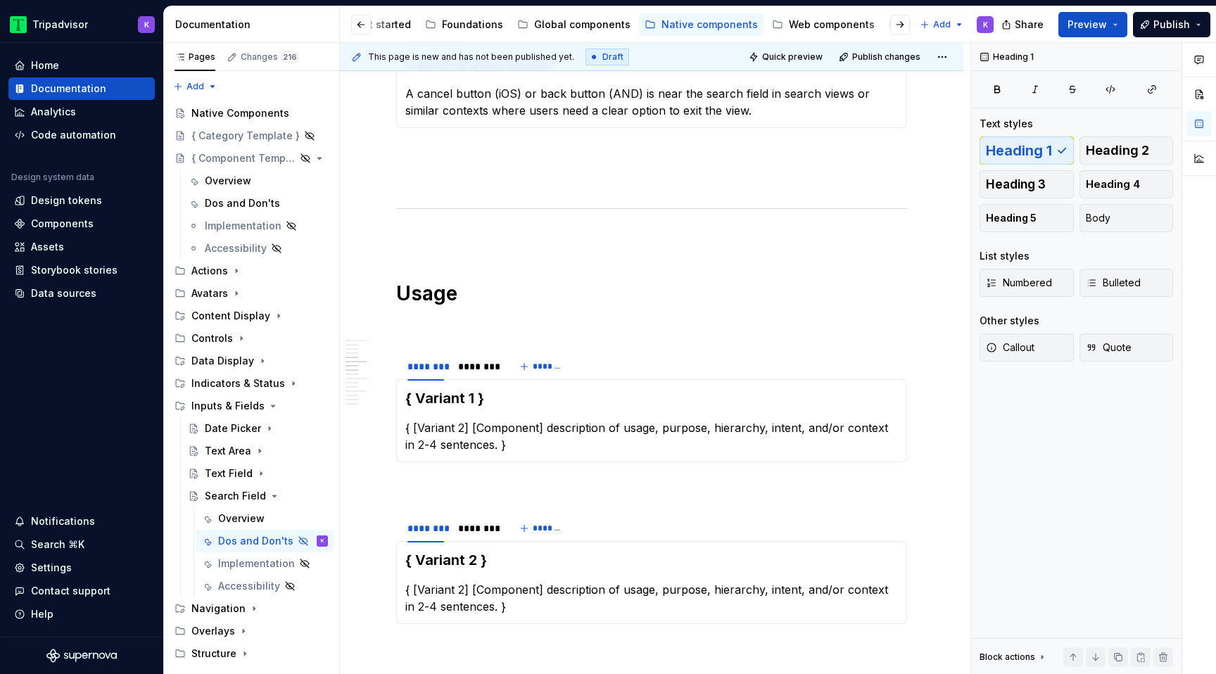
type textarea "*"
click at [519, 437] on p "{ [Variant 2] [Component] description of usage, purpose, hierarchy, intent, and…" at bounding box center [651, 436] width 493 height 34
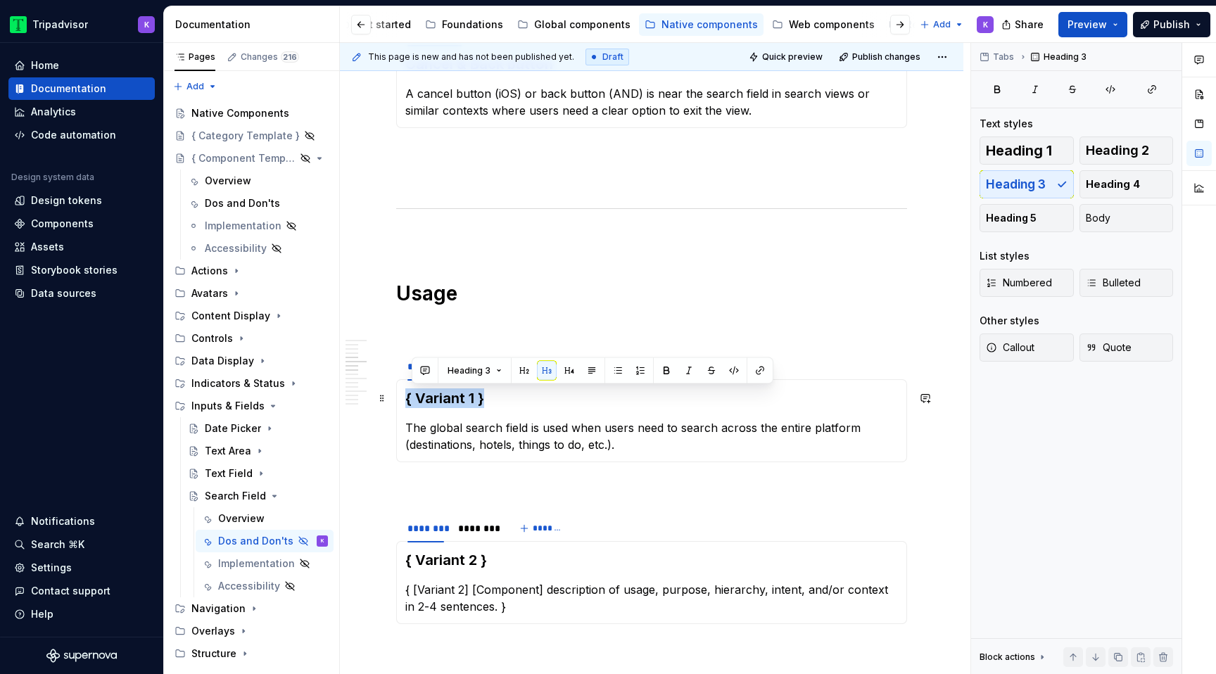
drag, startPoint x: 495, startPoint y: 406, endPoint x: 403, endPoint y: 405, distance: 91.5
click at [403, 405] on div "{ Variant 1 } The global search field is used when users need to search across …" at bounding box center [651, 420] width 511 height 83
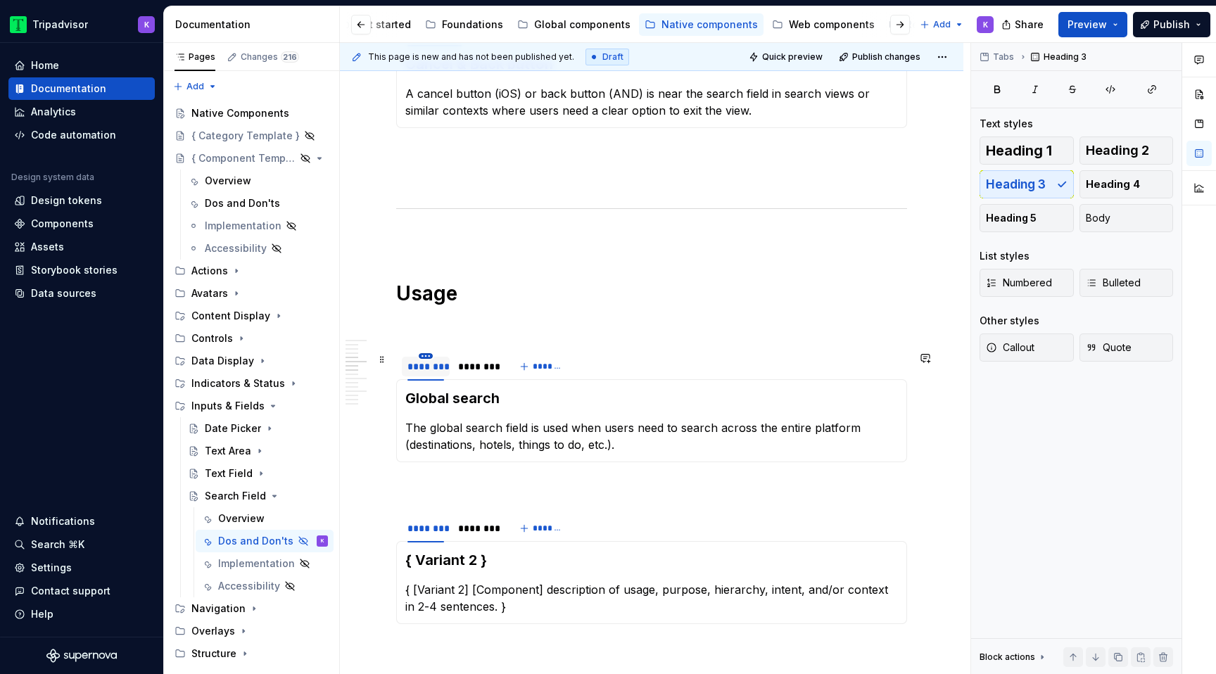
click at [427, 355] on html "Tripadvisor K Home Documentation Analytics Code automation Design system data D…" at bounding box center [608, 337] width 1216 height 674
click at [437, 372] on icon at bounding box center [433, 376] width 11 height 11
type input "*"
type input "**********"
click at [497, 357] on html "Tripadvisor K Home Documentation Analytics Code automation Design system data D…" at bounding box center [608, 337] width 1216 height 674
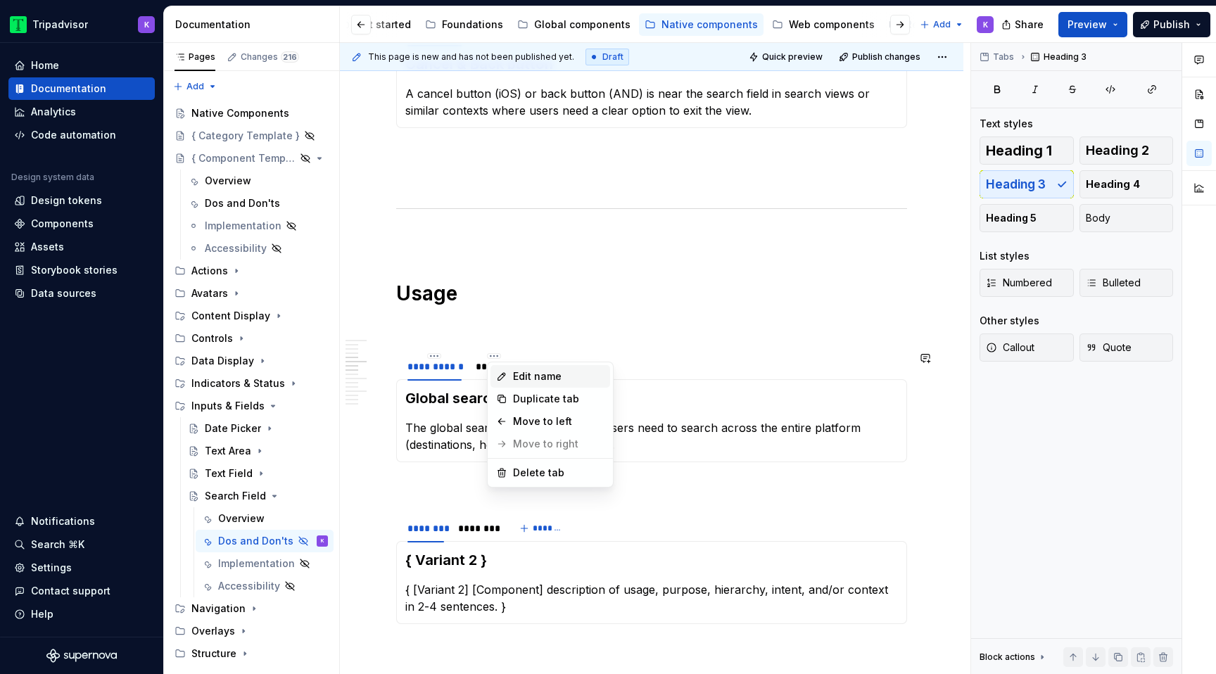
click at [505, 379] on icon at bounding box center [501, 376] width 11 height 11
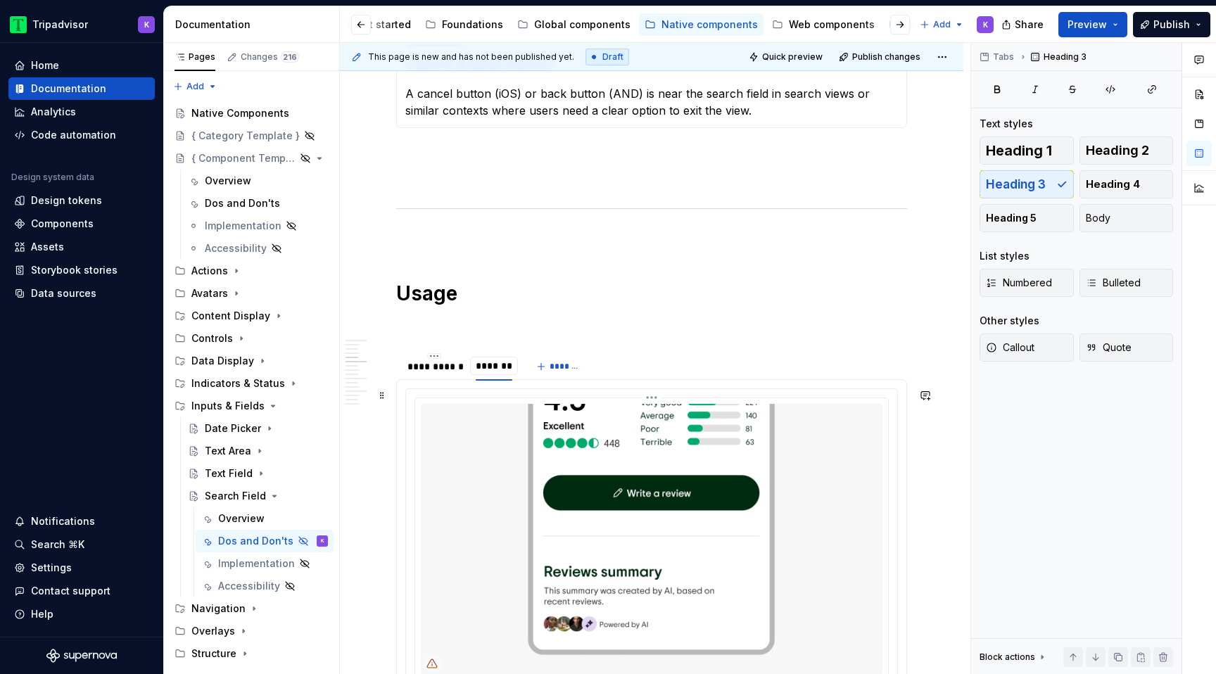
click at [512, 440] on img at bounding box center [652, 539] width 462 height 271
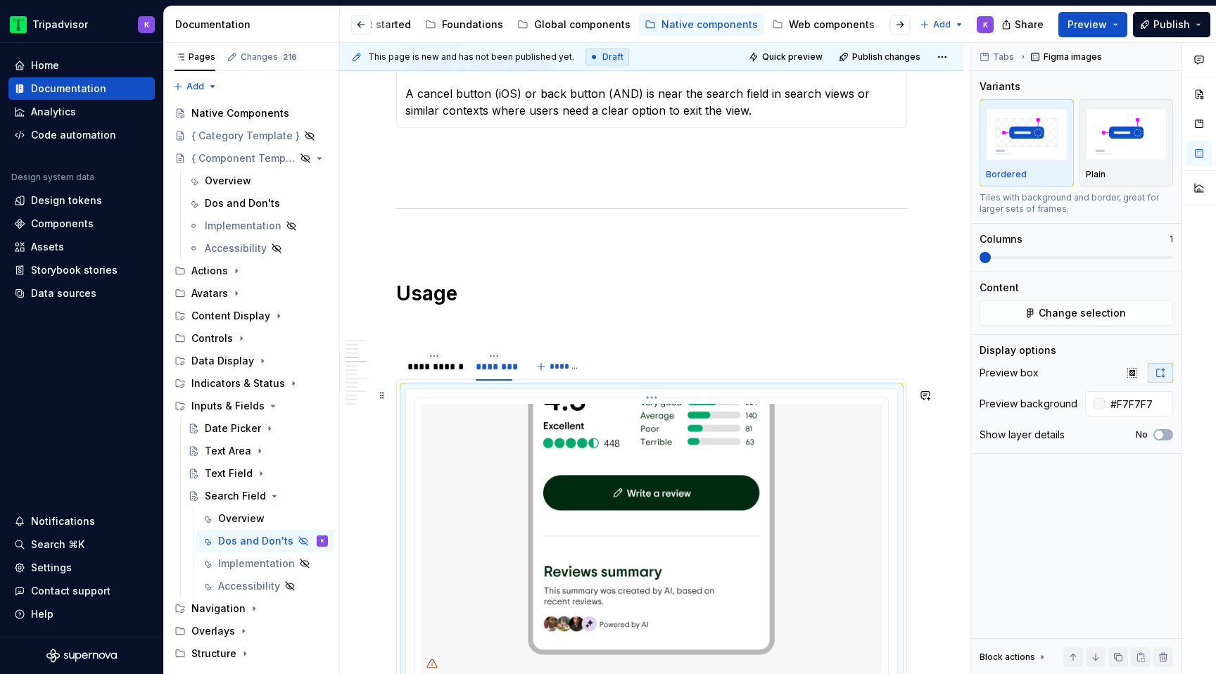
type textarea "*"
click at [494, 360] on div "********" at bounding box center [494, 367] width 37 height 14
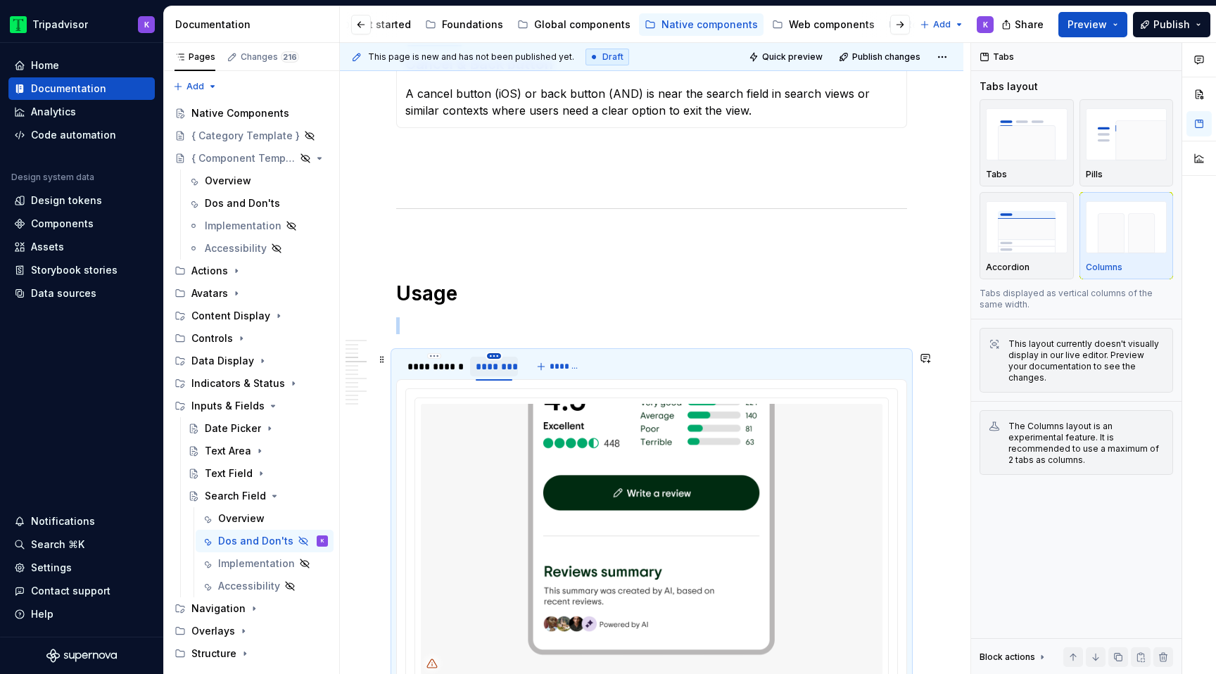
click at [495, 355] on html "Tripadvisor K Home Documentation Analytics Code automation Design system data D…" at bounding box center [608, 337] width 1216 height 674
click at [501, 373] on icon at bounding box center [501, 376] width 11 height 11
type input "*****"
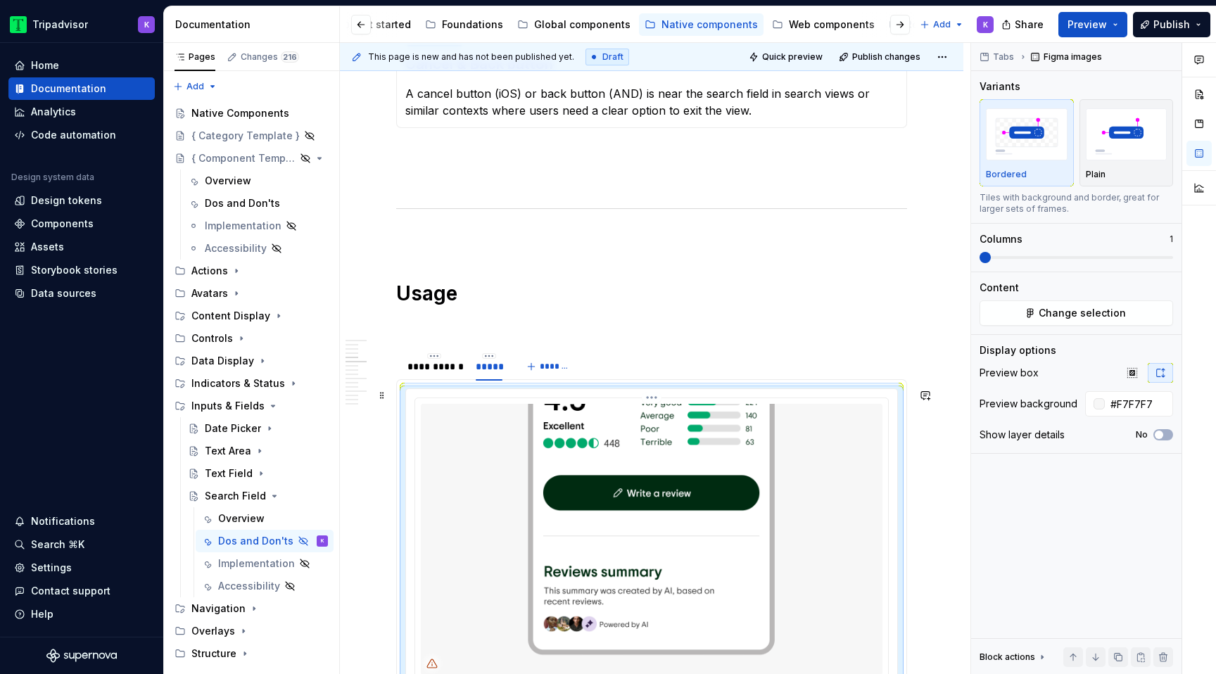
click at [478, 419] on img at bounding box center [652, 539] width 462 height 271
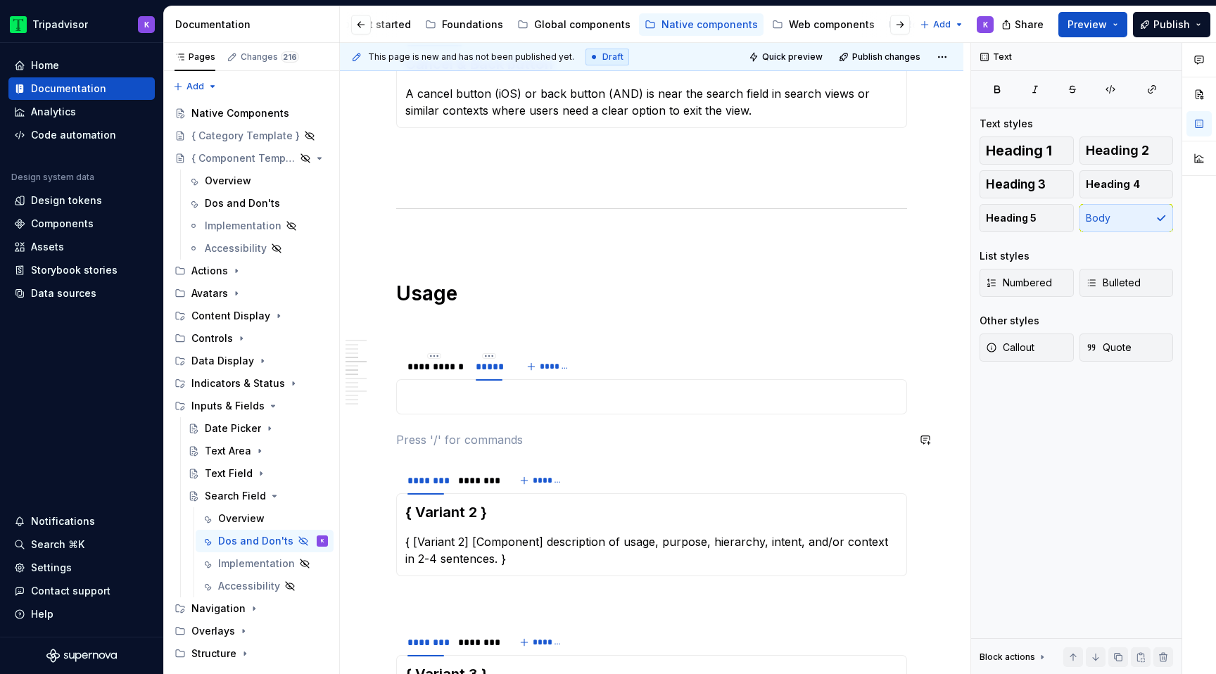
click at [459, 414] on div "Global search The global search field is used when users need to search across …" at bounding box center [651, 396] width 511 height 35
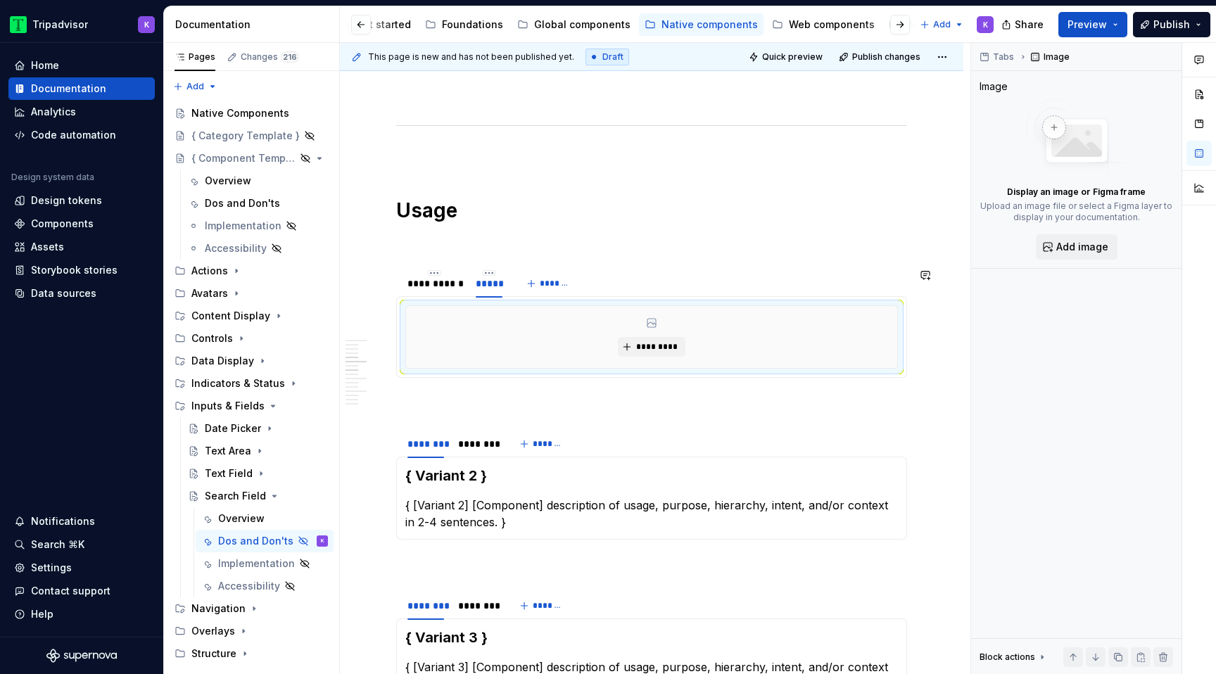
type textarea "*"
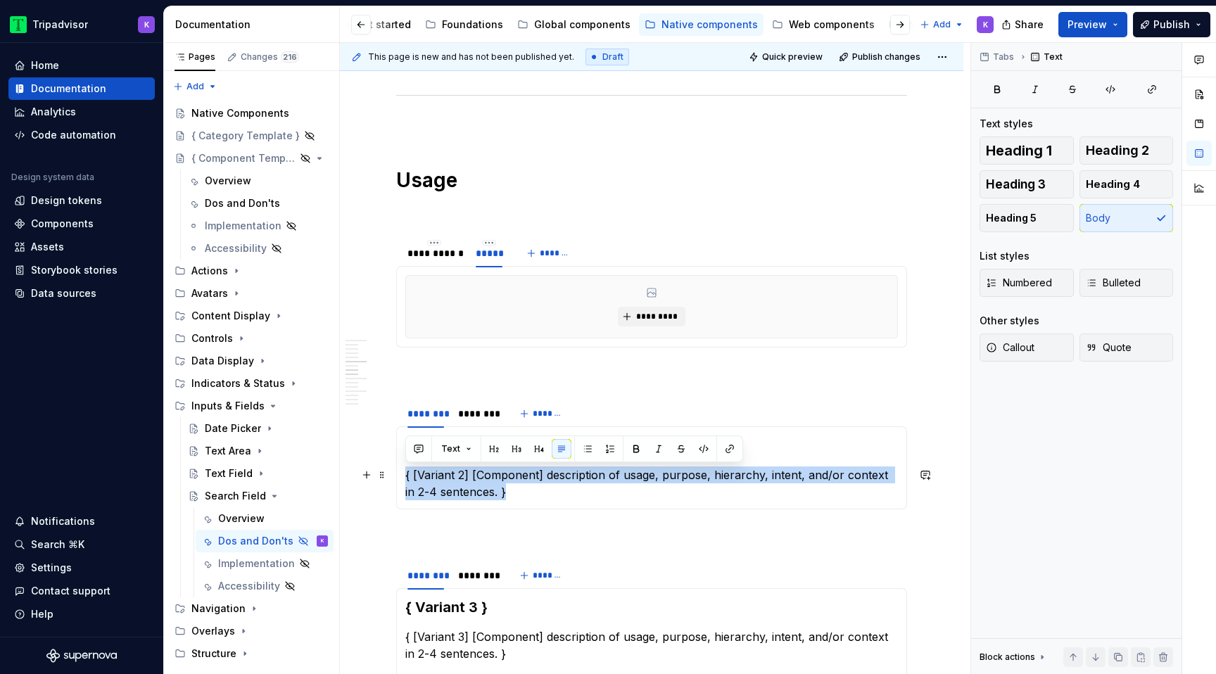
drag, startPoint x: 506, startPoint y: 490, endPoint x: 403, endPoint y: 474, distance: 104.7
click at [403, 474] on div "{ Variant 2 } { [Variant 2] [Component] description of usage, purpose, hierarch…" at bounding box center [651, 467] width 511 height 83
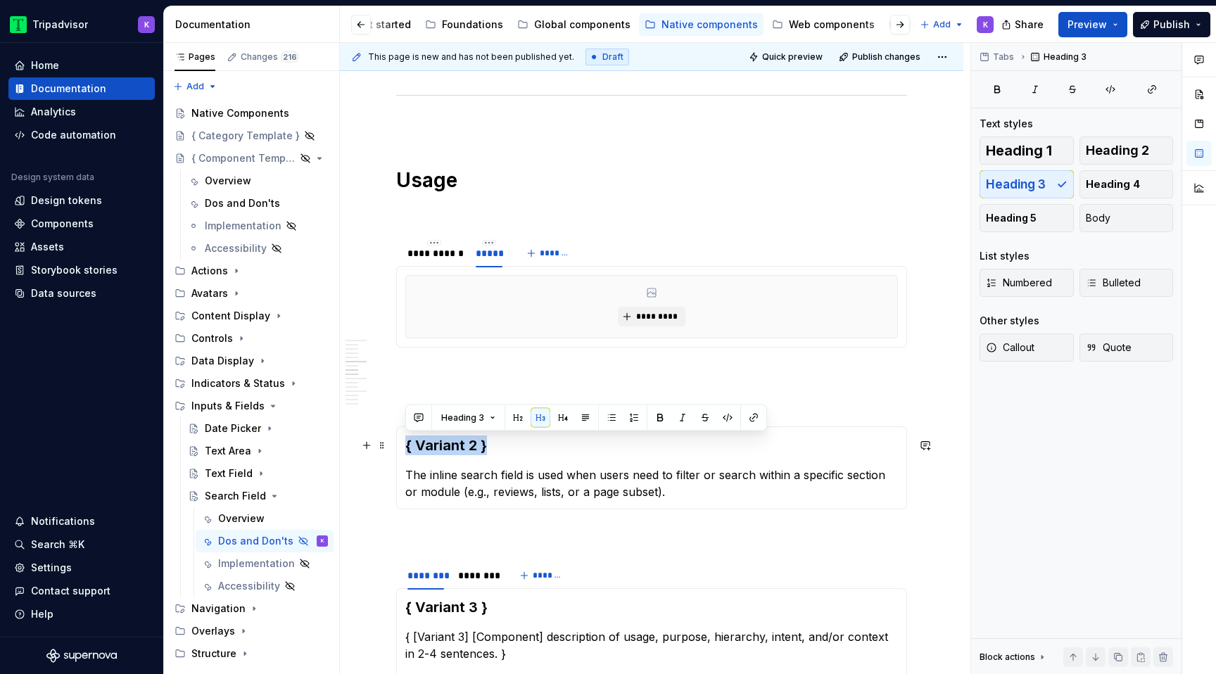
drag, startPoint x: 495, startPoint y: 444, endPoint x: 404, endPoint y: 443, distance: 91.5
click at [404, 443] on div "{ Variant 2 } The inline search field is used when users need to filter or sear…" at bounding box center [651, 467] width 511 height 83
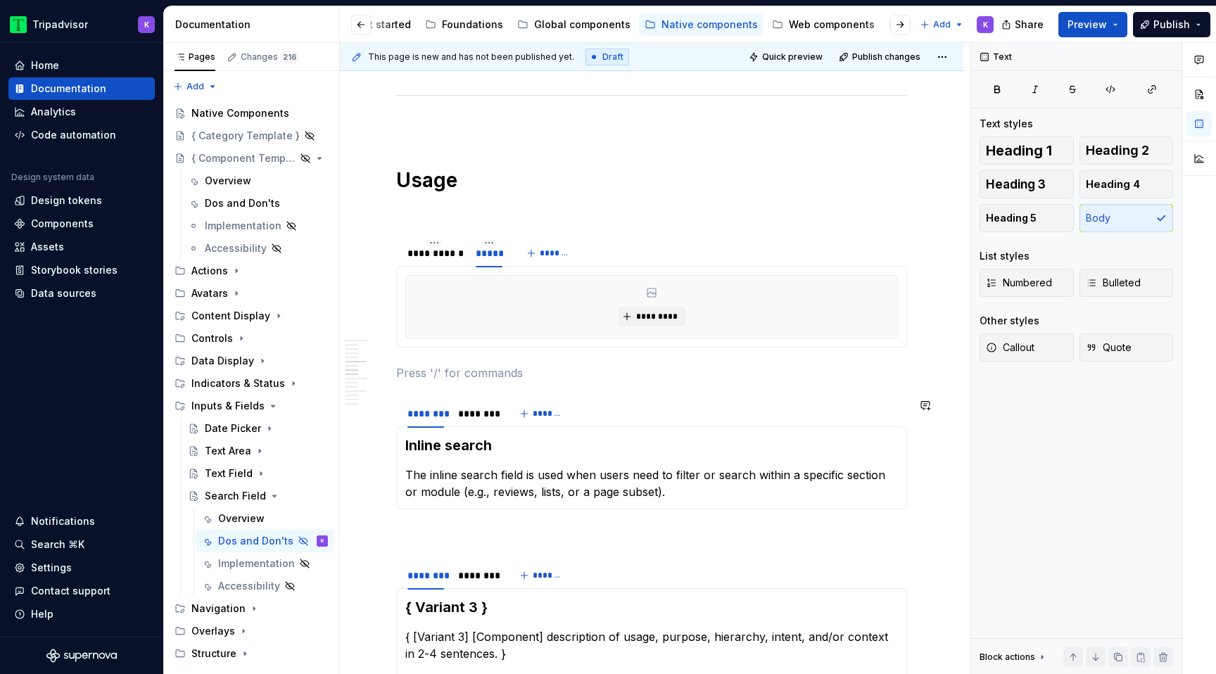
click at [428, 399] on section "******** ******** ******* Inline search The inline search field is used when us…" at bounding box center [651, 453] width 511 height 111
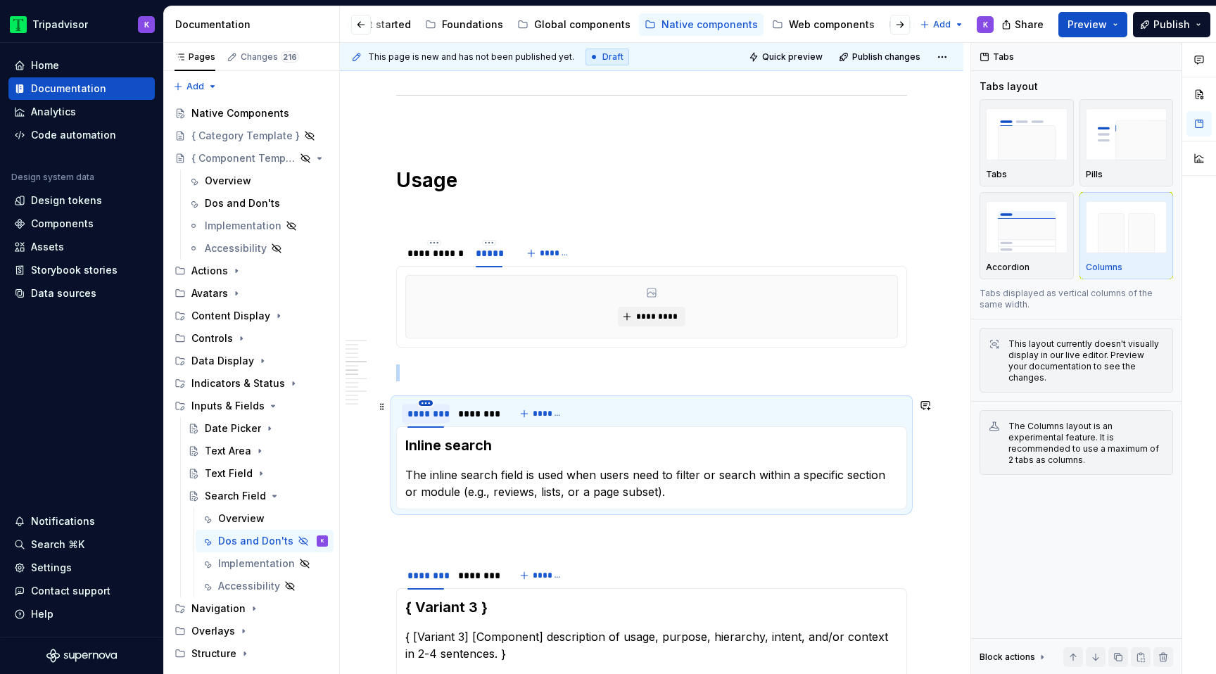
click at [428, 405] on html "Tripadvisor K Home Documentation Analytics Code automation Design system data D…" at bounding box center [608, 337] width 1216 height 674
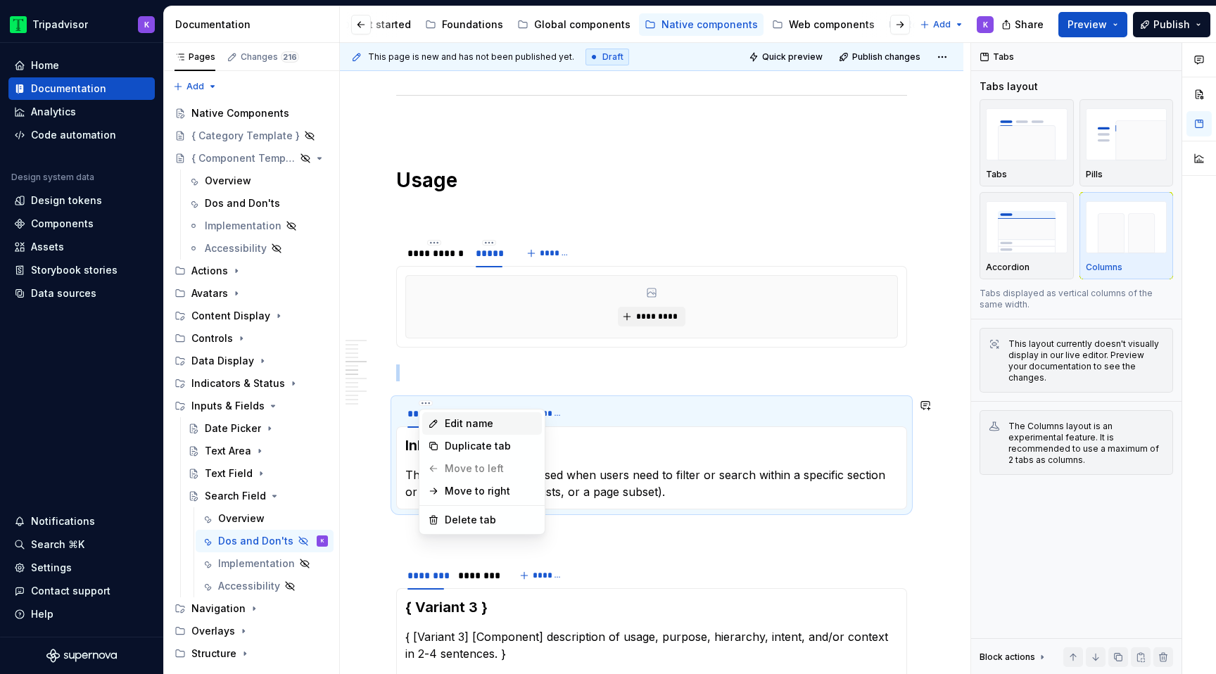
click at [460, 424] on div "Edit name" at bounding box center [490, 424] width 91 height 14
type input "**********"
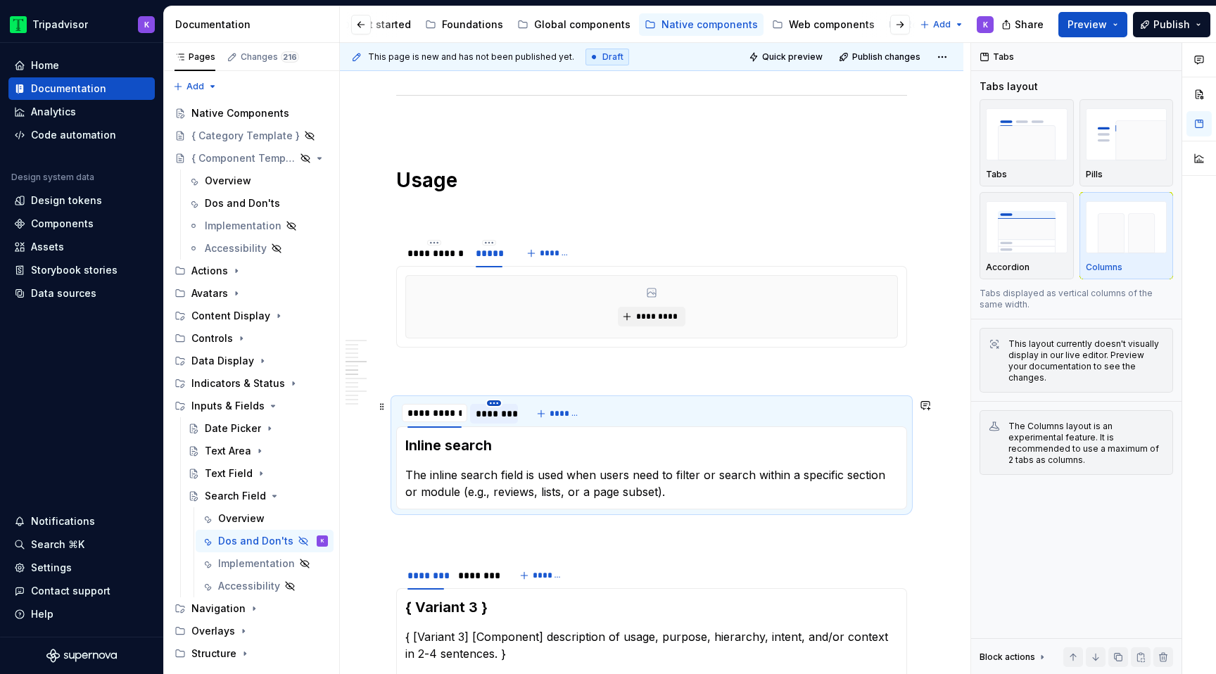
click at [496, 401] on html "Tripadvisor K Home Documentation Analytics Code automation Design system data D…" at bounding box center [608, 337] width 1216 height 674
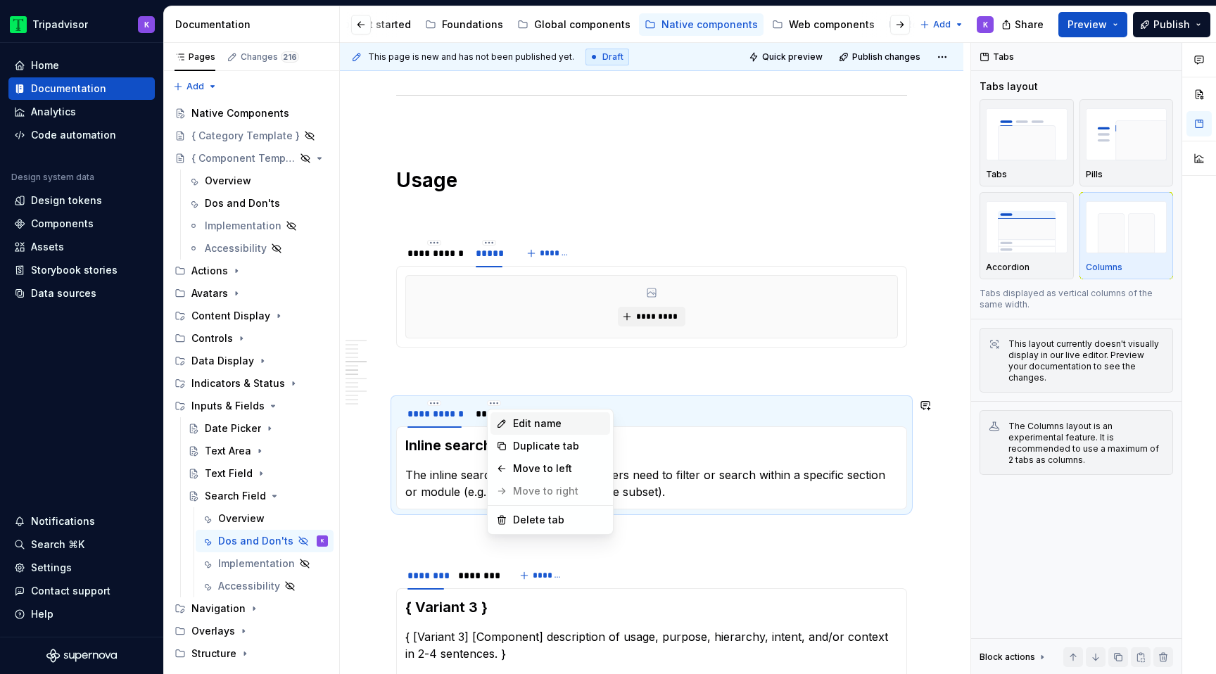
click at [505, 418] on icon at bounding box center [501, 423] width 11 height 11
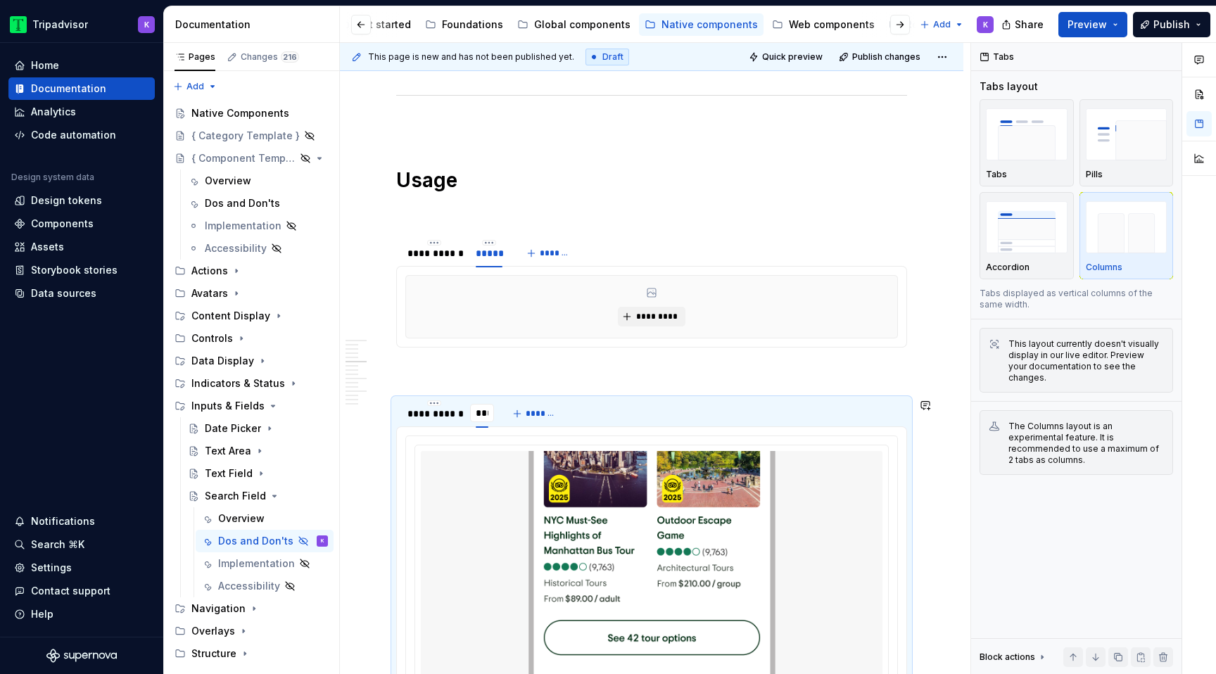
type input "*****"
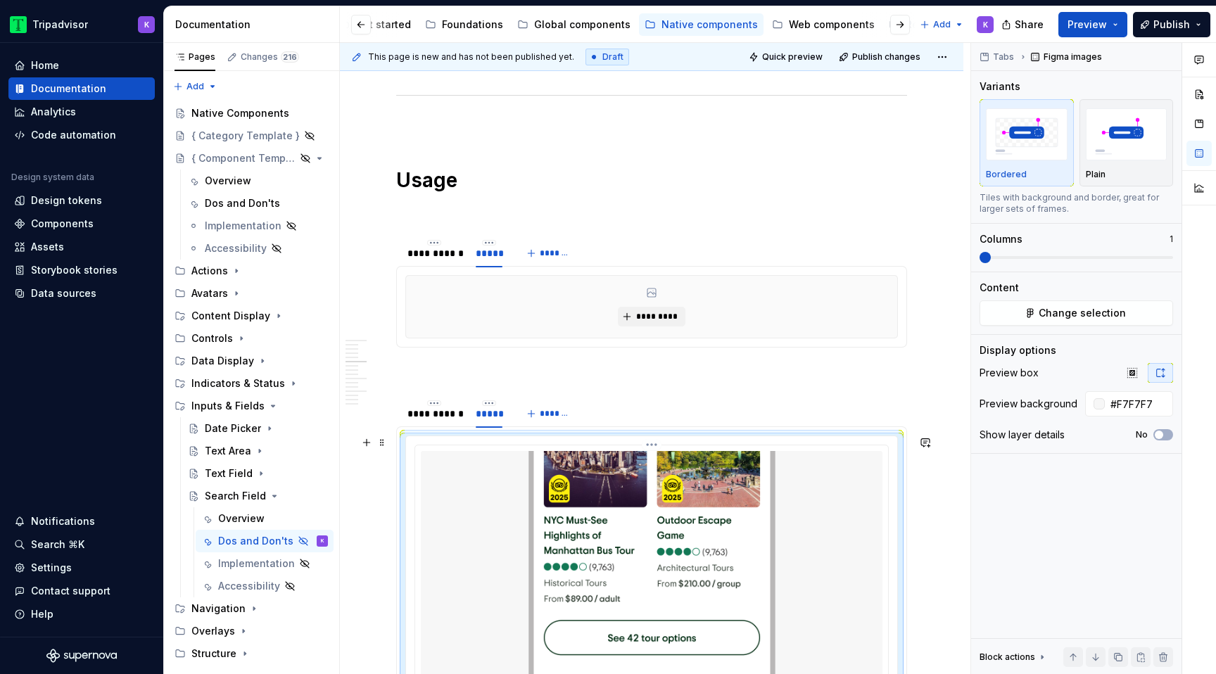
click at [519, 488] on img at bounding box center [652, 586] width 462 height 271
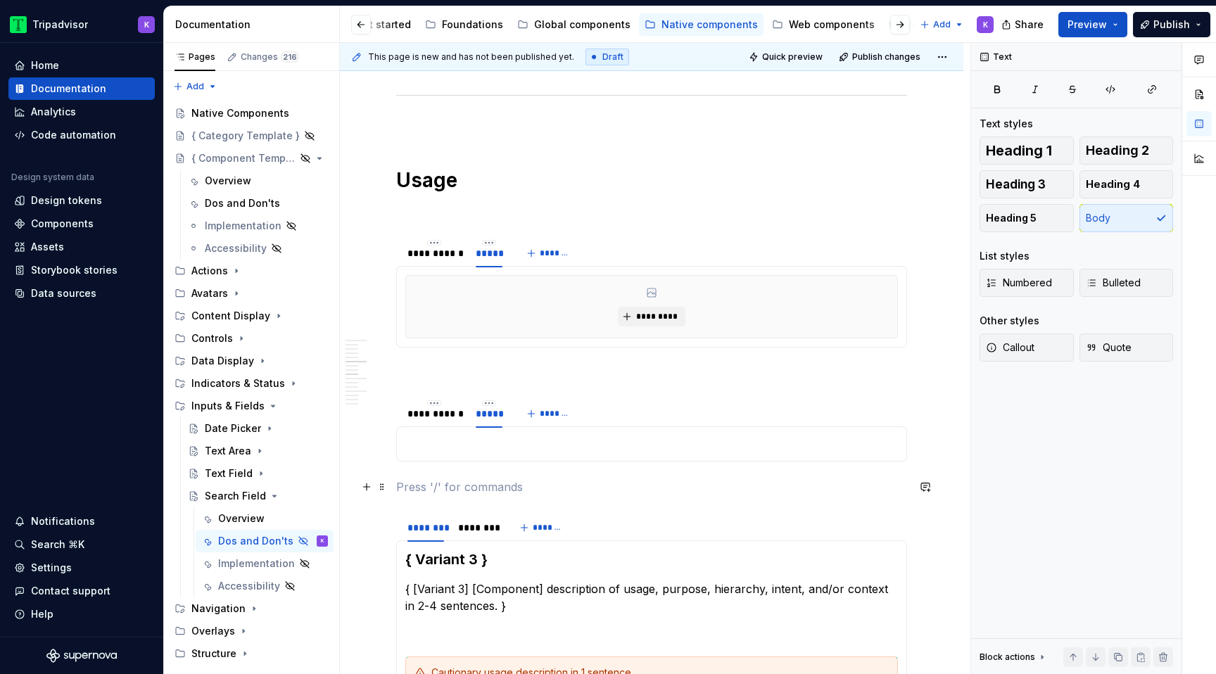
click at [517, 450] on p at bounding box center [651, 444] width 493 height 17
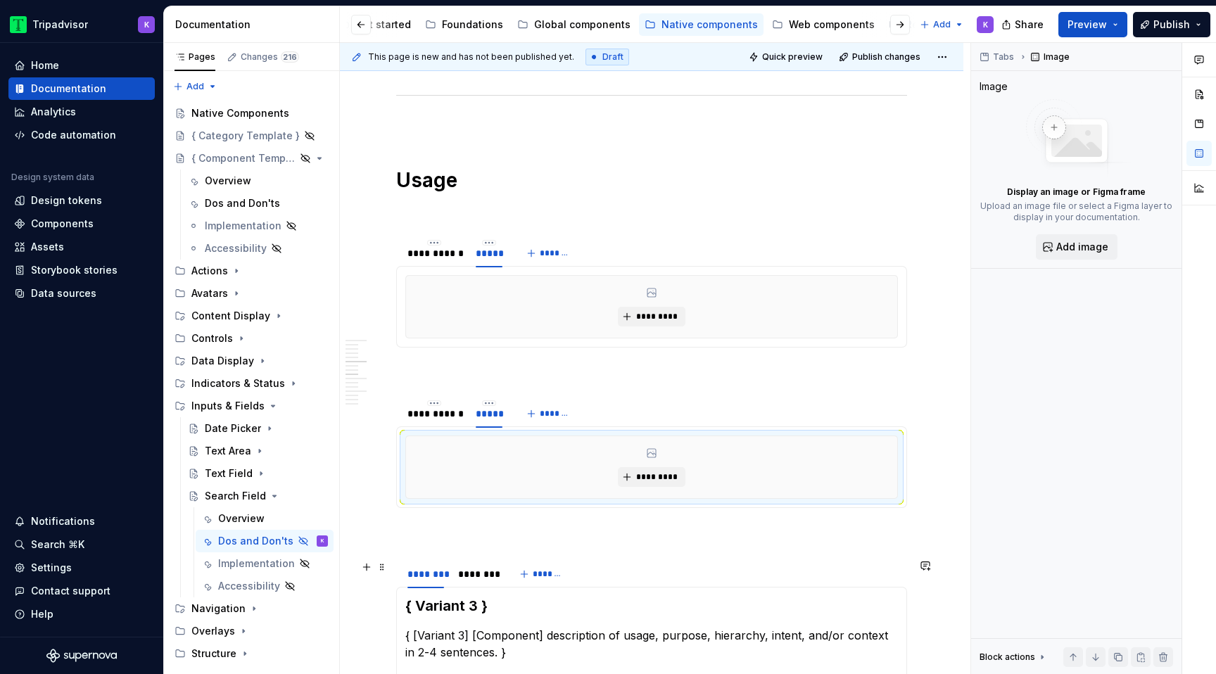
scroll to position [1088, 0]
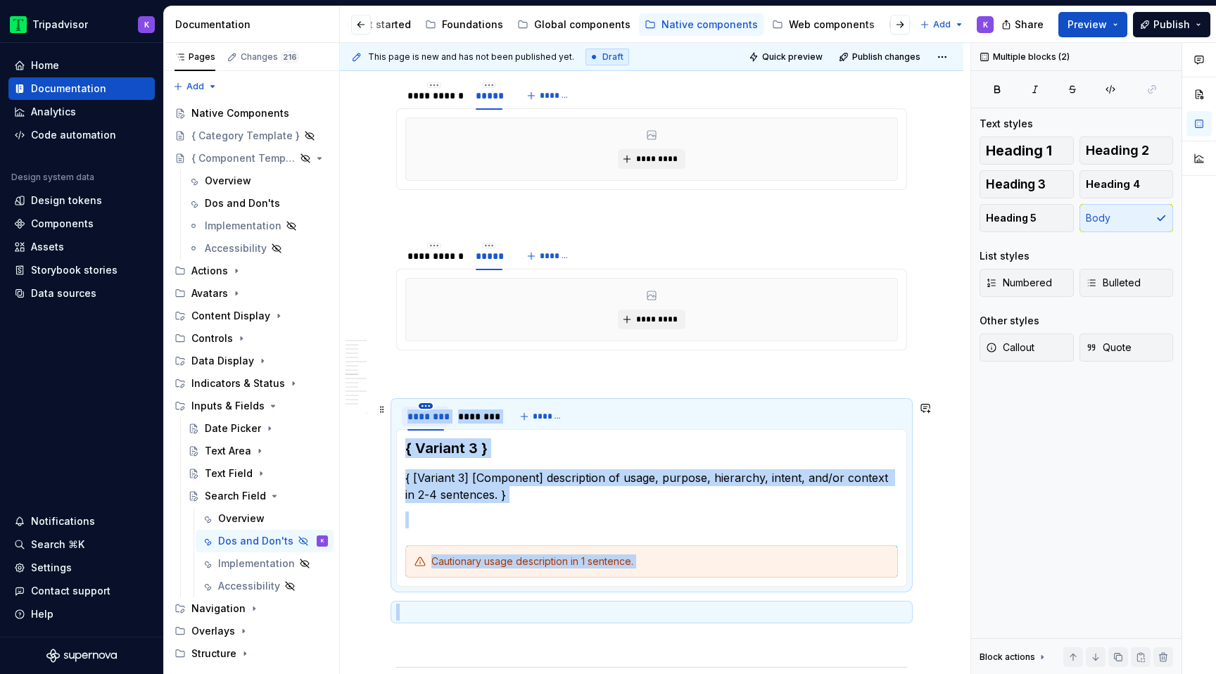
drag, startPoint x: 436, startPoint y: 610, endPoint x: 419, endPoint y: 404, distance: 206.9
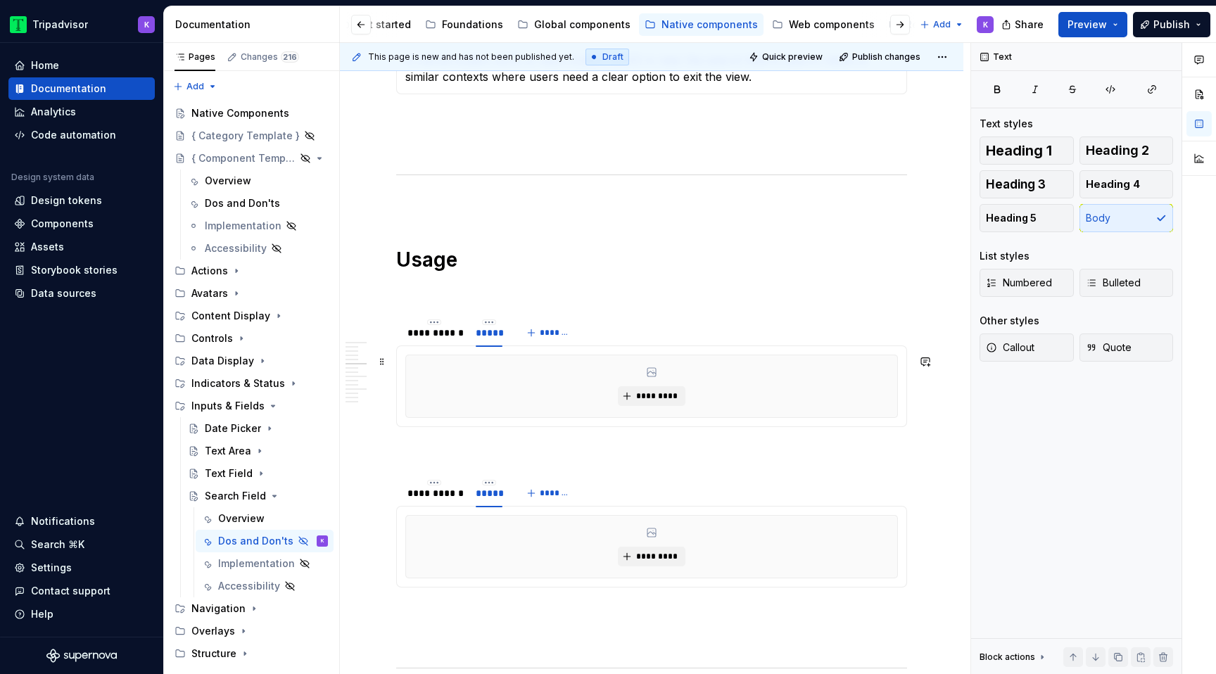
scroll to position [848, 0]
type textarea "*"
click at [656, 389] on button "*********" at bounding box center [651, 399] width 67 height 20
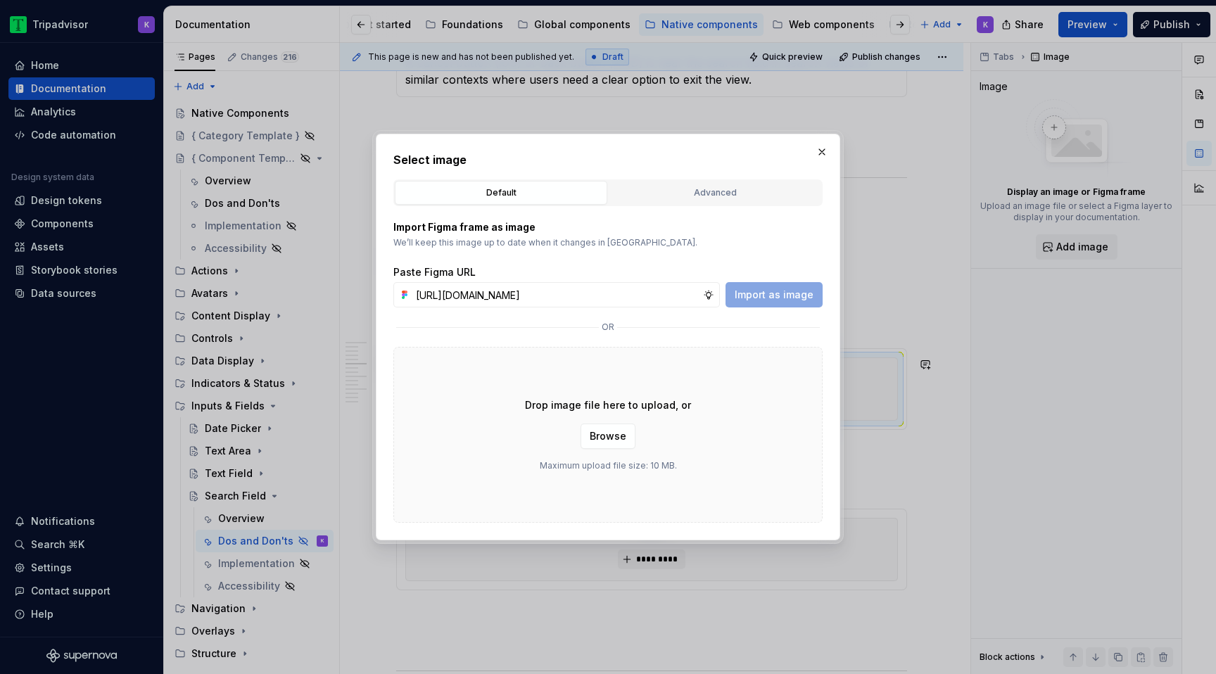
scroll to position [0, 375]
type input "[URL][DOMAIN_NAME]"
click at [779, 292] on span "Import as image" at bounding box center [774, 295] width 79 height 14
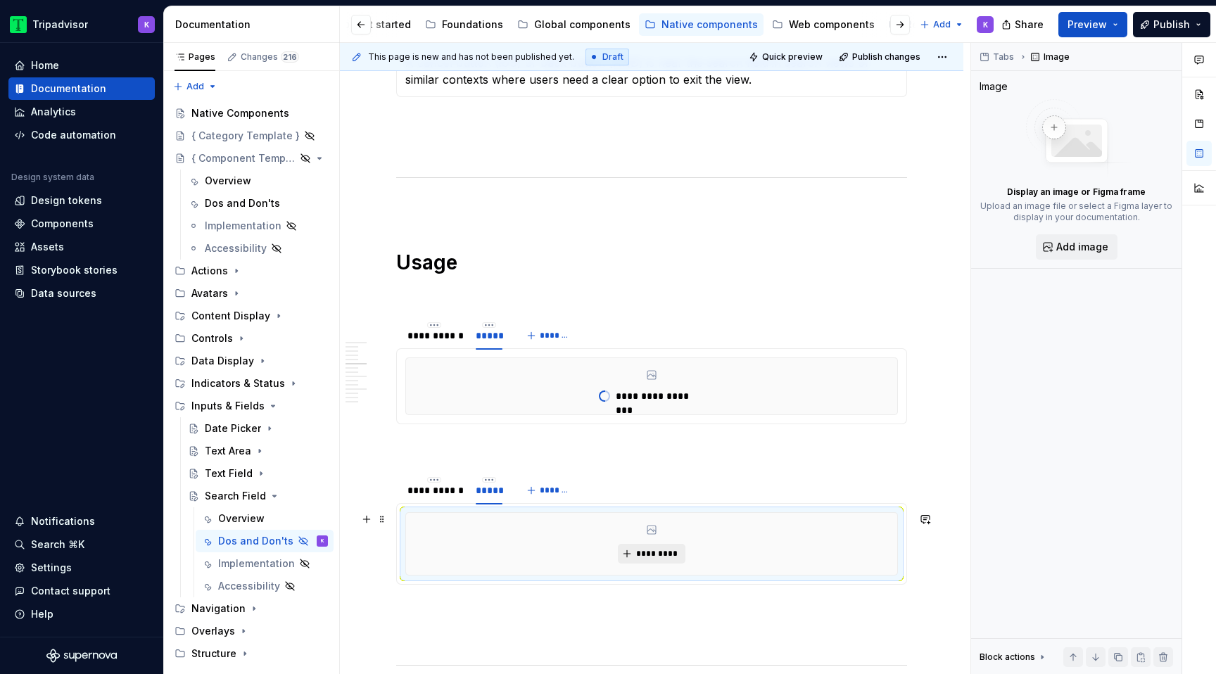
click at [645, 545] on button "*********" at bounding box center [651, 554] width 67 height 20
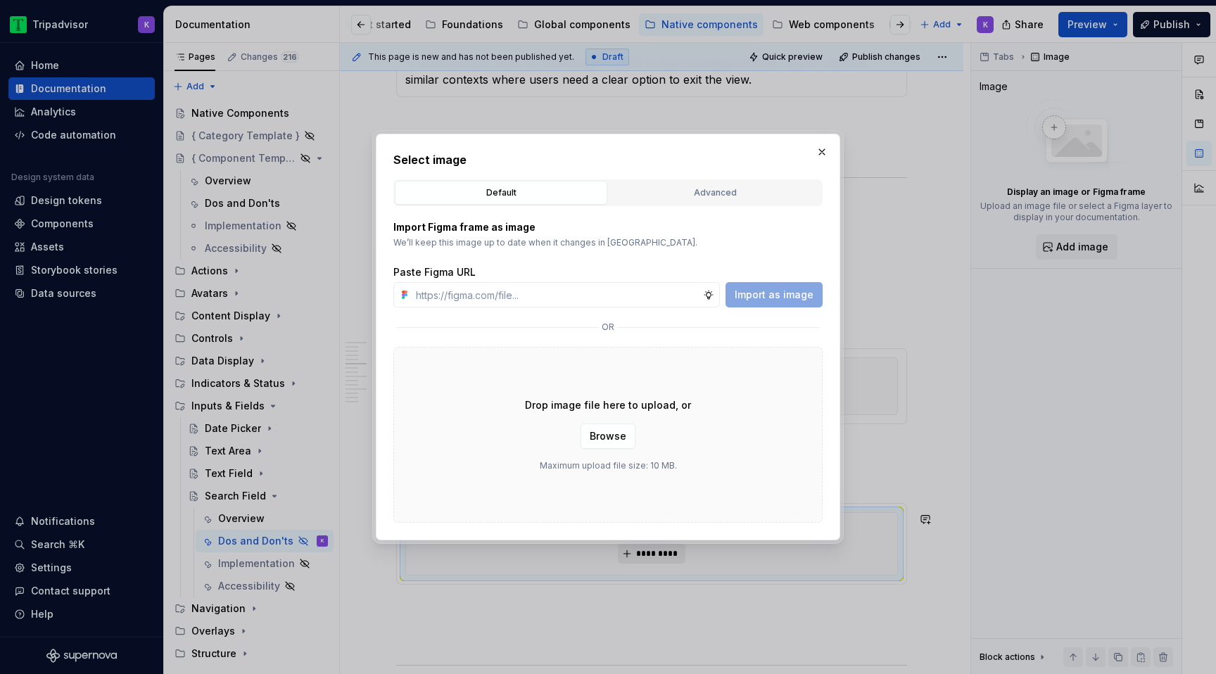
type textarea "*"
type input "[URL][DOMAIN_NAME]"
click at [778, 298] on span "Import as image" at bounding box center [774, 295] width 79 height 14
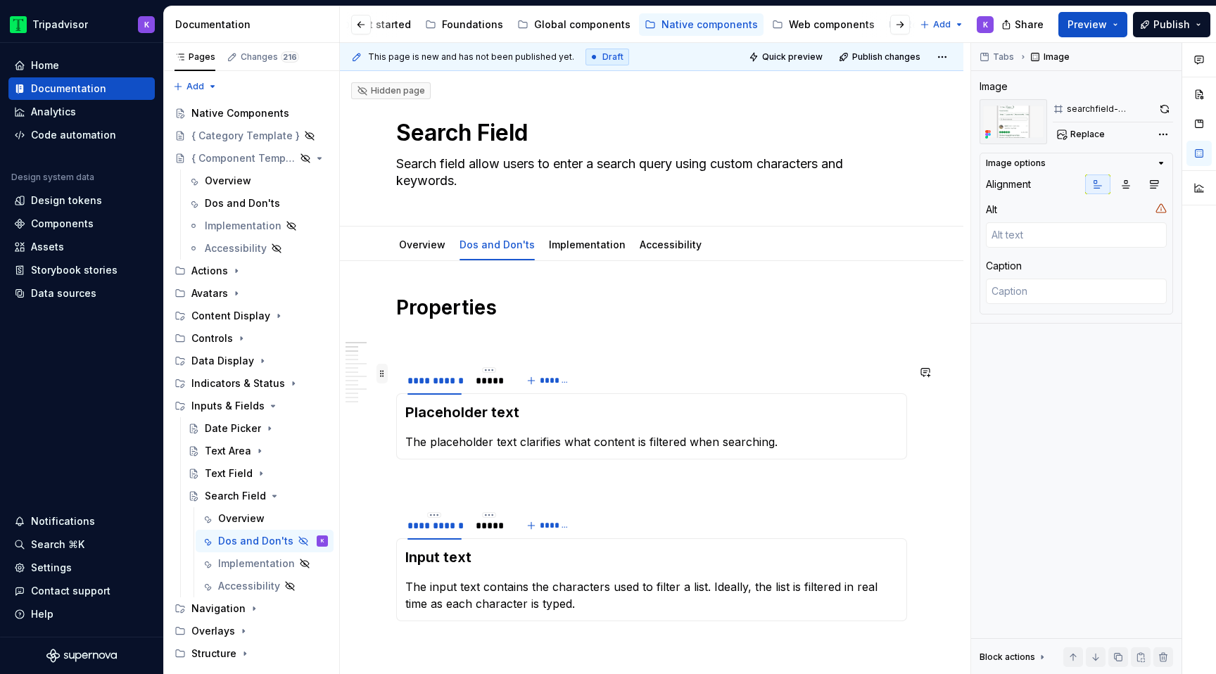
click at [382, 376] on span at bounding box center [381, 374] width 11 height 20
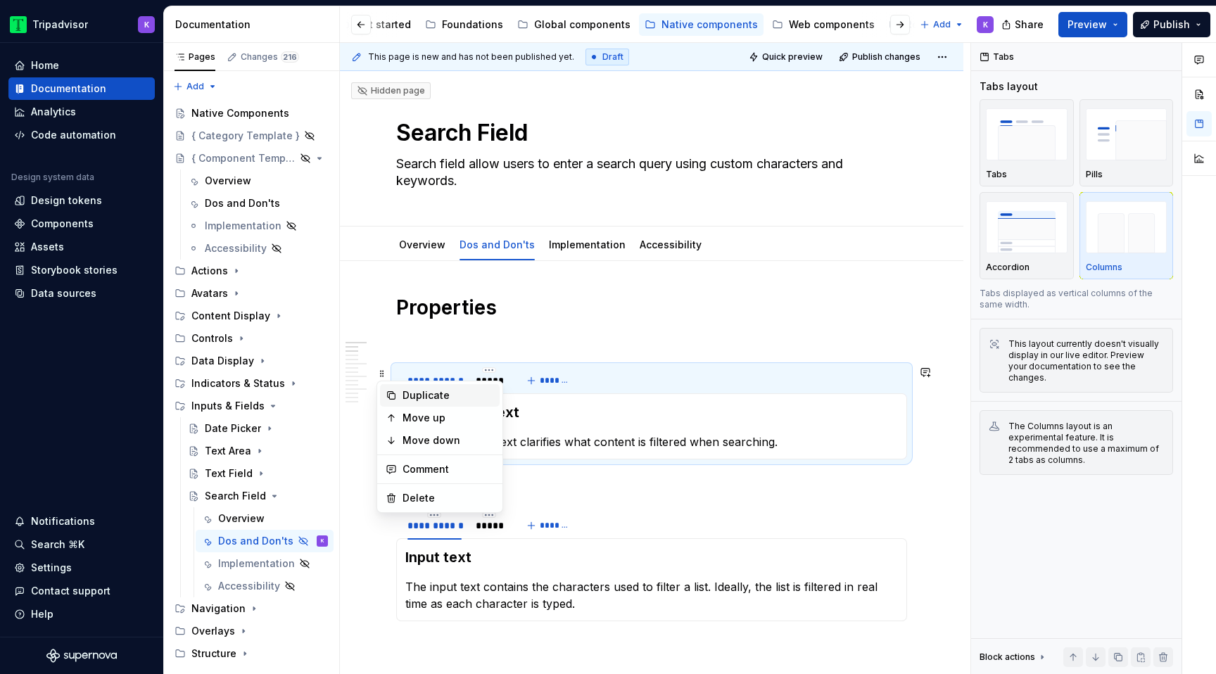
click at [422, 395] on div "Duplicate" at bounding box center [448, 395] width 91 height 14
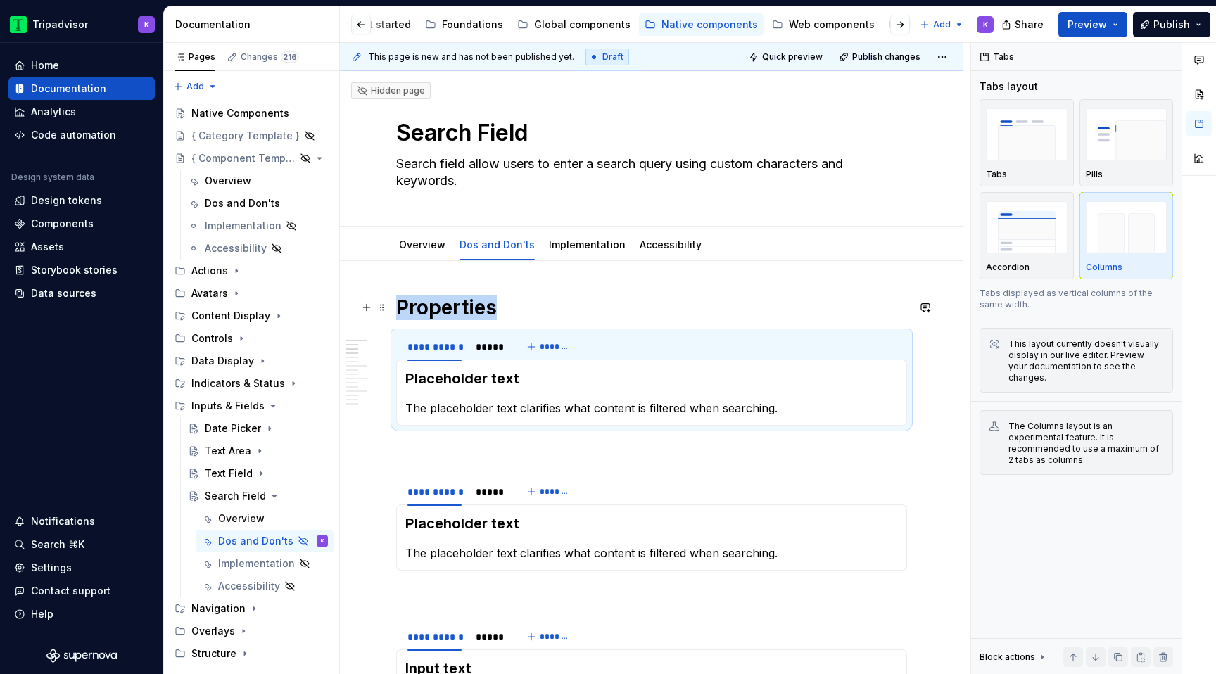
click at [530, 310] on h1 "Properties" at bounding box center [651, 307] width 511 height 25
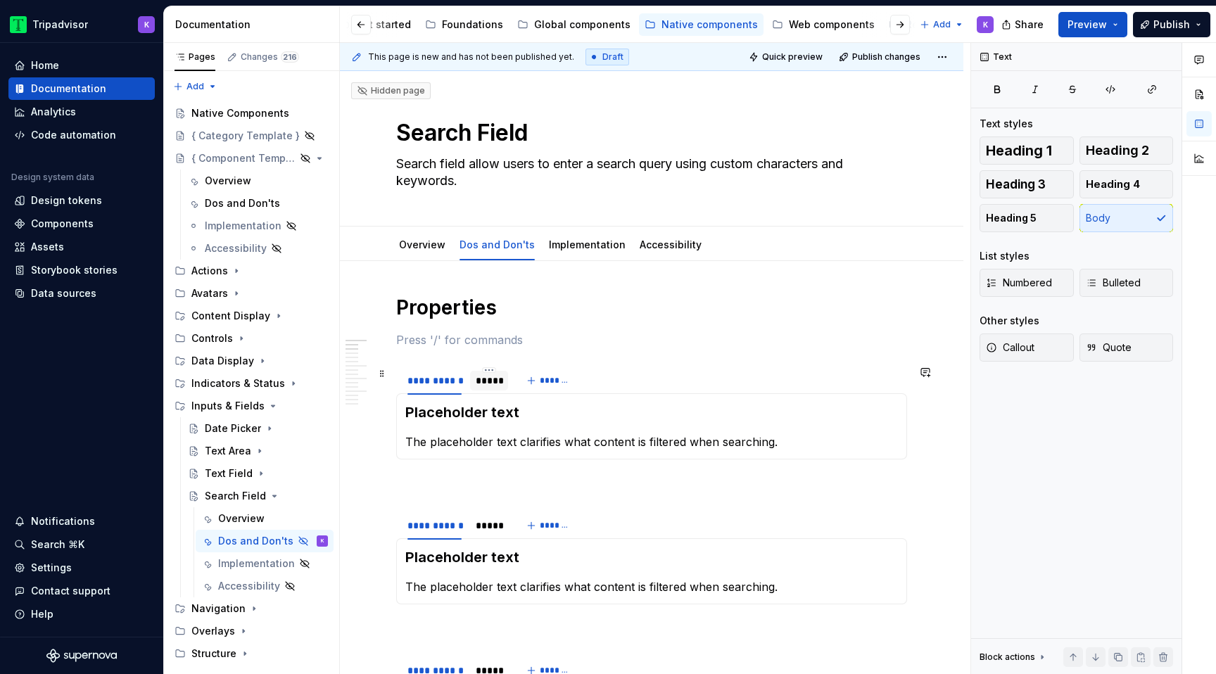
click at [487, 384] on div "*****" at bounding box center [489, 381] width 27 height 14
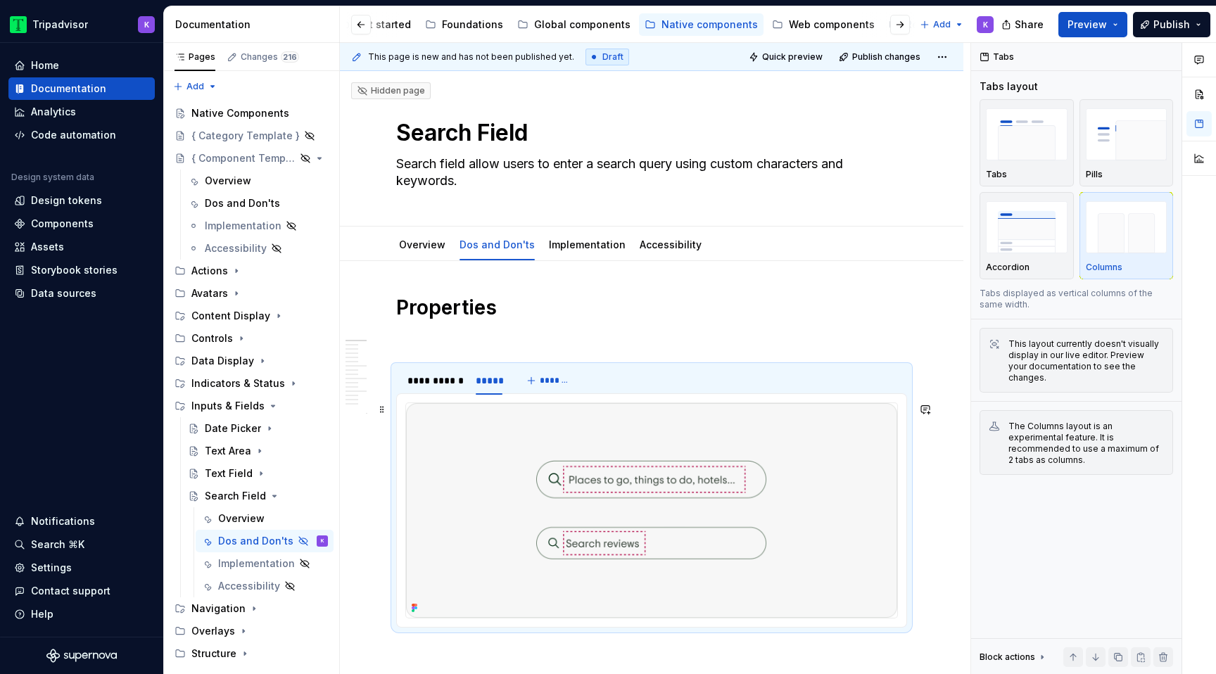
click at [574, 452] on img at bounding box center [651, 510] width 491 height 215
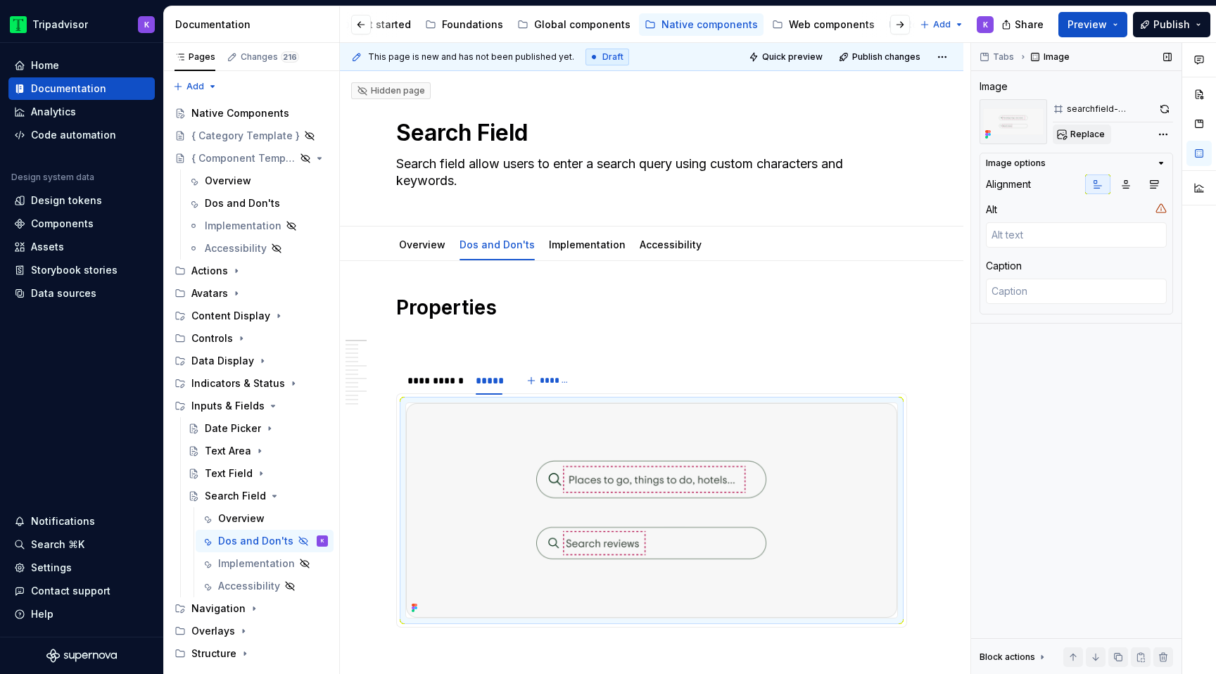
click at [1079, 139] on span "Replace" at bounding box center [1087, 134] width 34 height 11
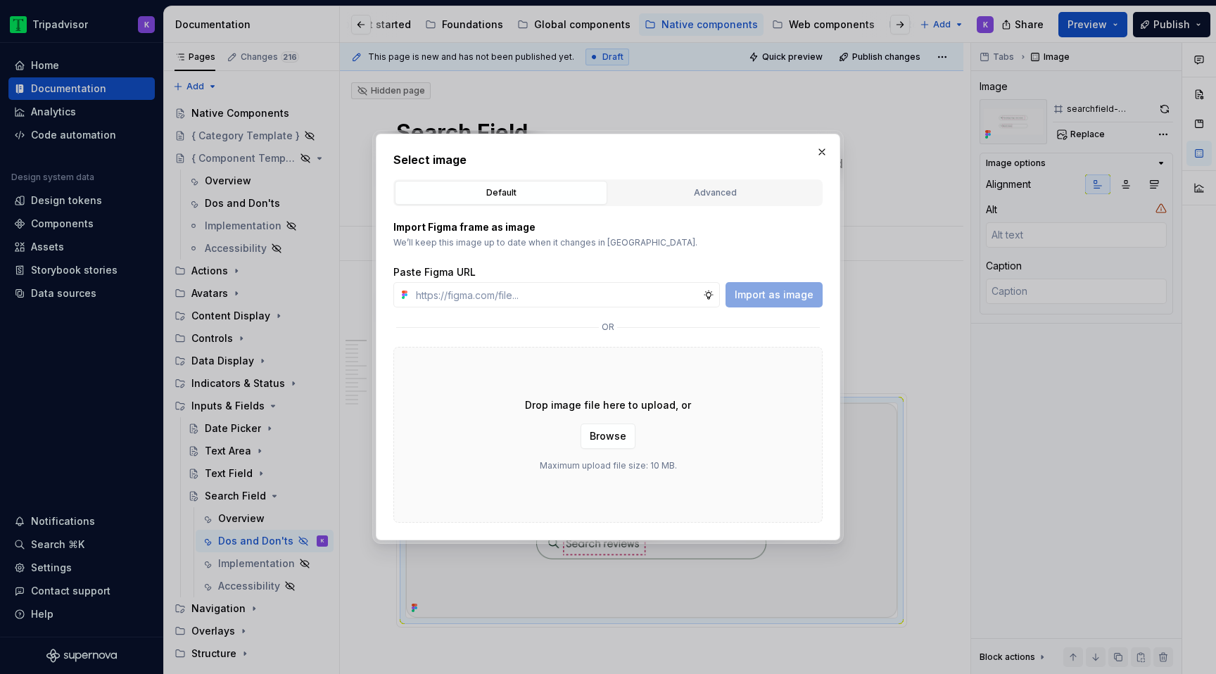
type textarea "*"
type input "[URL][DOMAIN_NAME]"
click at [756, 293] on span "Import as image" at bounding box center [774, 295] width 79 height 14
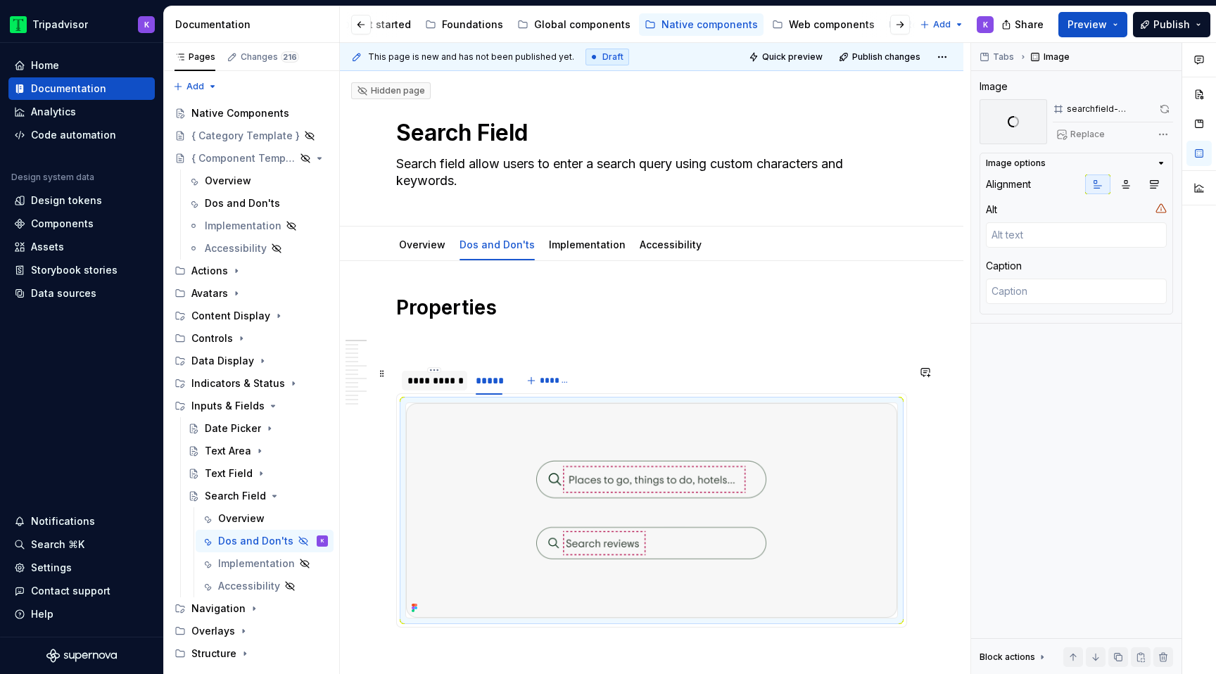
click at [452, 387] on div "**********" at bounding box center [434, 381] width 54 height 14
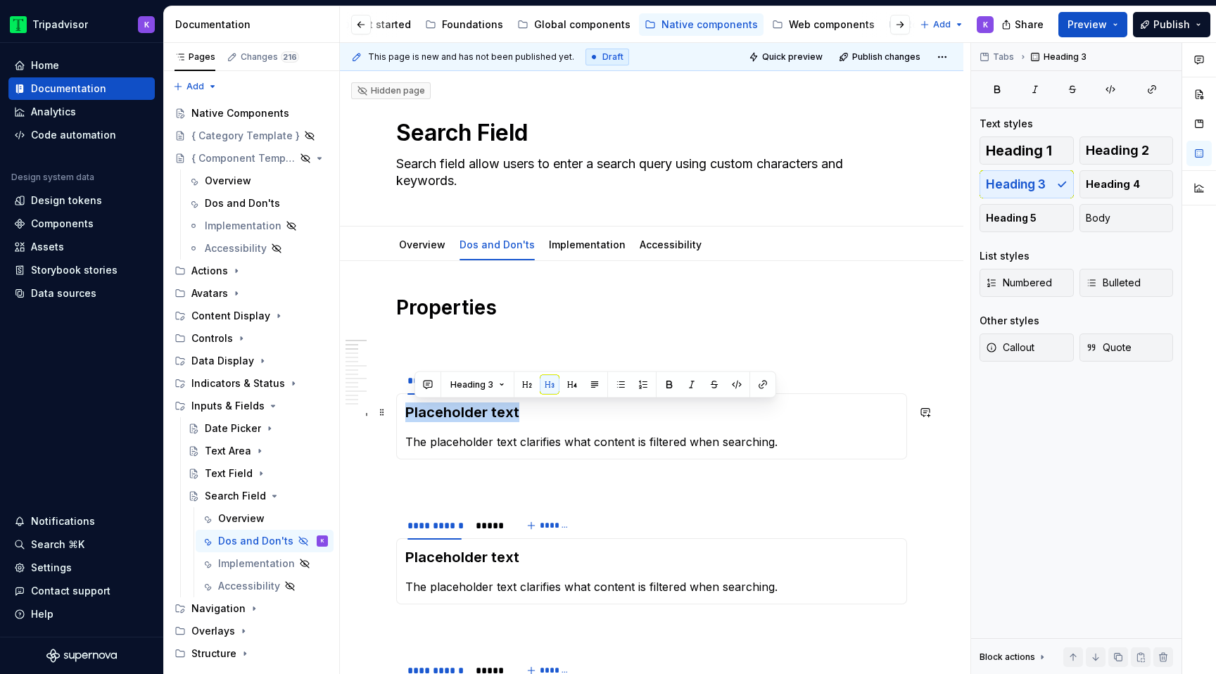
drag, startPoint x: 515, startPoint y: 422, endPoint x: 405, endPoint y: 419, distance: 110.5
click at [405, 419] on h3 "Placeholder text" at bounding box center [651, 413] width 493 height 20
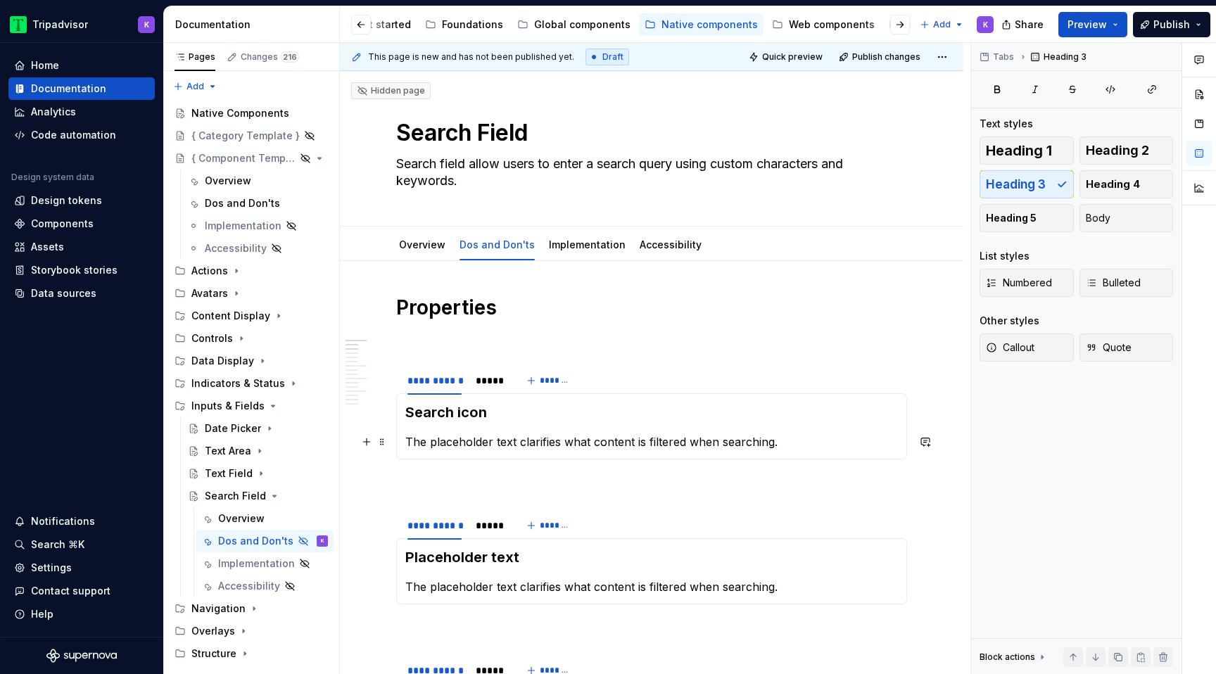
click at [474, 438] on p "The placeholder text clarifies what content is filtered when searching." at bounding box center [651, 441] width 493 height 17
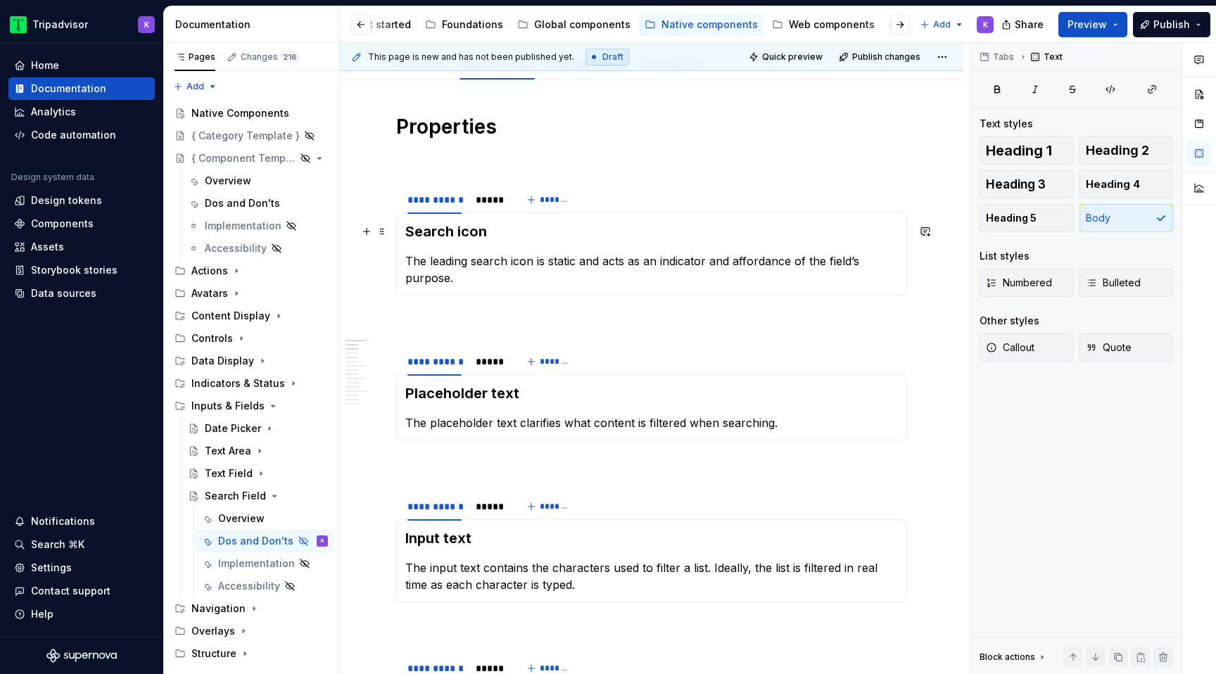
scroll to position [203, 0]
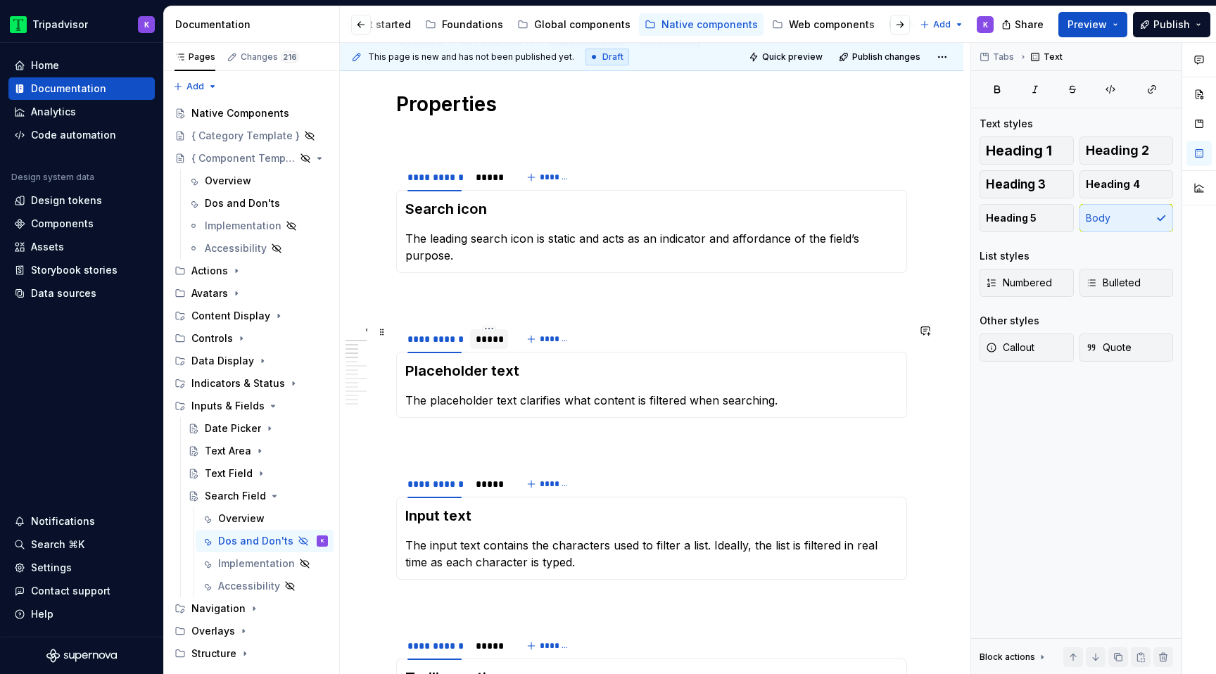
click at [481, 338] on div "*****" at bounding box center [489, 339] width 27 height 14
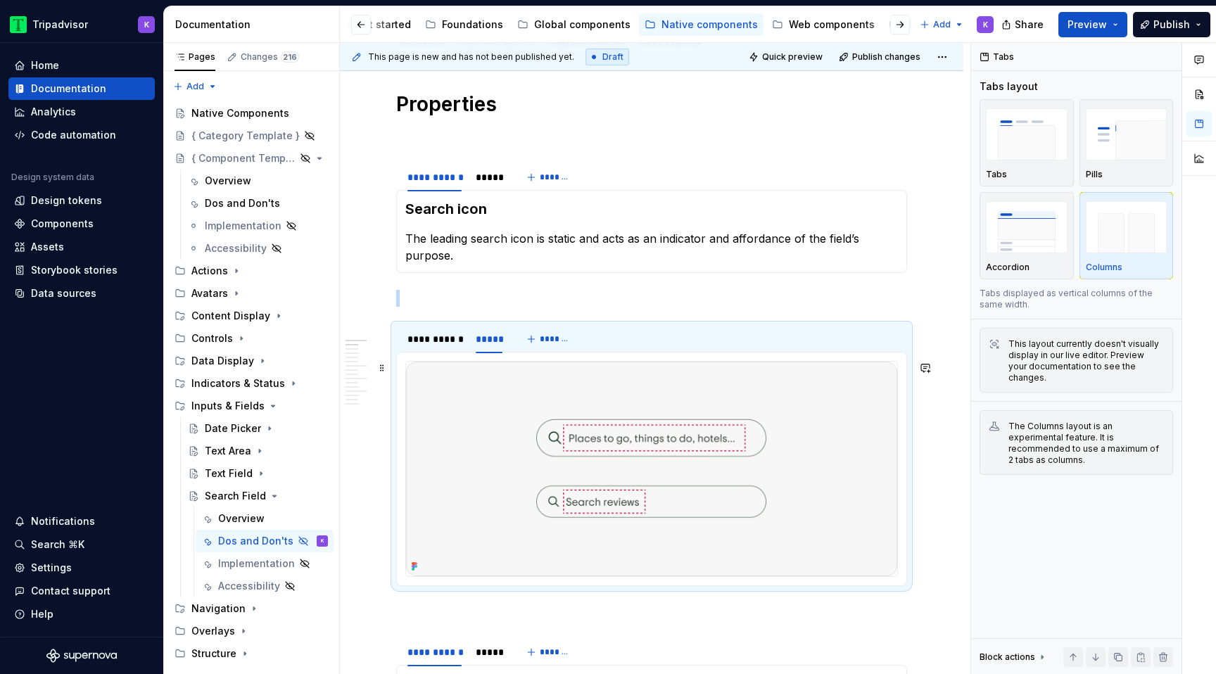
click at [708, 395] on img at bounding box center [651, 469] width 491 height 215
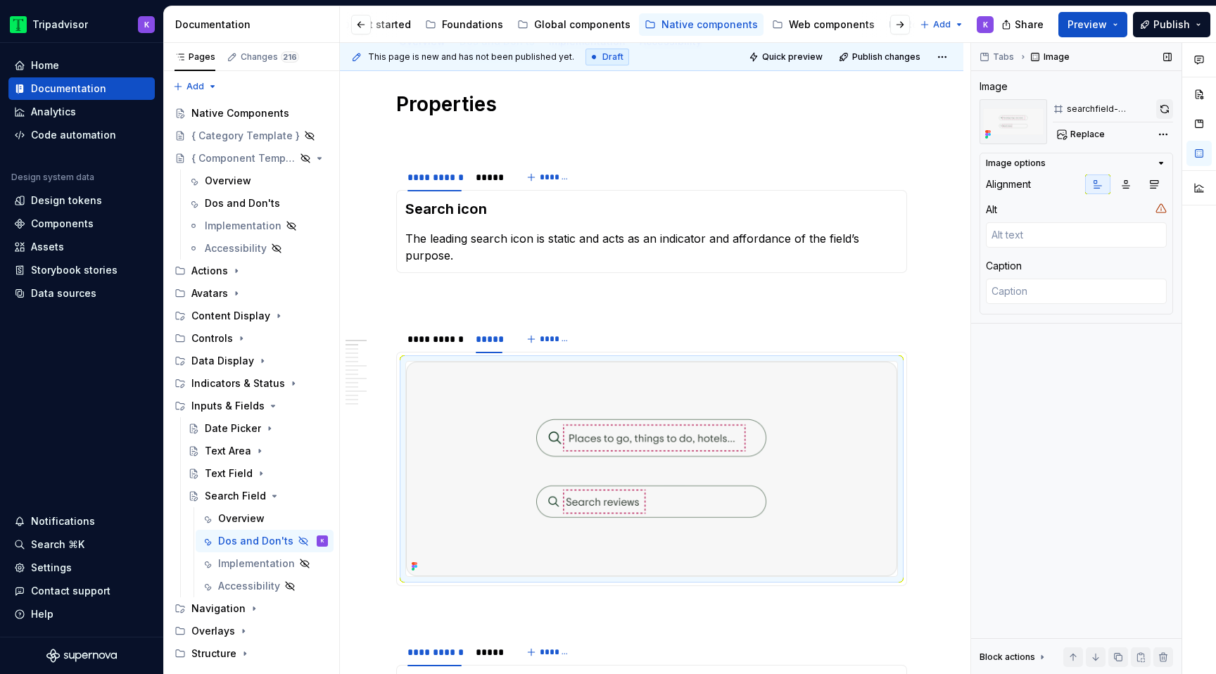
click at [1163, 110] on button "button" at bounding box center [1164, 109] width 17 height 20
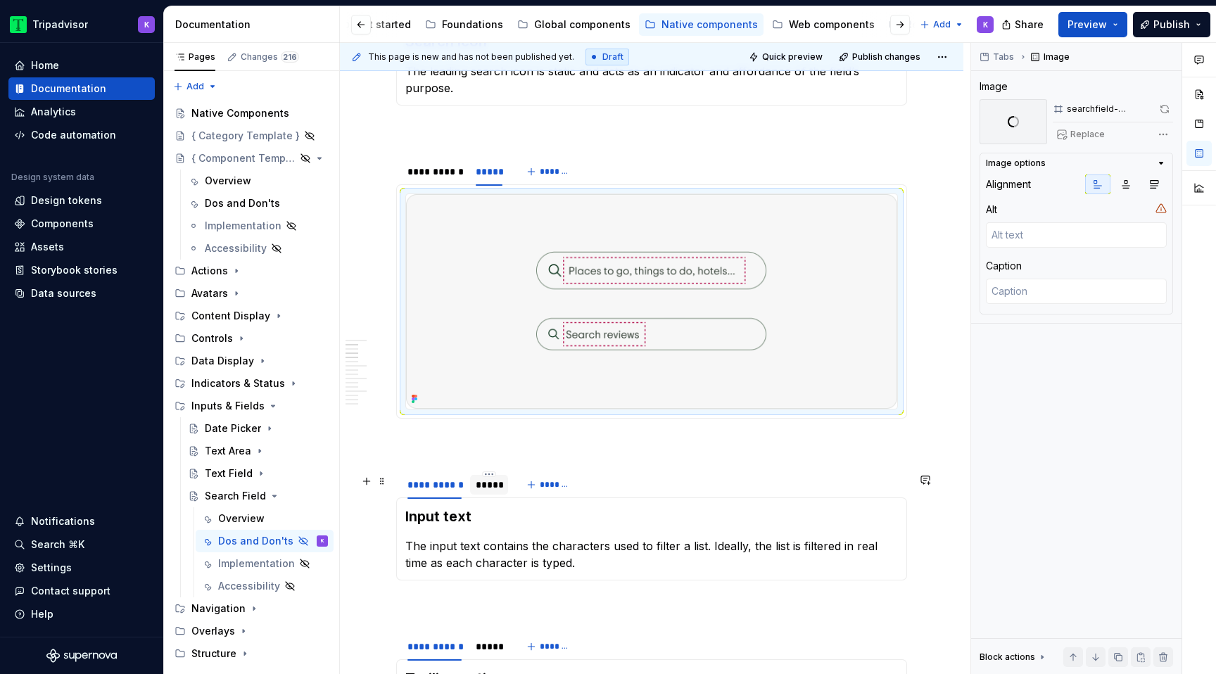
click at [485, 489] on div "*****" at bounding box center [489, 485] width 27 height 14
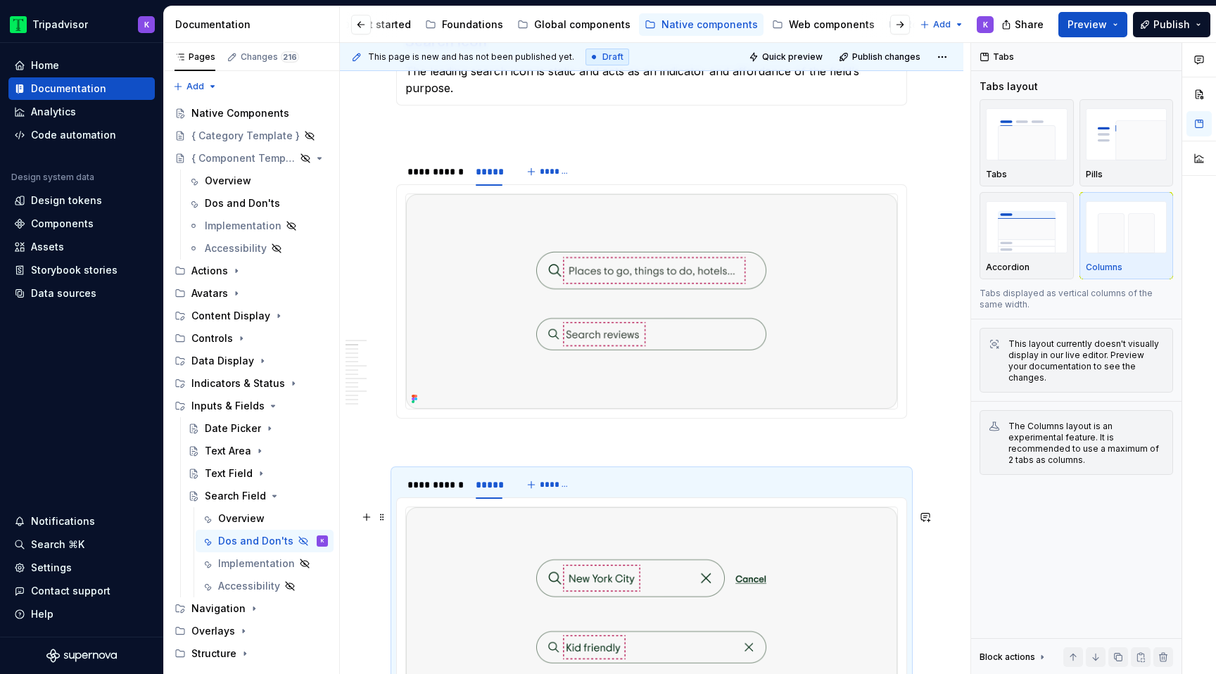
click at [523, 573] on img at bounding box center [651, 614] width 491 height 215
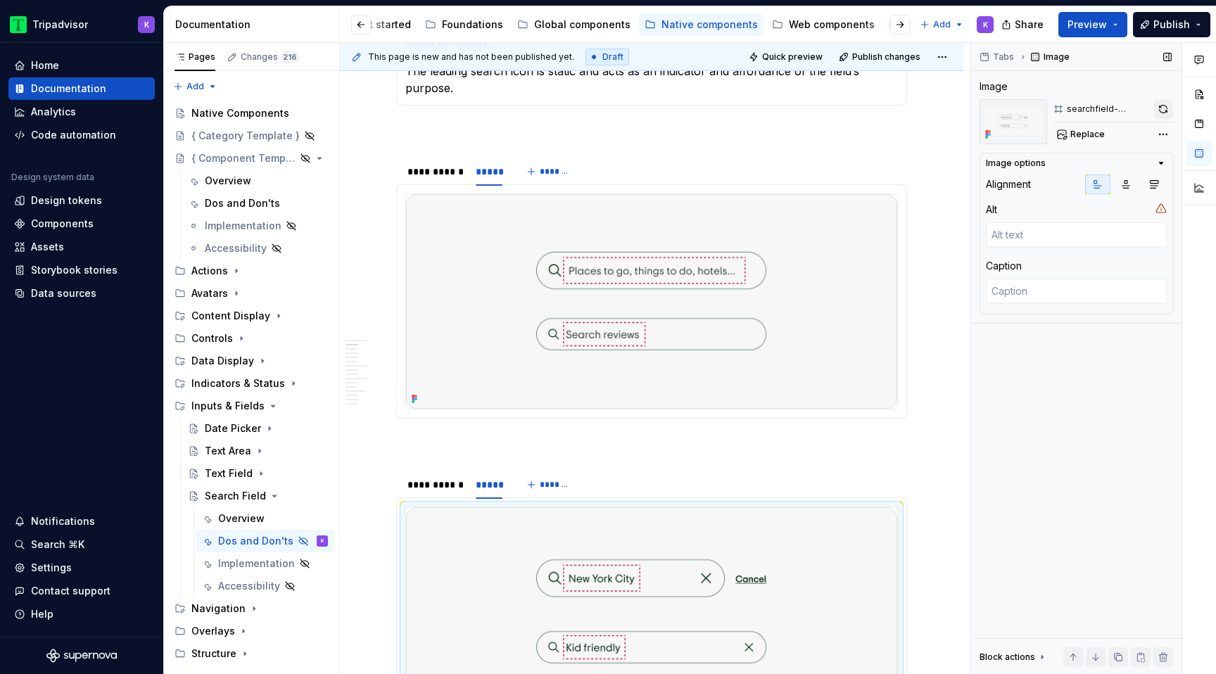
click at [1160, 103] on button "button" at bounding box center [1163, 109] width 19 height 20
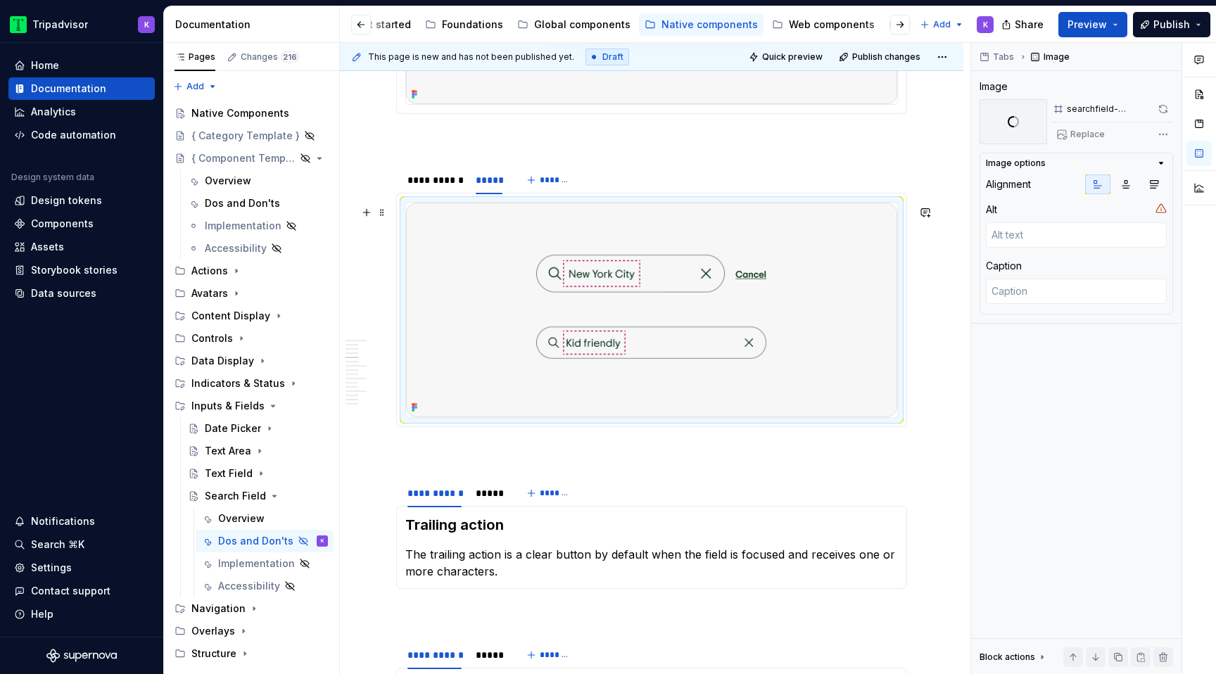
scroll to position [863, 0]
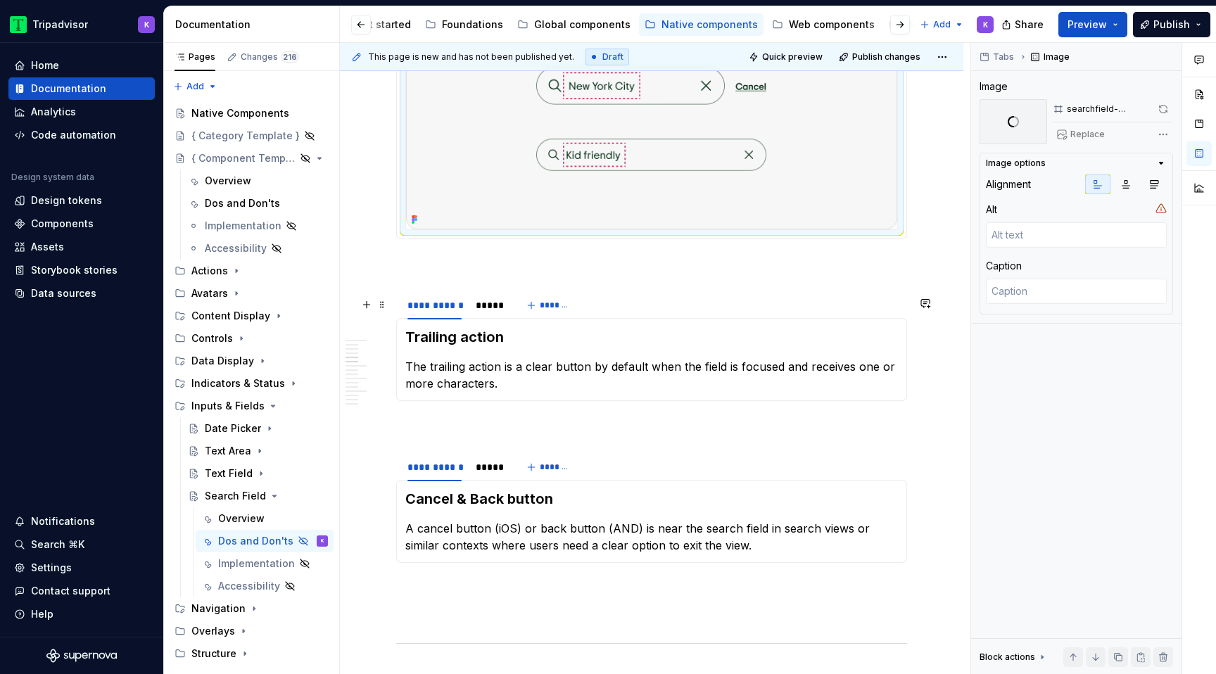
click at [497, 312] on div "*****" at bounding box center [489, 305] width 27 height 14
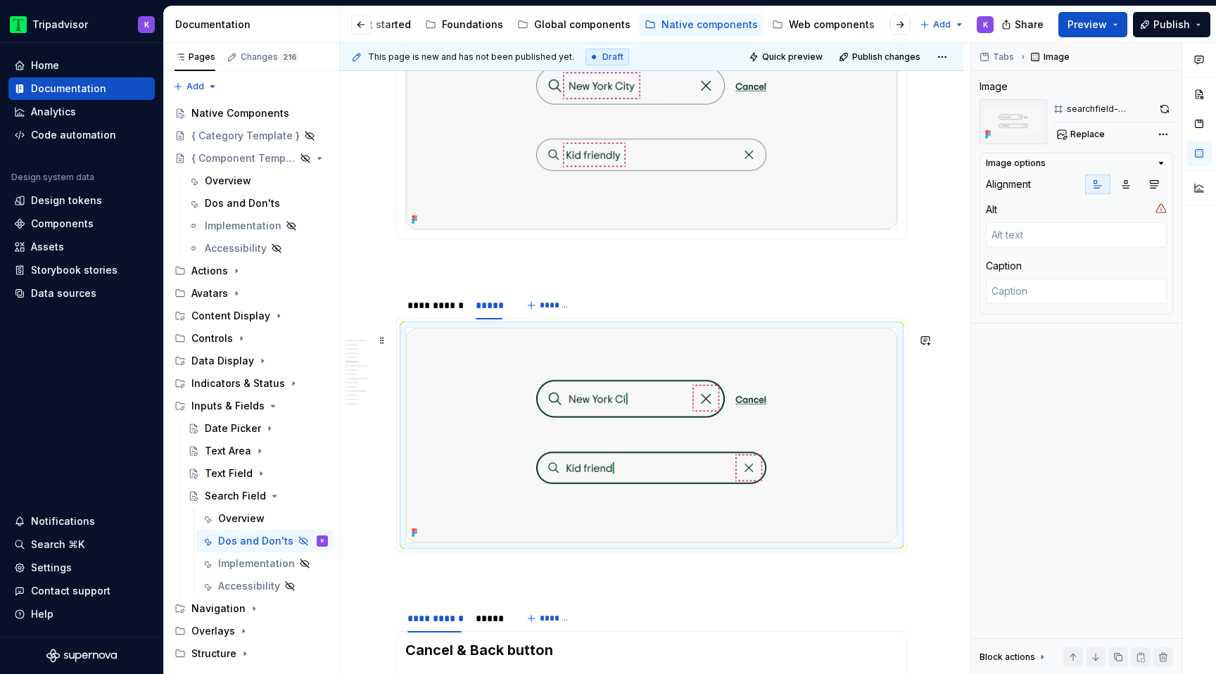
click at [541, 404] on img at bounding box center [651, 435] width 491 height 215
click at [1171, 111] on button "button" at bounding box center [1164, 109] width 17 height 20
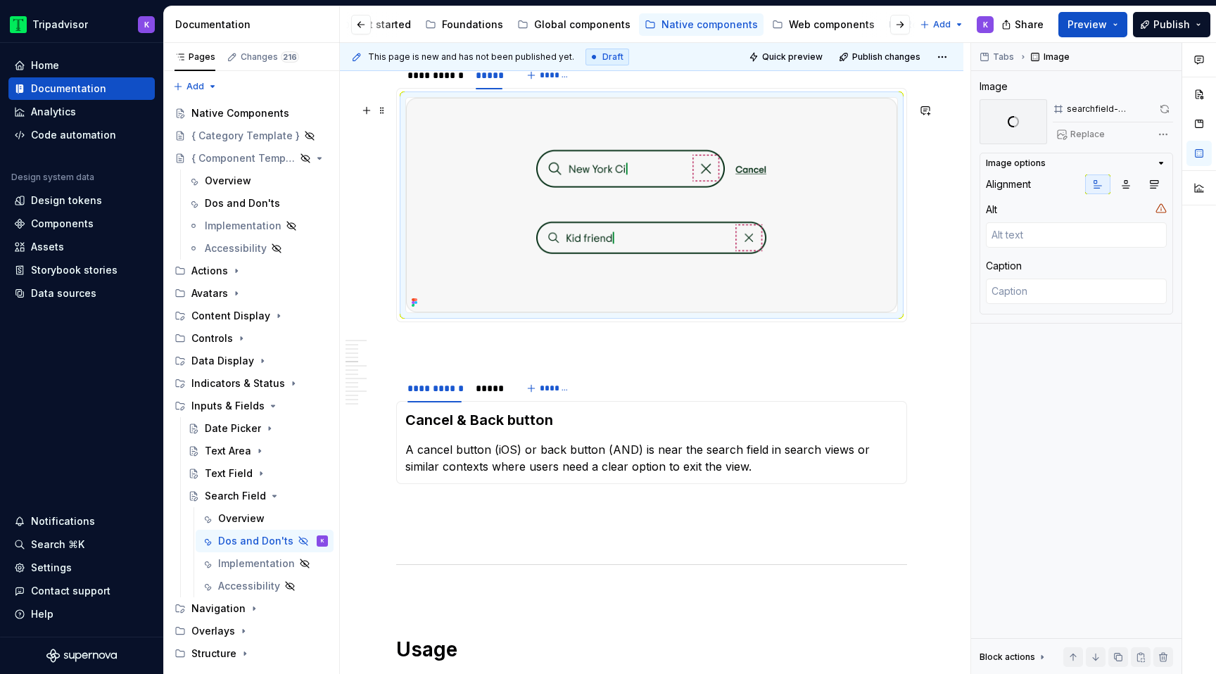
scroll to position [1127, 0]
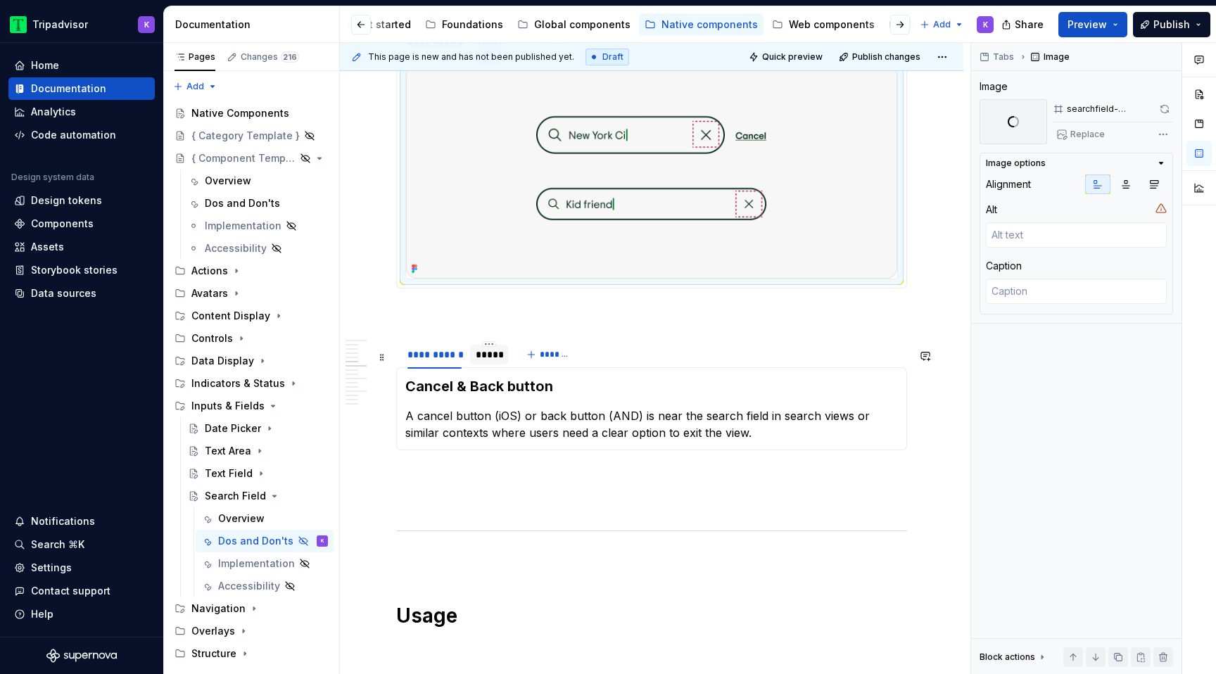
click at [488, 362] on div "*****" at bounding box center [489, 355] width 27 height 14
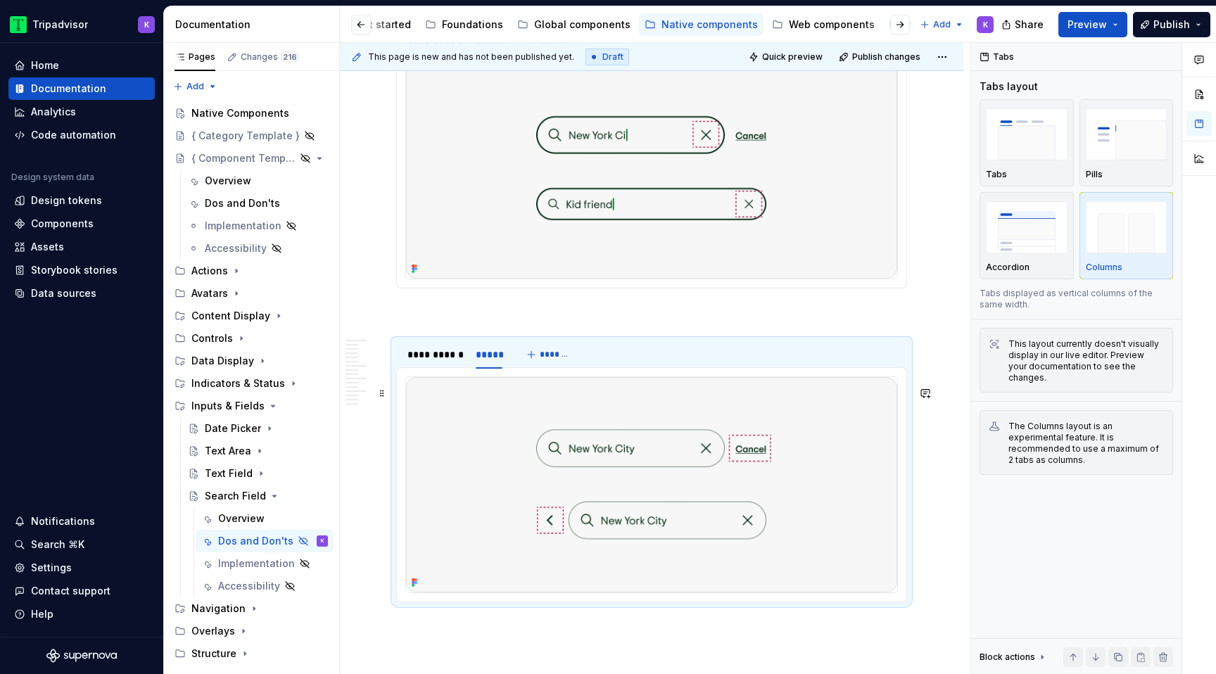
click at [514, 451] on img at bounding box center [651, 484] width 491 height 215
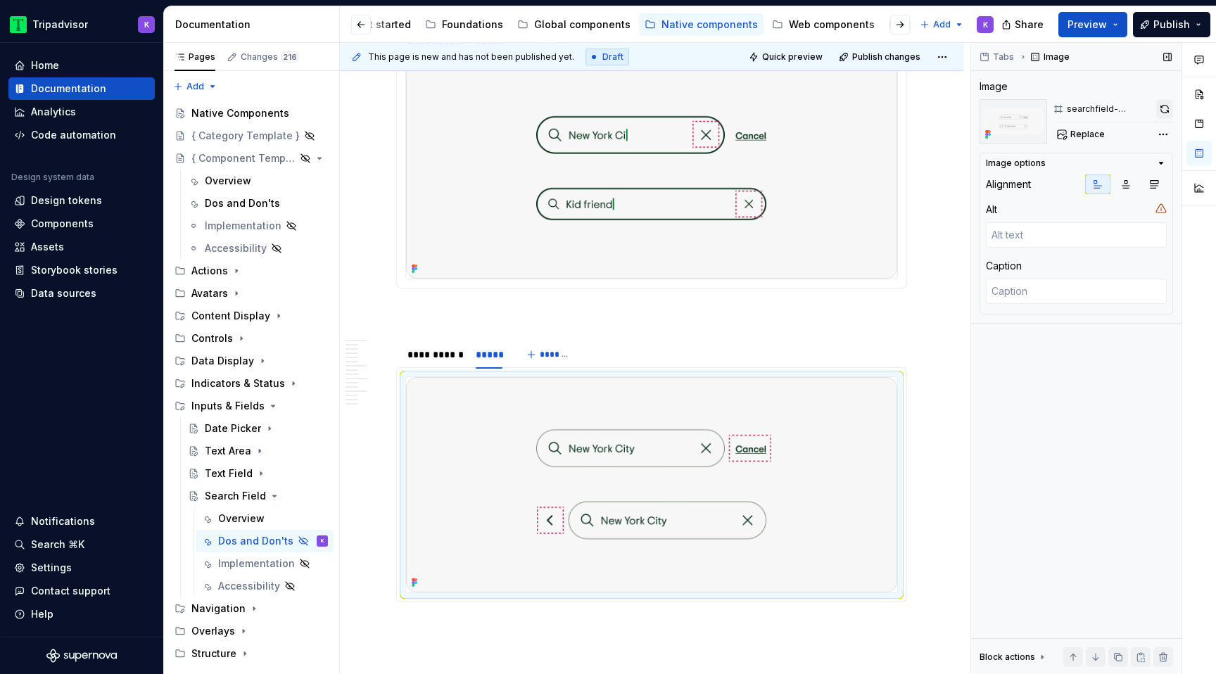
click at [1167, 110] on button "button" at bounding box center [1164, 109] width 17 height 20
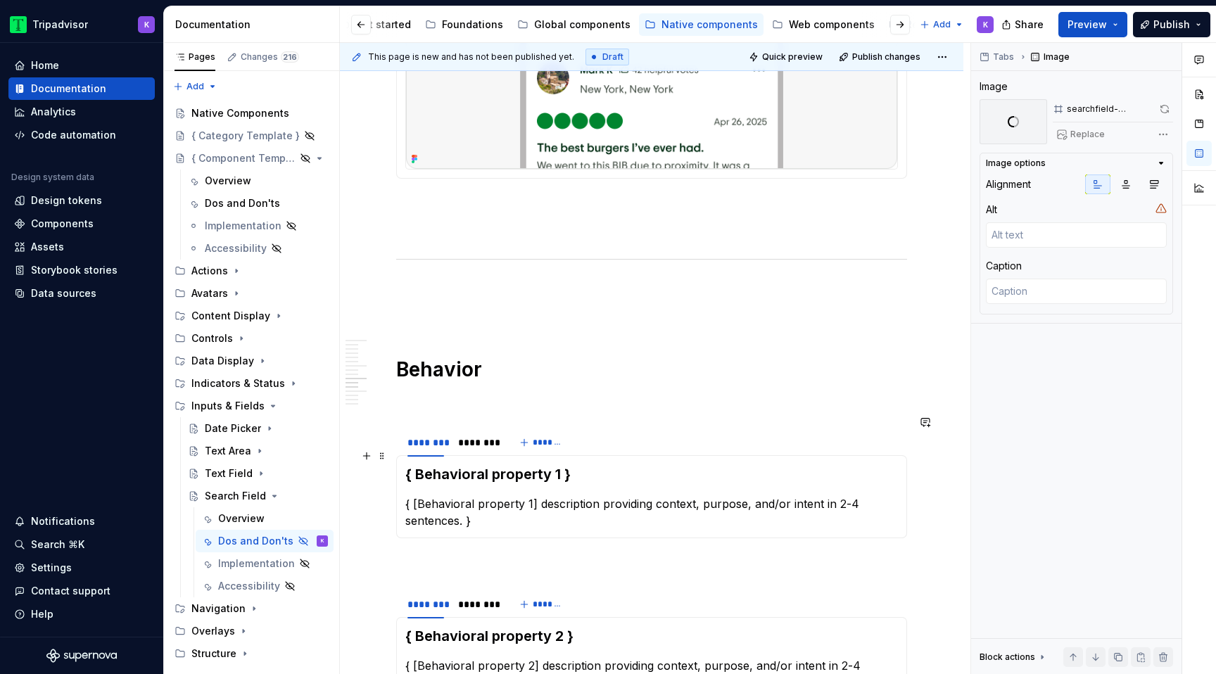
scroll to position [2680, 0]
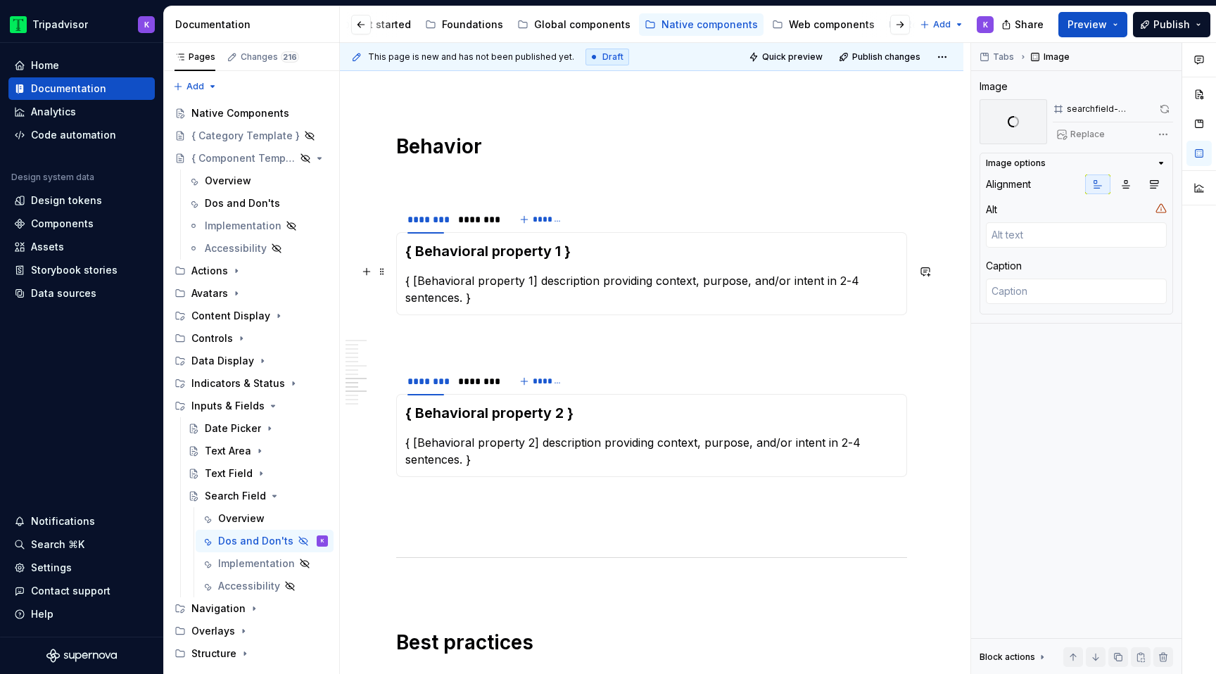
type textarea "*"
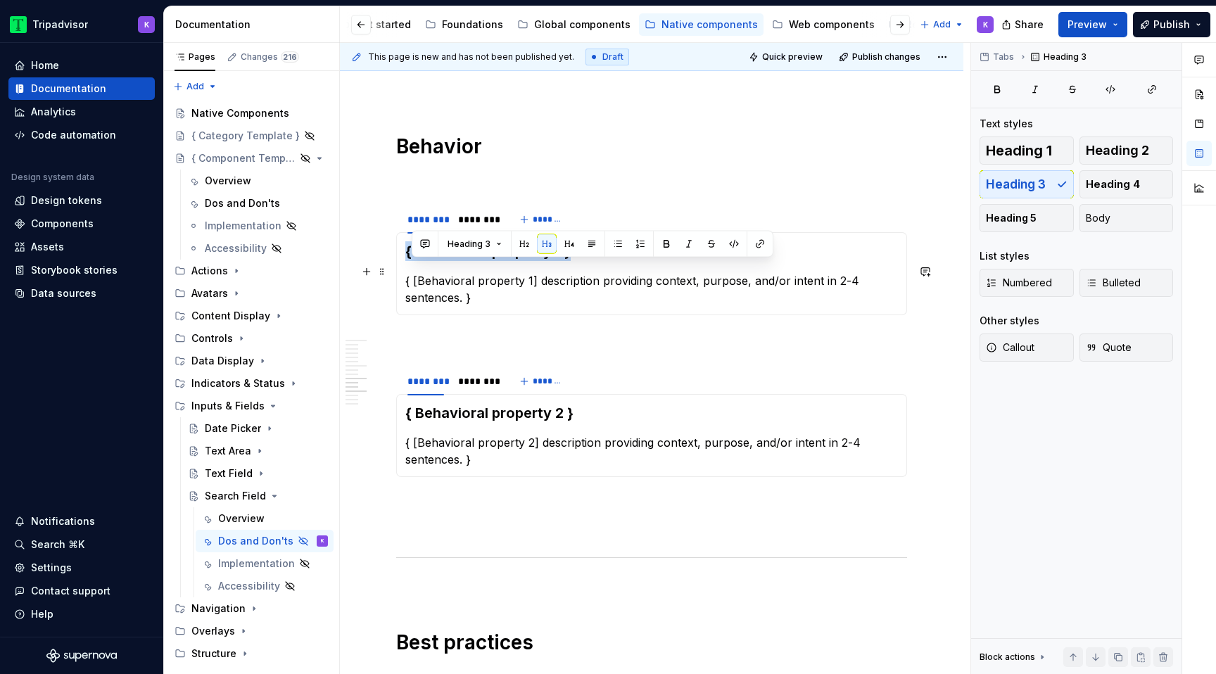
drag, startPoint x: 582, startPoint y: 268, endPoint x: 406, endPoint y: 268, distance: 175.9
click at [406, 261] on h3 "{ Behavioral property 1 }" at bounding box center [651, 251] width 493 height 20
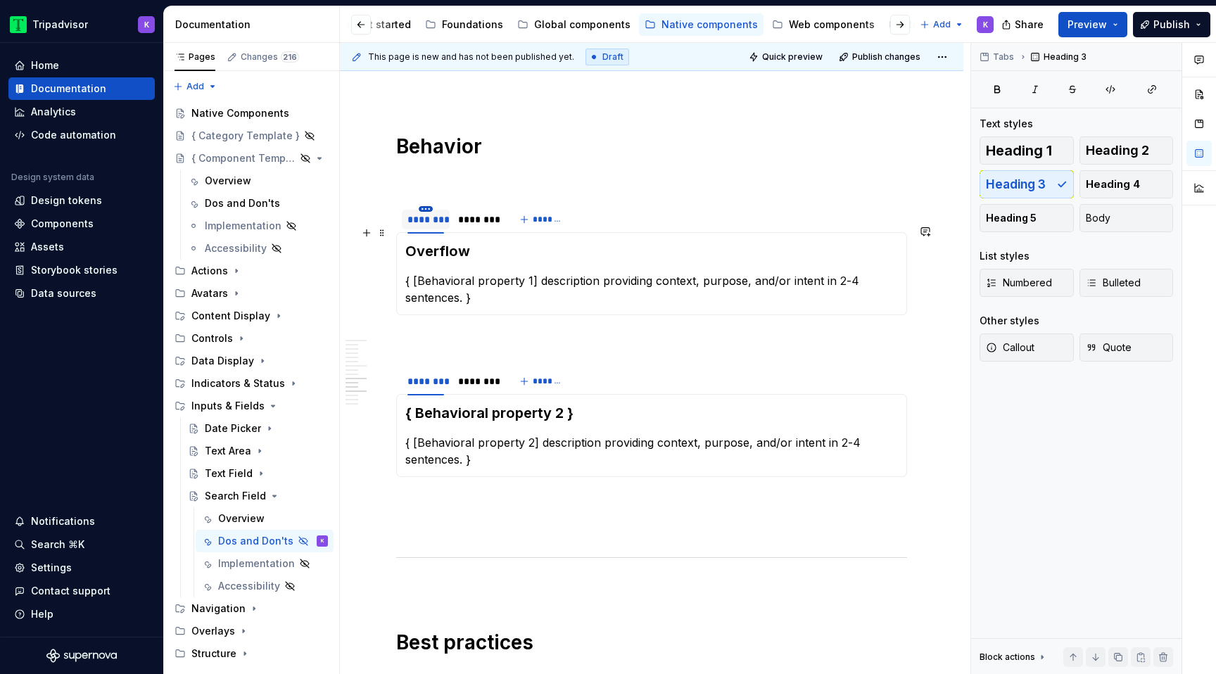
click at [425, 229] on html "Tripadvisor K Home Documentation Analytics Code automation Design system data D…" at bounding box center [608, 337] width 1216 height 674
click at [434, 251] on icon at bounding box center [433, 249] width 11 height 11
type input "**********"
click at [493, 223] on section "**********" at bounding box center [651, 259] width 511 height 111
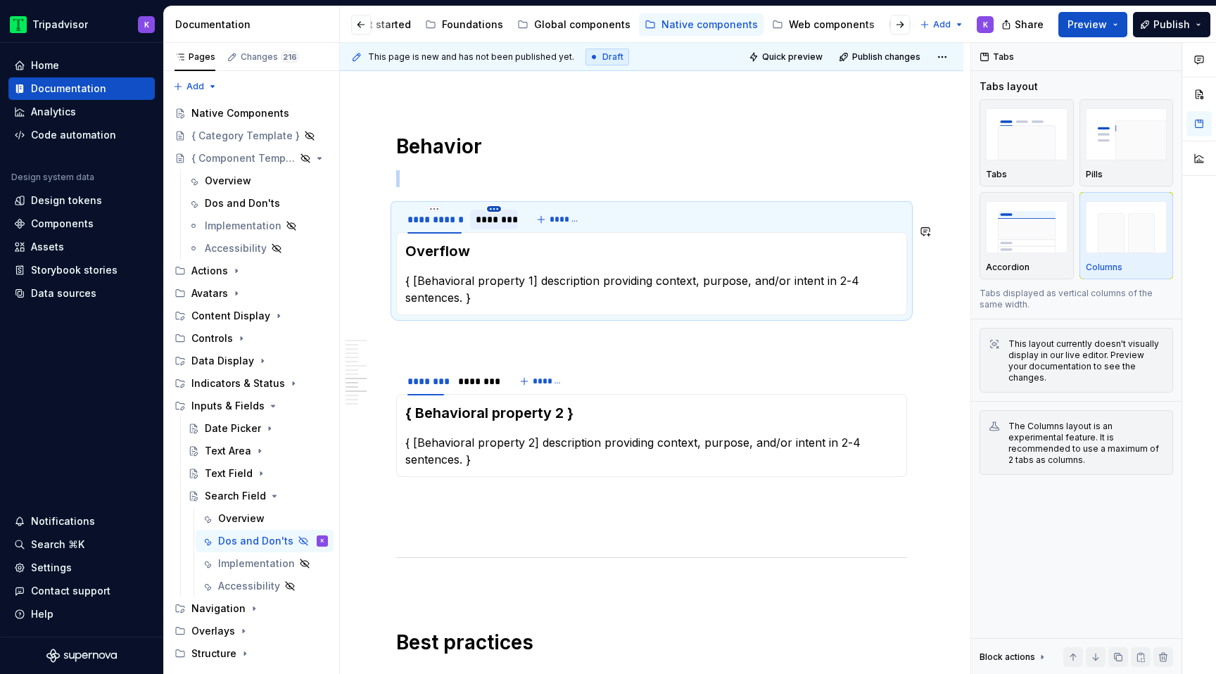
click at [493, 227] on html "Tripadvisor K Home Documentation Analytics Code automation Design system data D…" at bounding box center [608, 337] width 1216 height 674
click at [516, 245] on div "Edit name" at bounding box center [558, 250] width 91 height 14
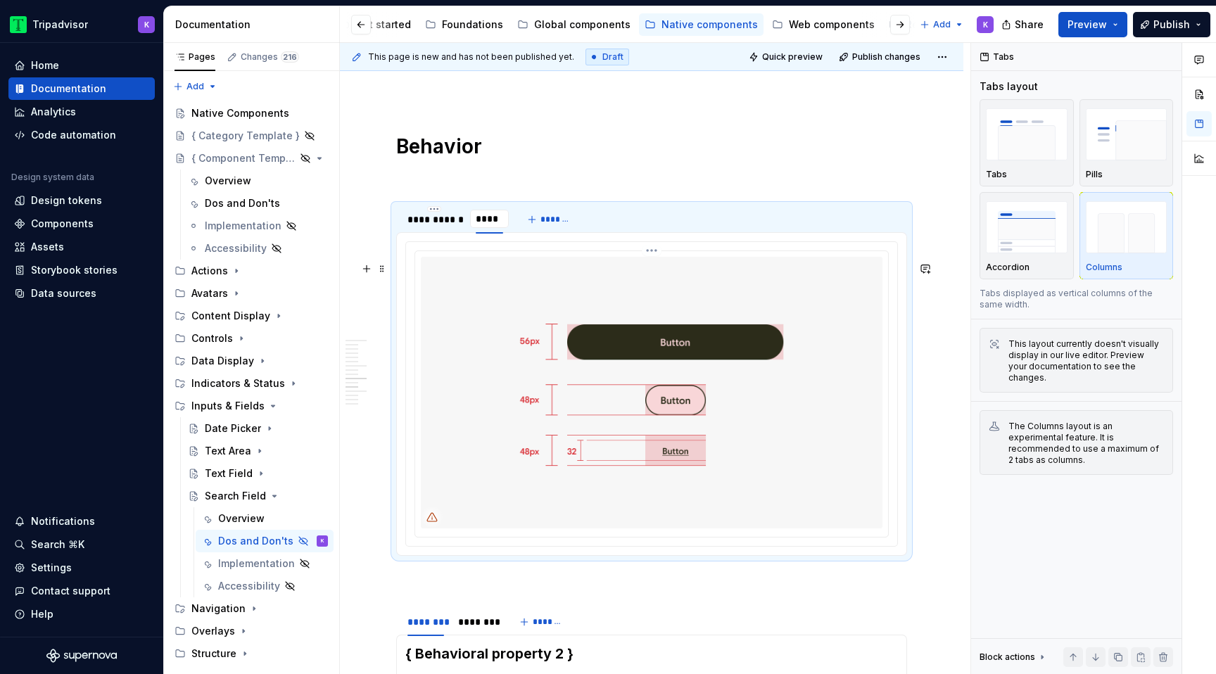
type input "*****"
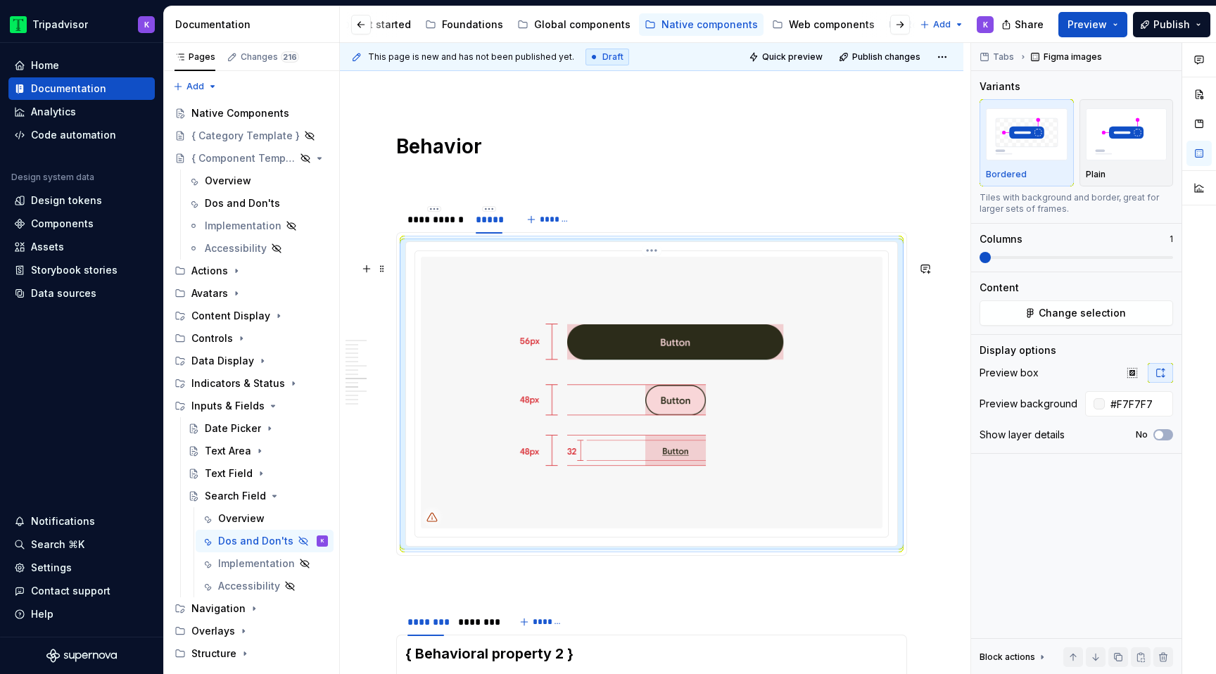
click at [504, 295] on img at bounding box center [652, 392] width 462 height 271
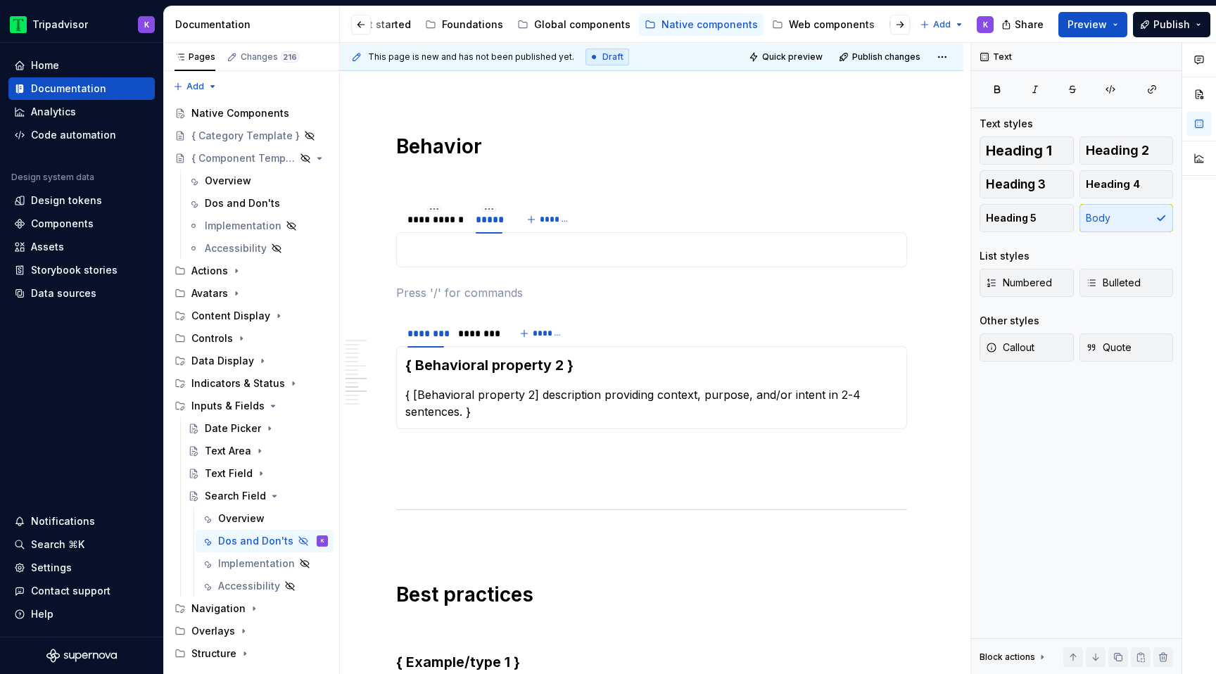
click at [485, 258] on p at bounding box center [651, 249] width 493 height 17
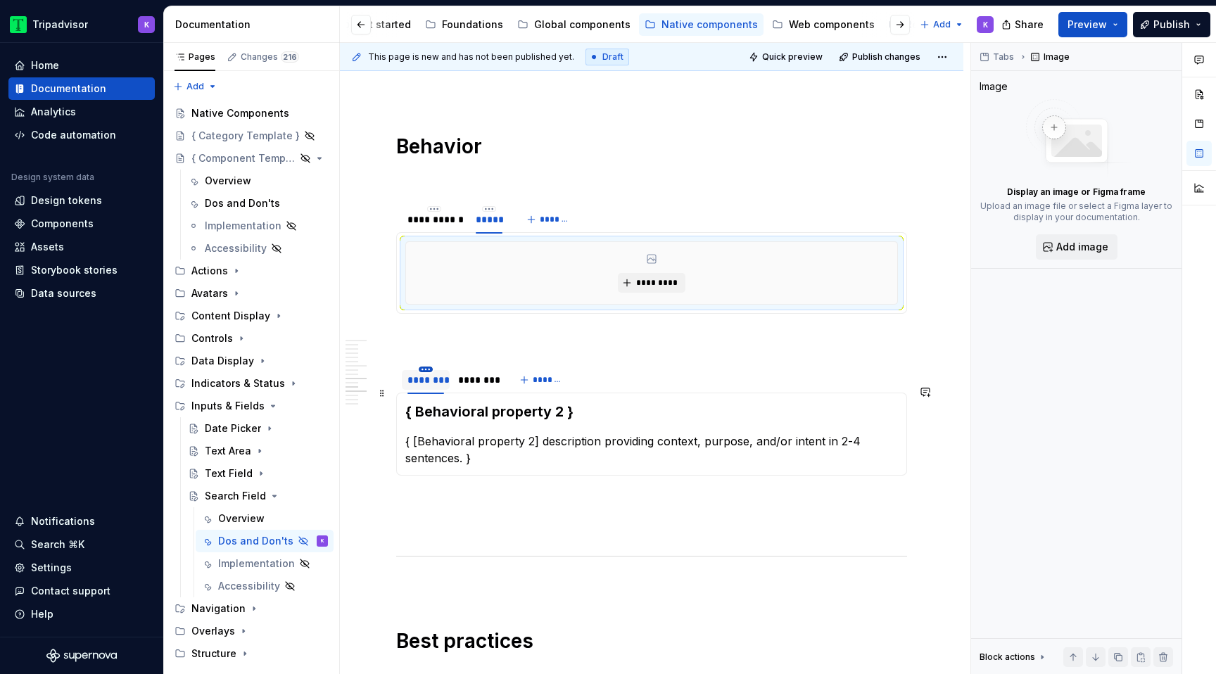
click at [426, 390] on html "Tripadvisor K Home Documentation Analytics Code automation Design system data D…" at bounding box center [608, 337] width 1216 height 674
type textarea "*"
click at [433, 411] on icon at bounding box center [433, 410] width 11 height 11
type input "**********"
click at [488, 391] on html "Tripadvisor K Home Documentation Analytics Code automation Design system data D…" at bounding box center [608, 337] width 1216 height 674
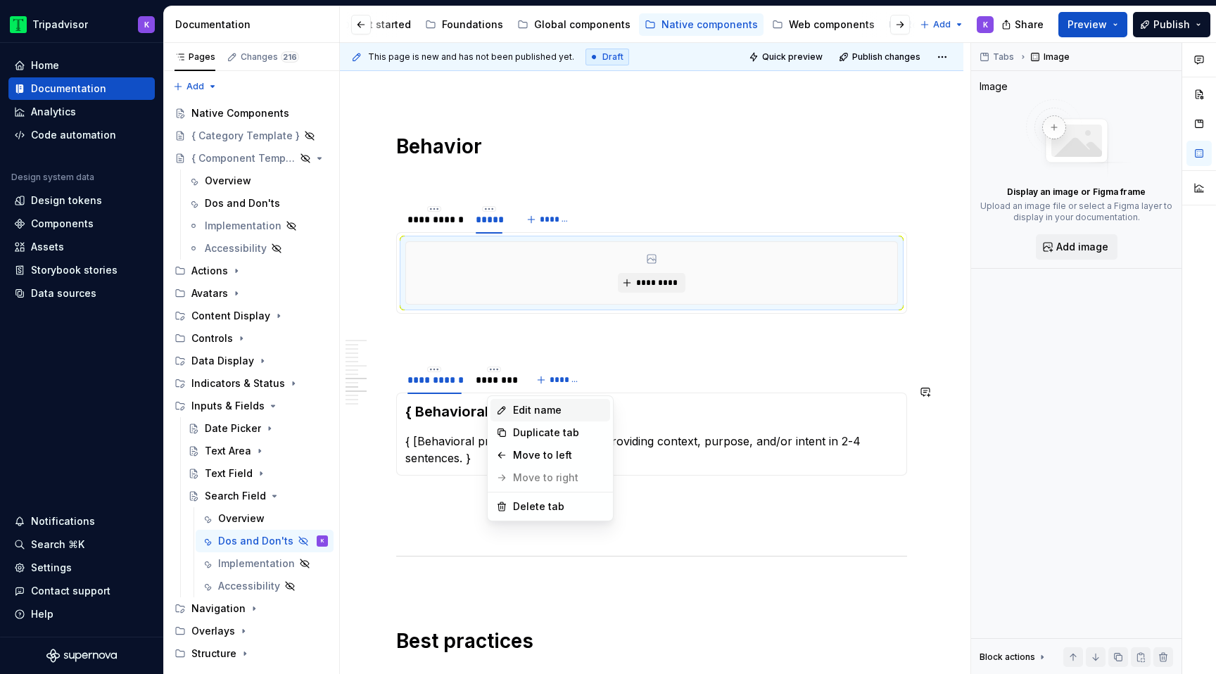
click at [507, 412] on icon at bounding box center [501, 410] width 11 height 11
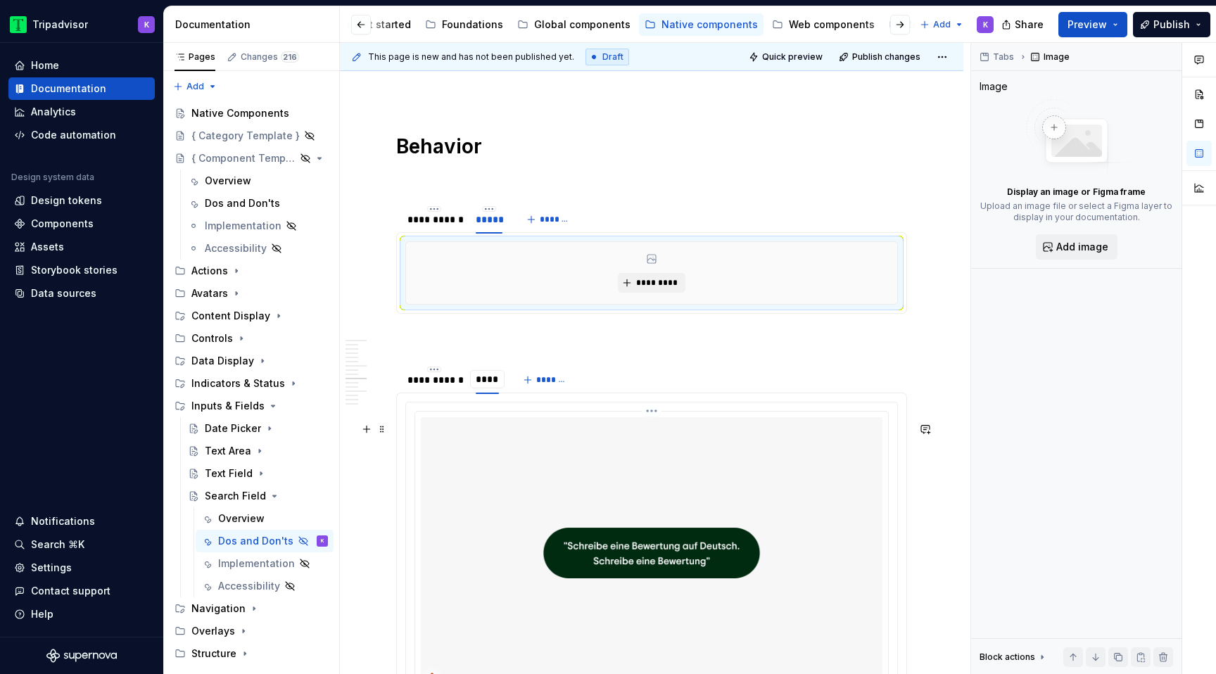
type input "*****"
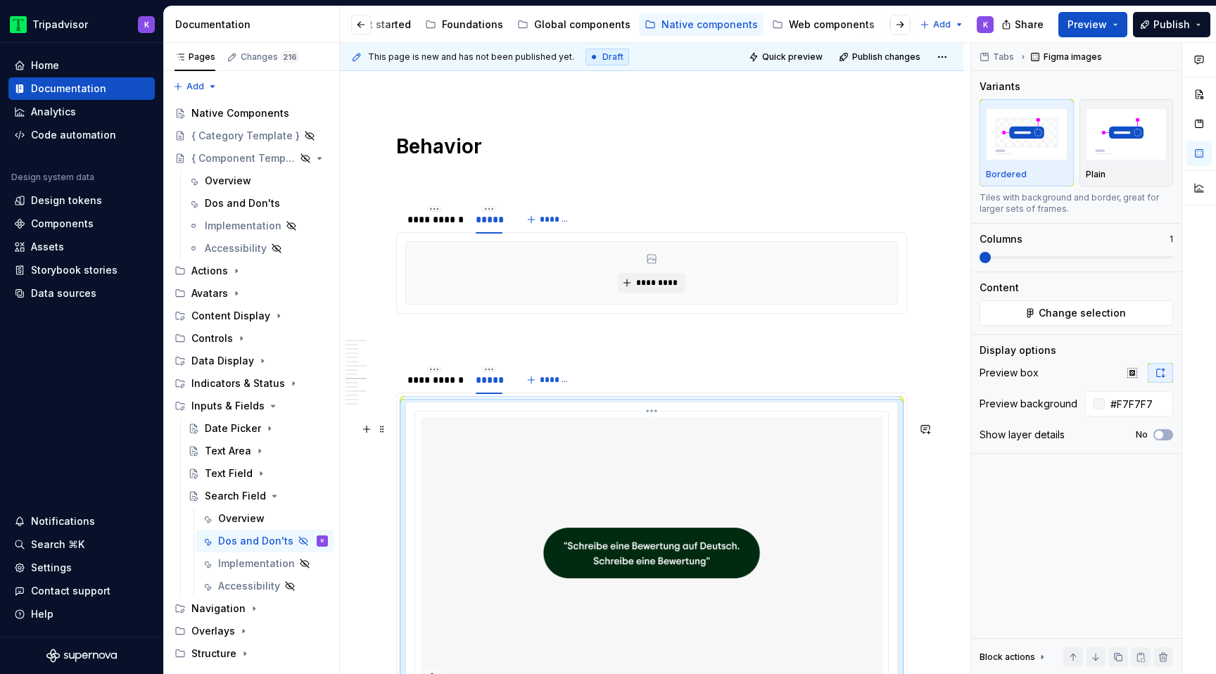
click at [541, 498] on img at bounding box center [652, 552] width 462 height 271
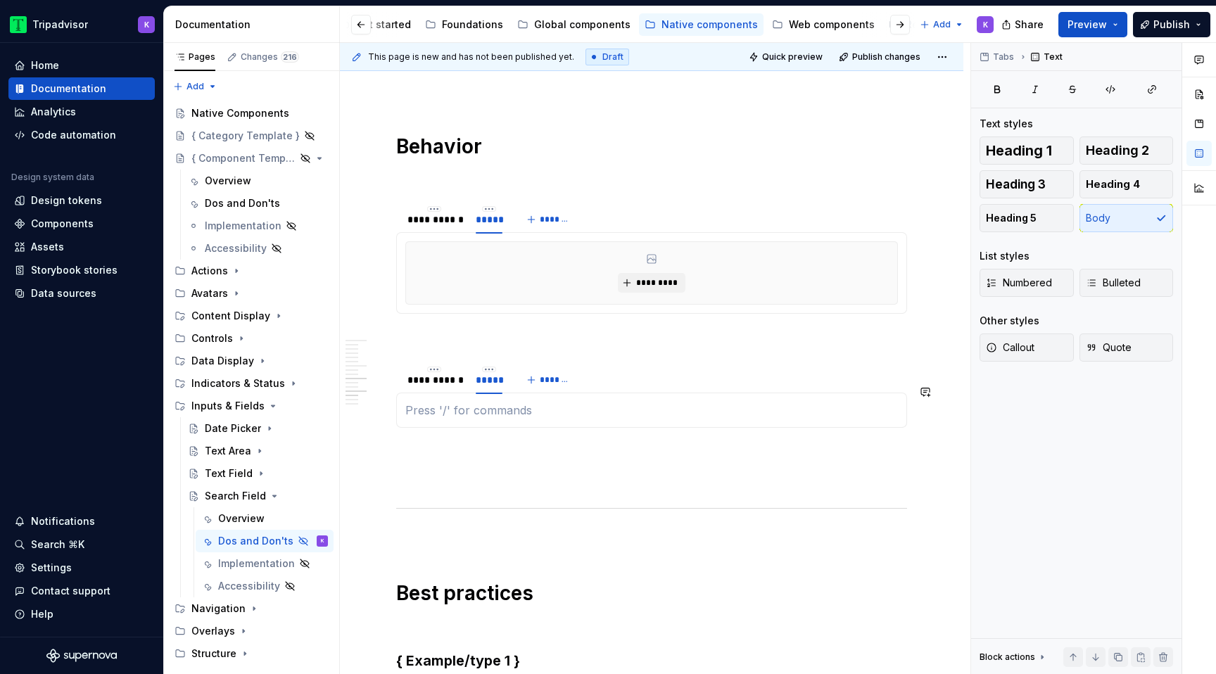
click at [536, 428] on div "{ Behavioral property 2 } { [Behavioral property 2] description providing conte…" at bounding box center [651, 410] width 511 height 35
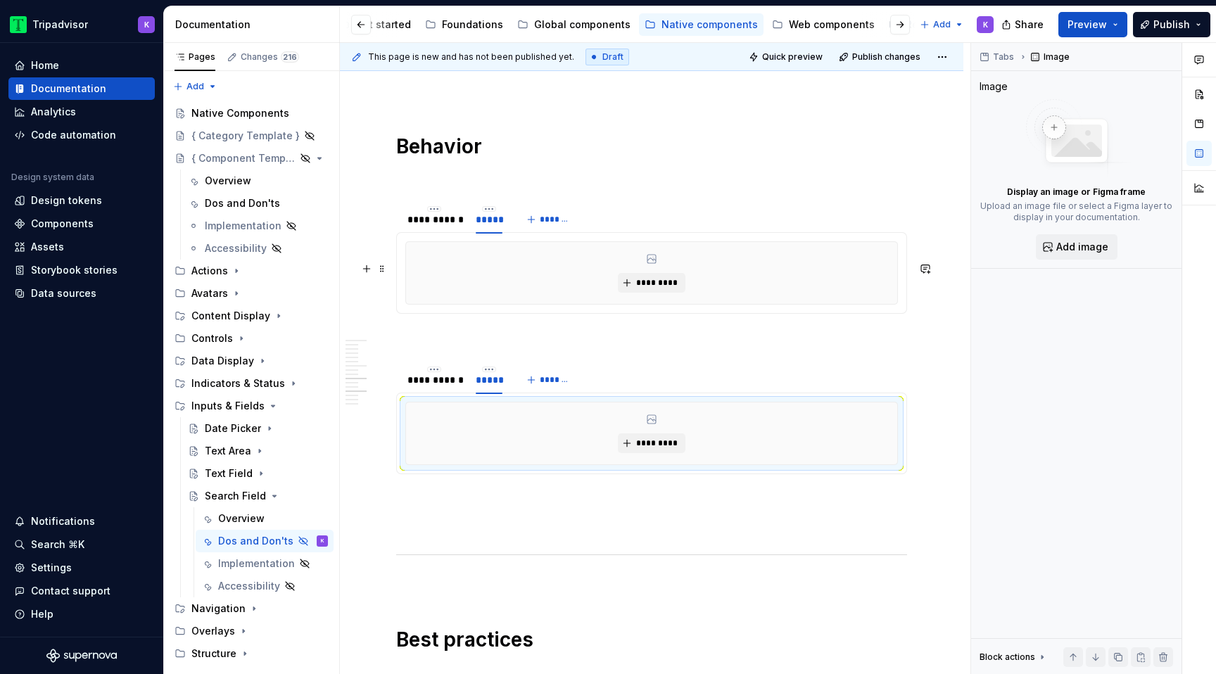
click at [546, 348] on p at bounding box center [651, 339] width 511 height 17
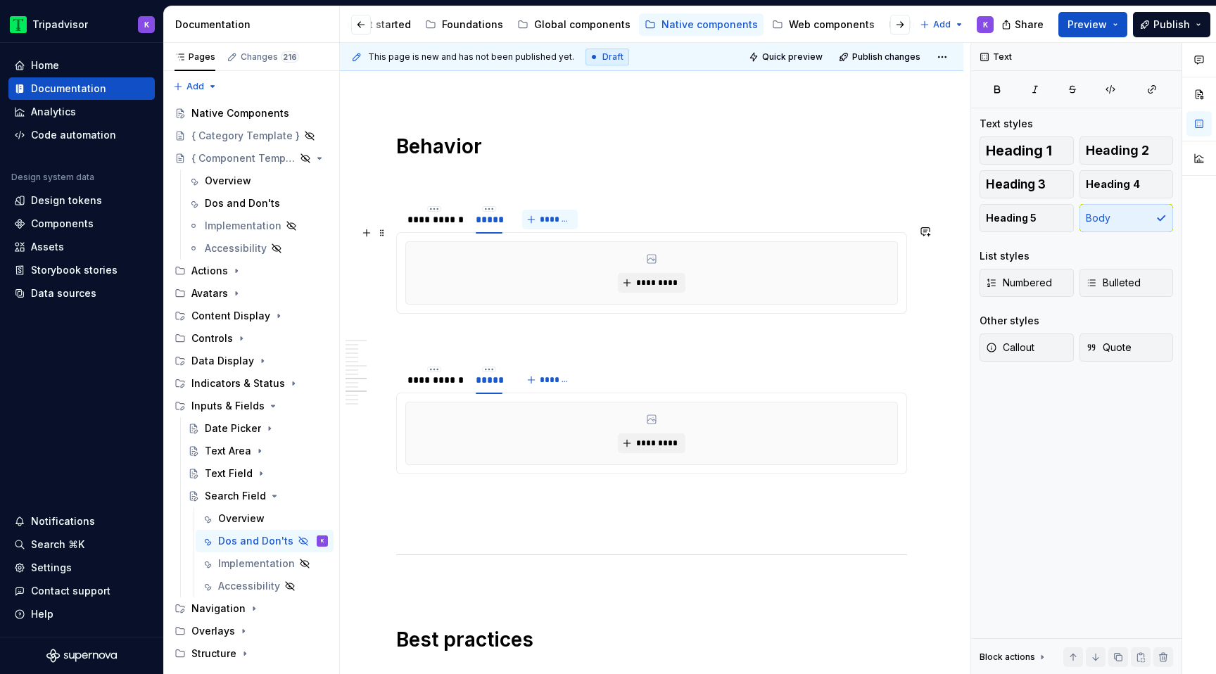
type textarea "*"
